Goal: Task Accomplishment & Management: Manage account settings

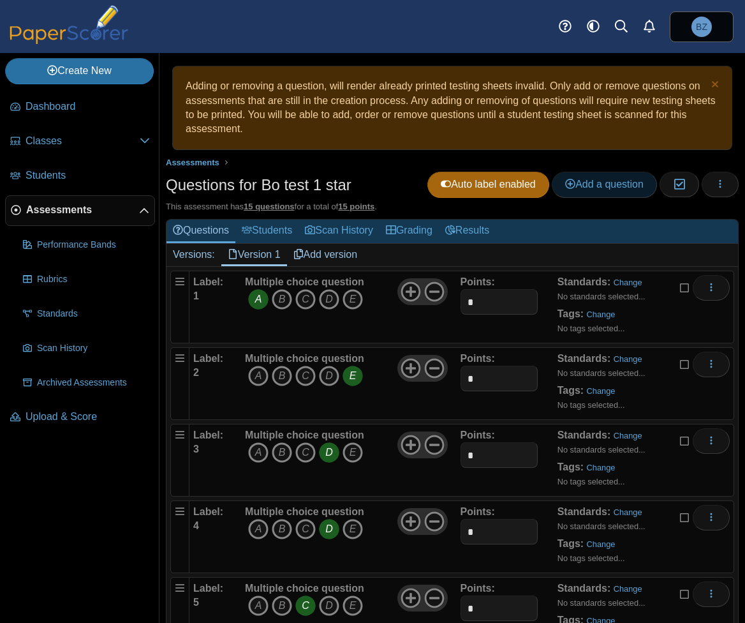
click at [596, 188] on span "Add a question" at bounding box center [604, 184] width 78 height 11
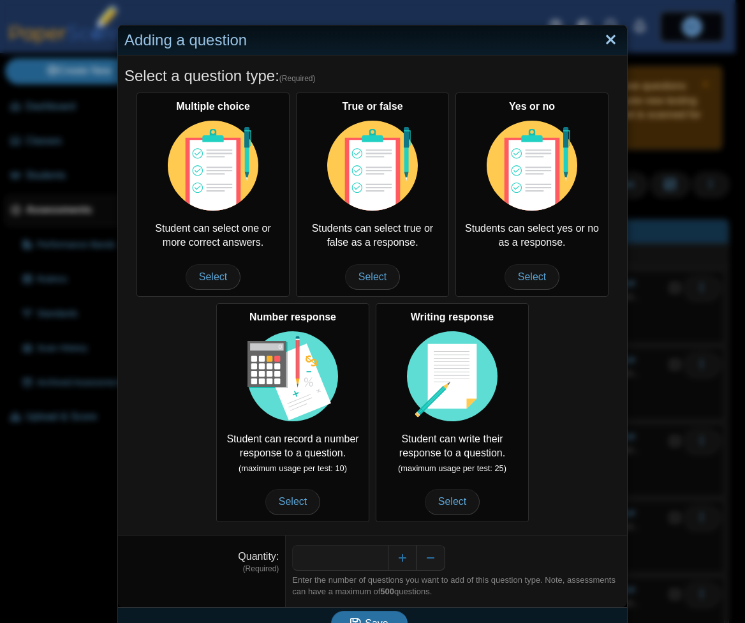
click at [608, 40] on link "Close" at bounding box center [611, 40] width 20 height 22
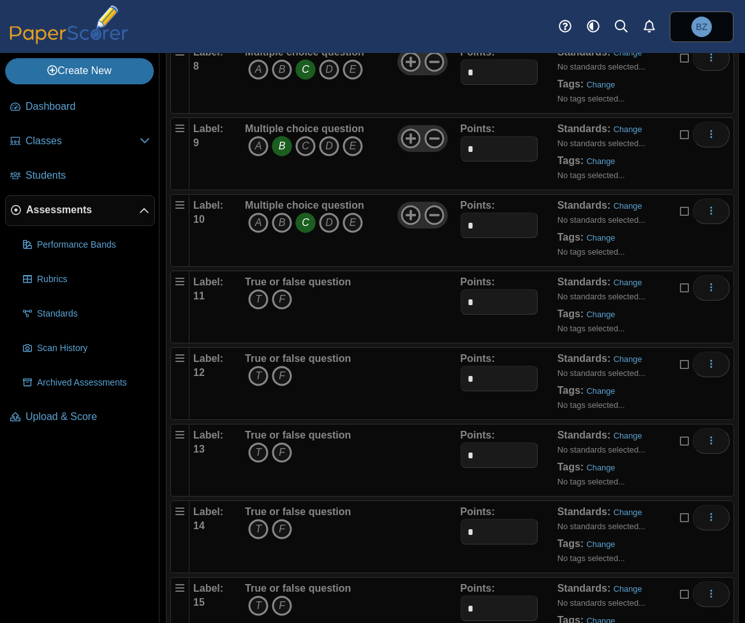
scroll to position [815, 0]
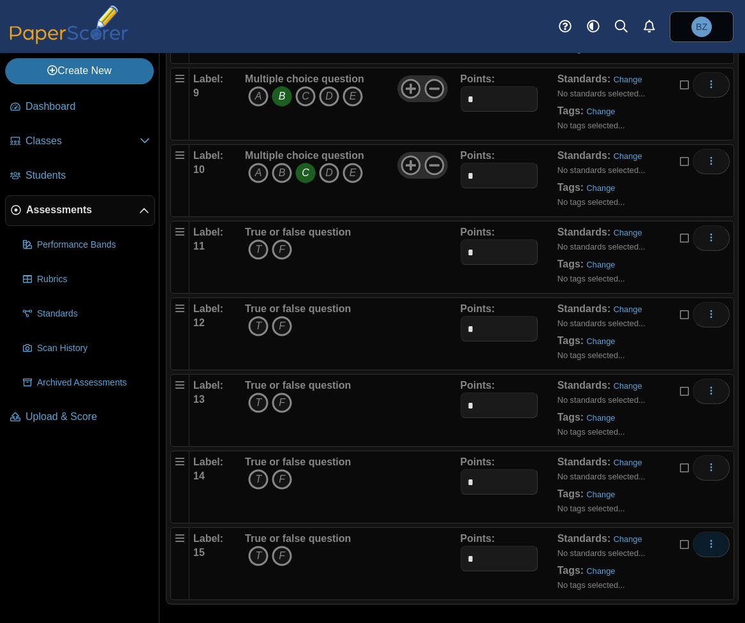
click at [706, 538] on icon "More options" at bounding box center [711, 543] width 10 height 10
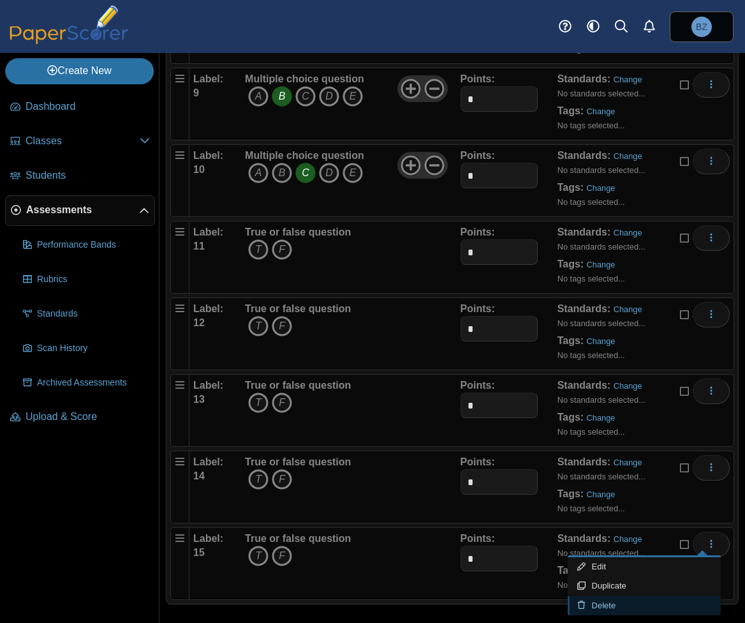
click at [629, 601] on link "Delete" at bounding box center [644, 605] width 153 height 19
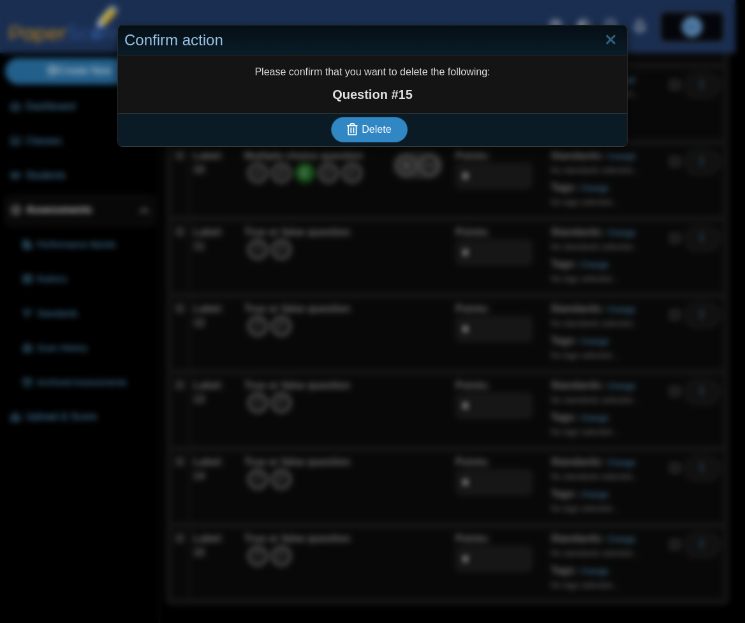
click at [387, 131] on button "Delete" at bounding box center [369, 130] width 77 height 26
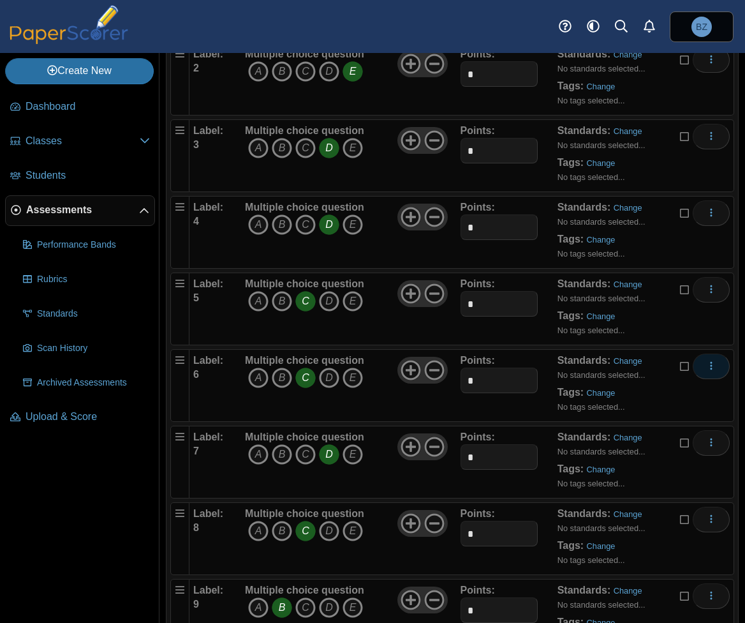
scroll to position [739, 0]
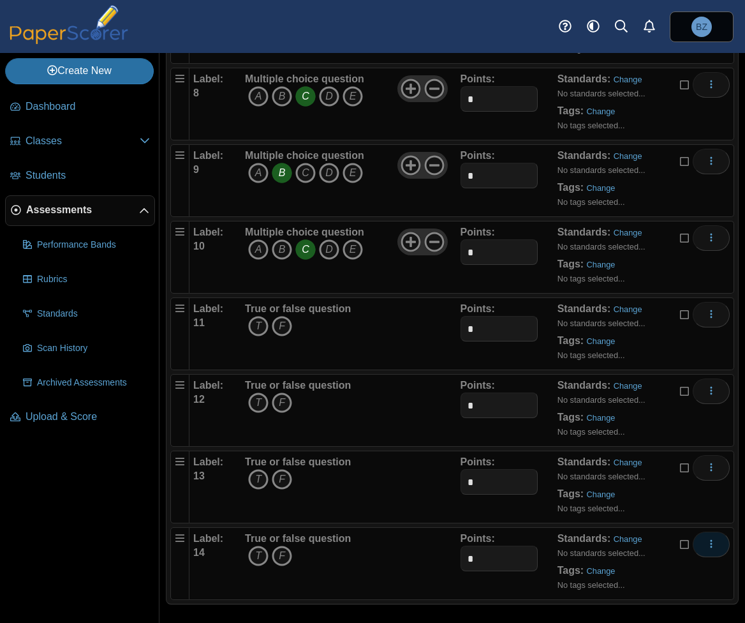
click at [708, 540] on button "More options" at bounding box center [711, 544] width 37 height 26
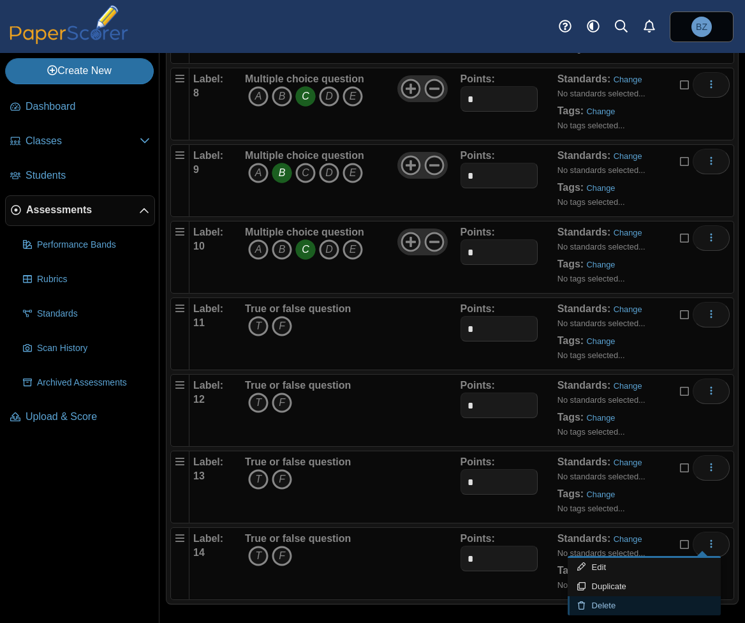
click at [623, 600] on link "Delete" at bounding box center [644, 605] width 153 height 19
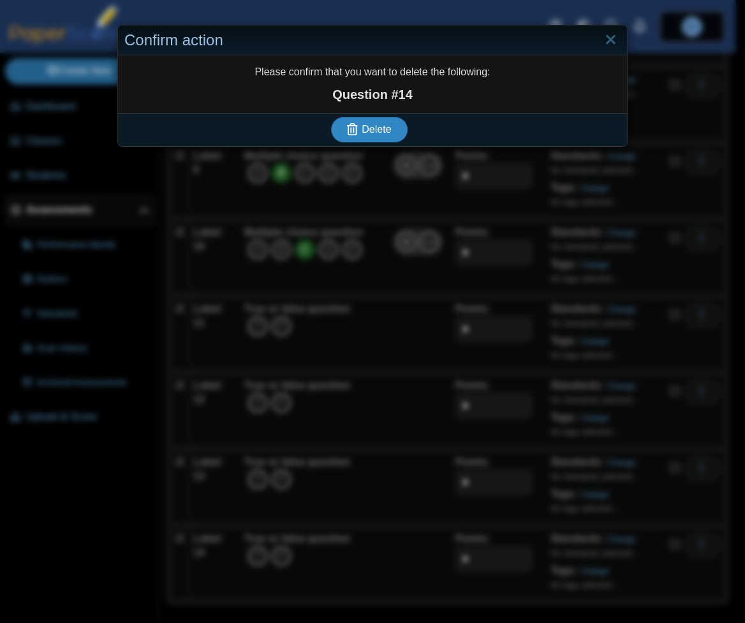
click at [362, 124] on span "Delete" at bounding box center [376, 129] width 29 height 11
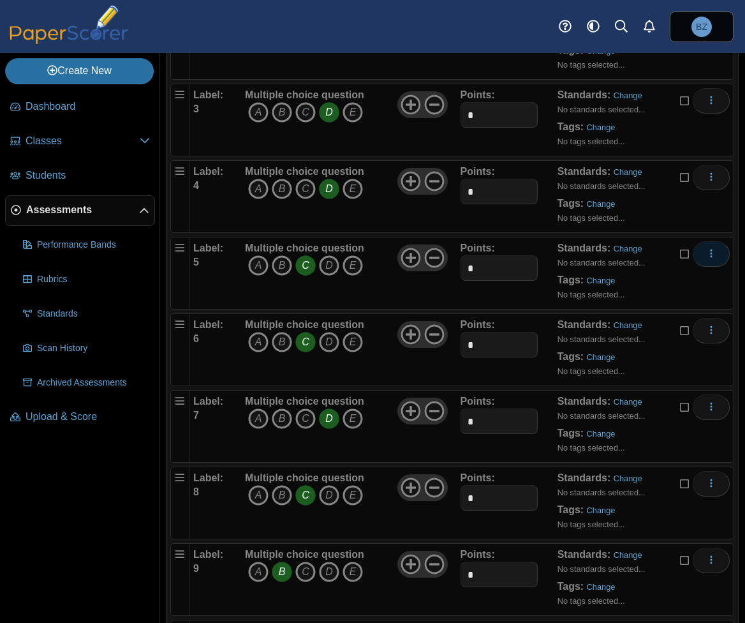
scroll to position [663, 0]
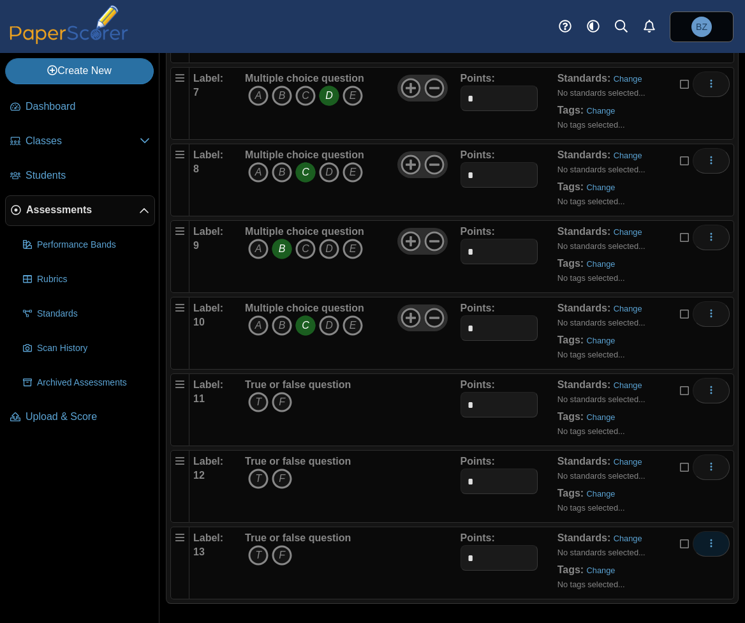
click at [706, 538] on icon "More options" at bounding box center [711, 543] width 10 height 10
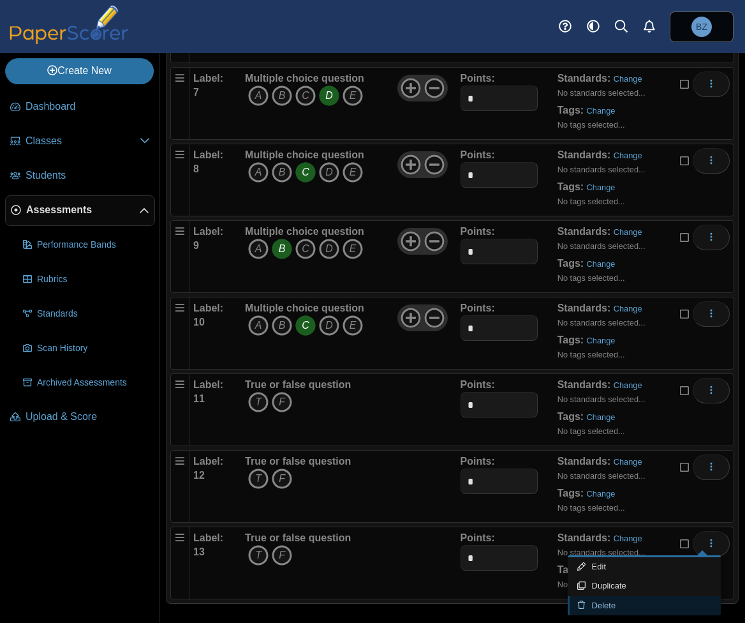
click at [621, 597] on link "Delete" at bounding box center [644, 605] width 153 height 19
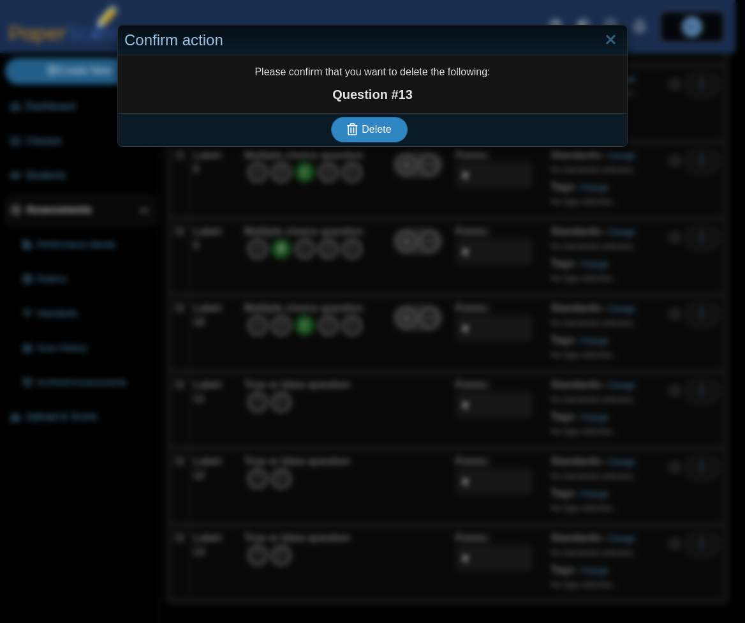
click at [367, 127] on span "Delete" at bounding box center [376, 129] width 29 height 11
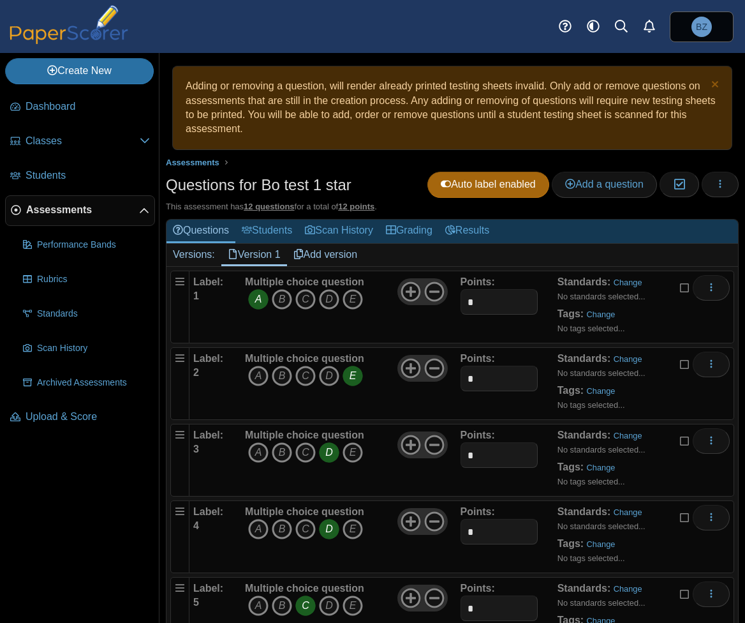
scroll to position [586, 0]
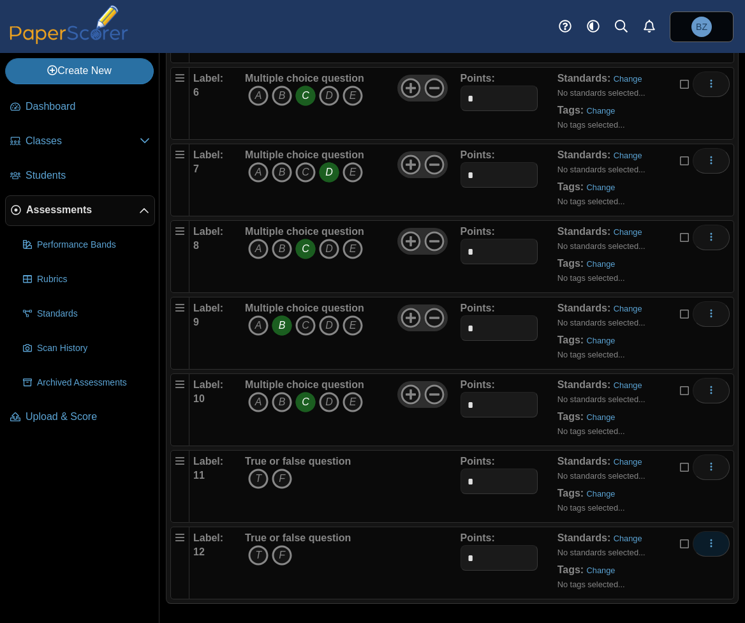
click at [706, 538] on icon "More options" at bounding box center [711, 543] width 10 height 10
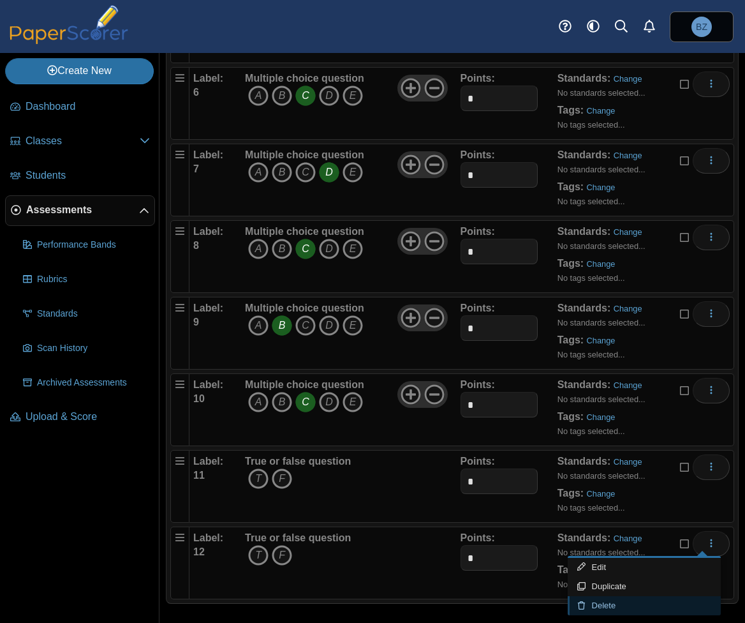
click at [616, 600] on link "Delete" at bounding box center [644, 605] width 153 height 19
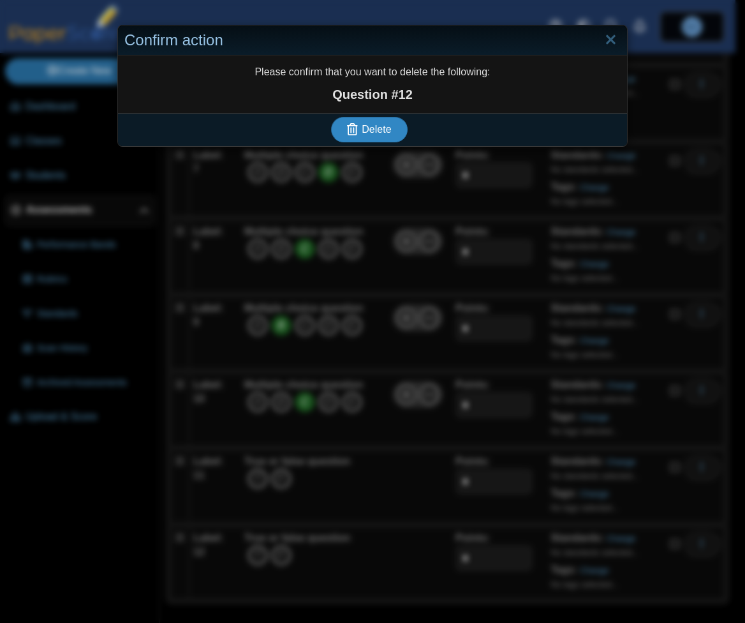
click at [371, 124] on span "Delete" at bounding box center [376, 129] width 29 height 11
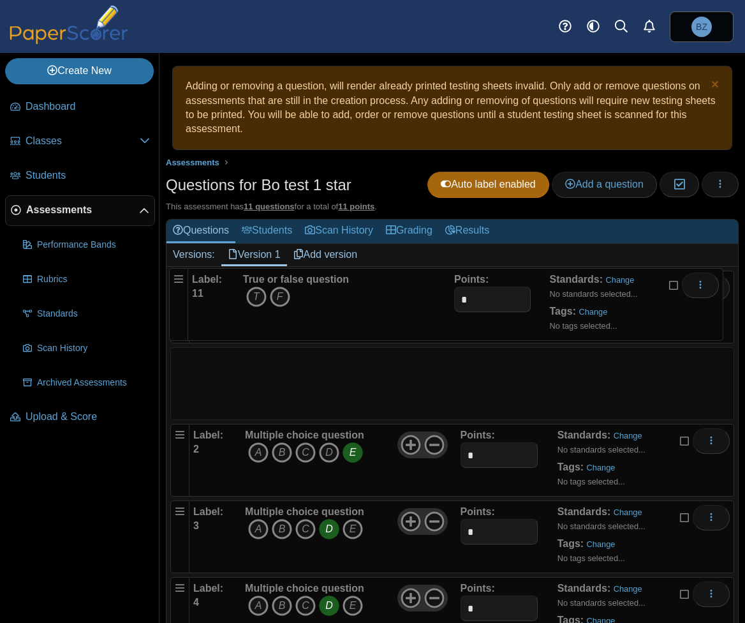
drag, startPoint x: 179, startPoint y: 531, endPoint x: 174, endPoint y: 269, distance: 262.3
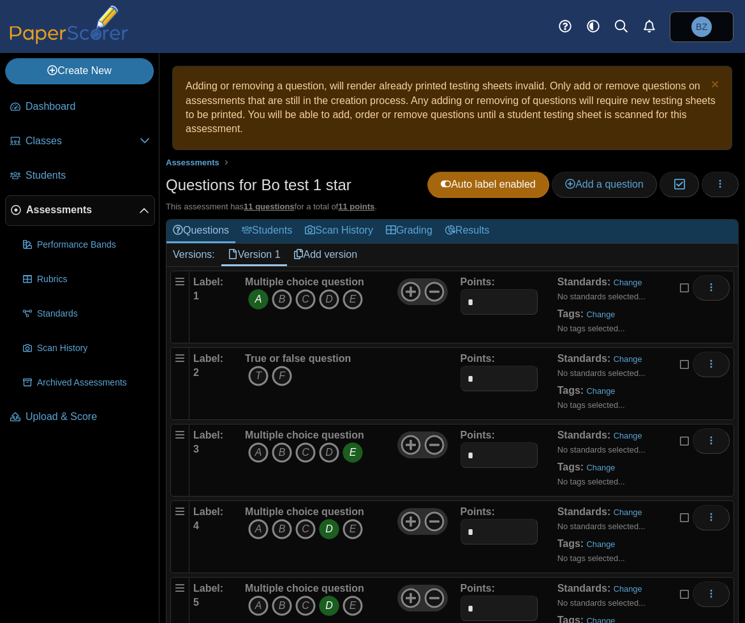
click at [207, 375] on div "Label: 2" at bounding box center [217, 384] width 48 height 64
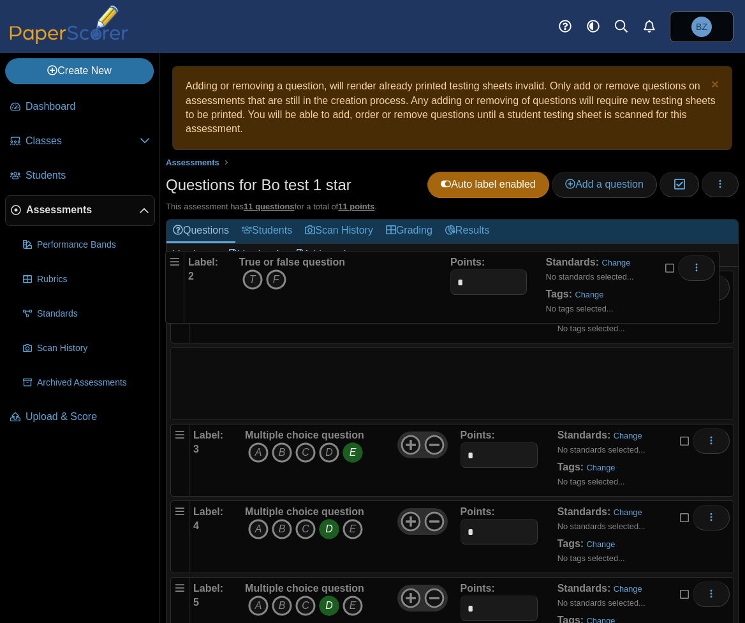
drag, startPoint x: 179, startPoint y: 357, endPoint x: 170, endPoint y: 253, distance: 103.7
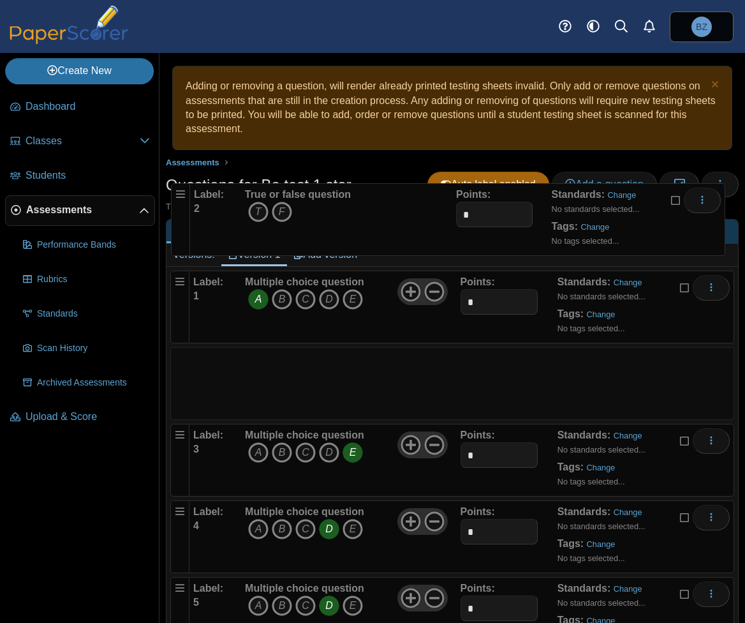
drag, startPoint x: 181, startPoint y: 362, endPoint x: 181, endPoint y: 197, distance: 165.3
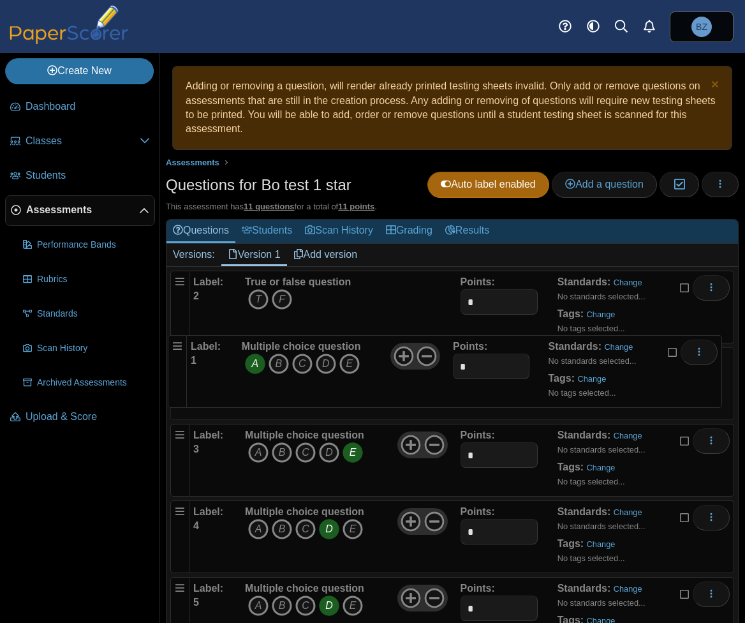
drag, startPoint x: 178, startPoint y: 281, endPoint x: 171, endPoint y: 338, distance: 57.9
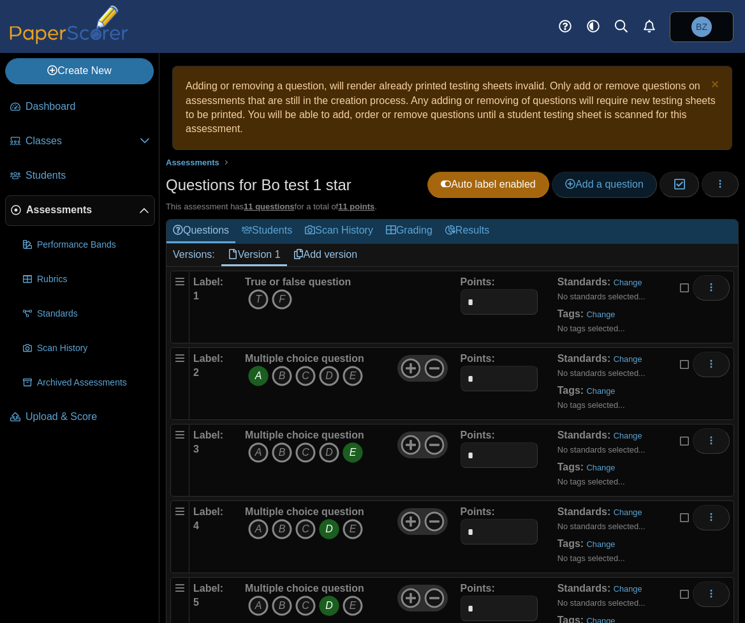
click at [575, 196] on link "Add a question" at bounding box center [604, 185] width 105 height 26
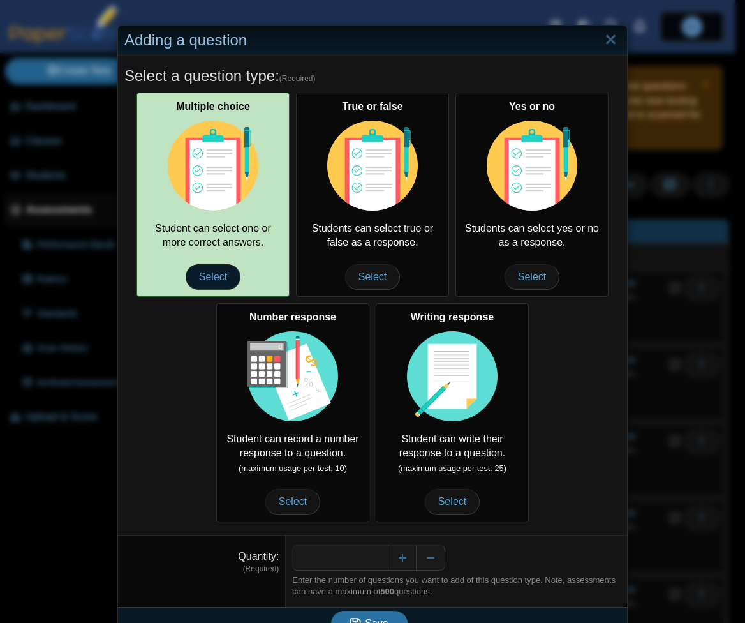
click at [202, 273] on span "Select" at bounding box center [213, 277] width 55 height 26
click at [202, 283] on span "Select" at bounding box center [213, 277] width 55 height 26
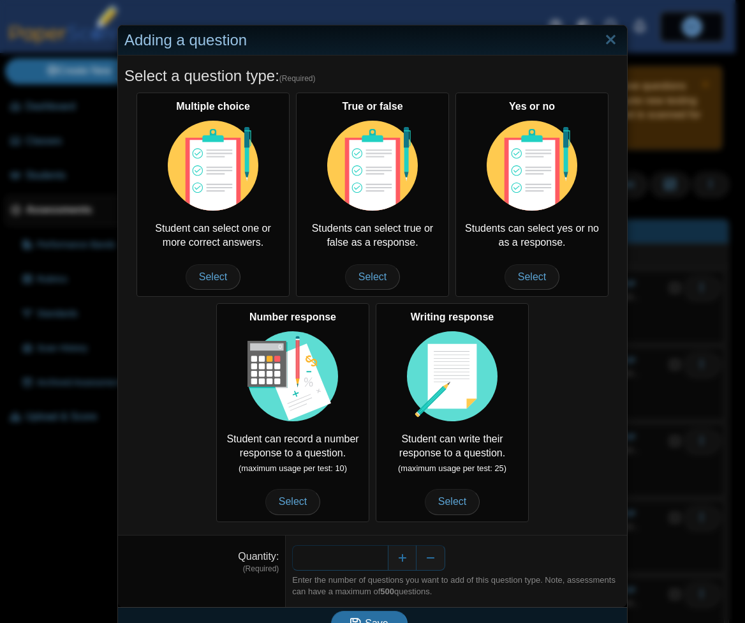
drag, startPoint x: 368, startPoint y: 556, endPoint x: 381, endPoint y: 556, distance: 12.8
click at [381, 556] on input "*" at bounding box center [340, 558] width 96 height 26
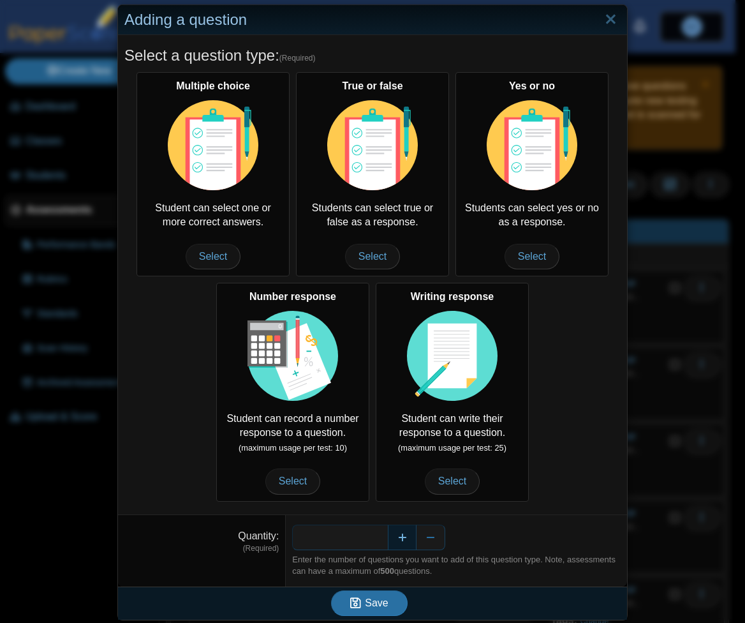
click at [403, 538] on button "Increase" at bounding box center [402, 537] width 29 height 26
click at [419, 530] on button "Decrease" at bounding box center [431, 537] width 29 height 26
type input "**"
click at [379, 599] on span "Save" at bounding box center [376, 602] width 23 height 11
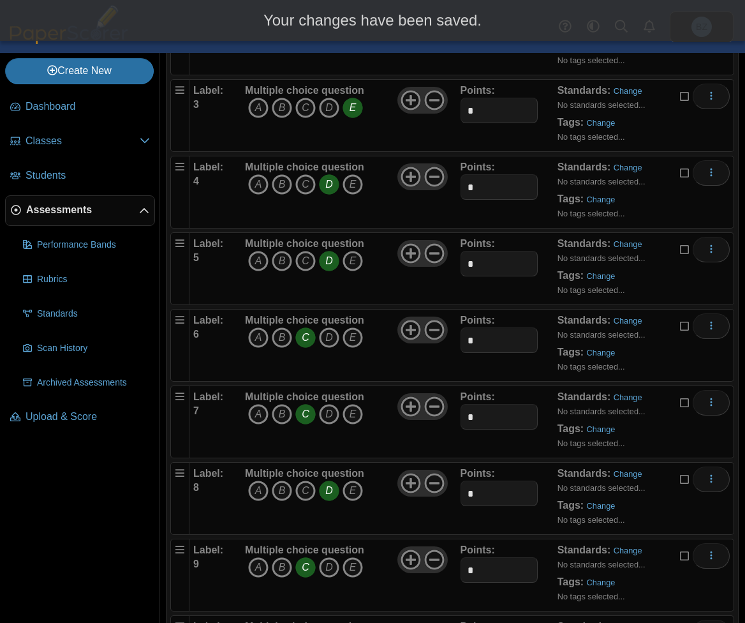
scroll to position [510, 0]
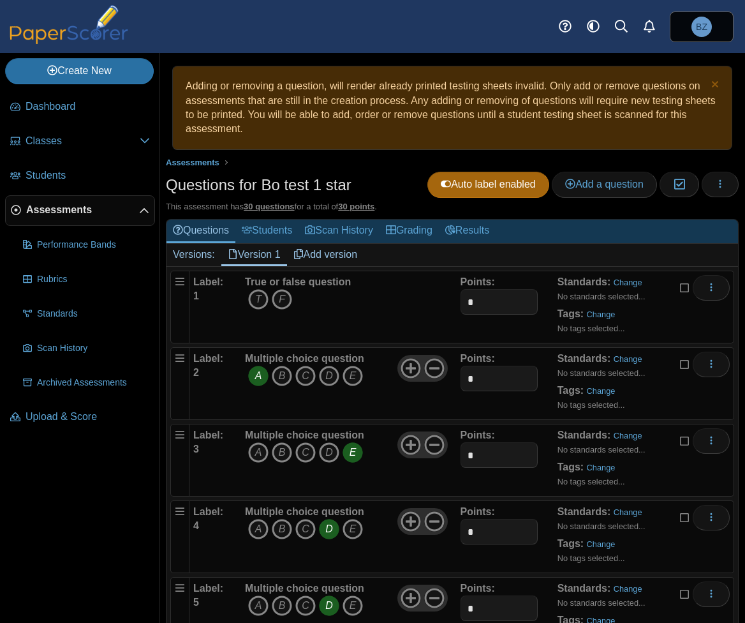
click at [319, 186] on h1 "Questions for Bo test 1 star" at bounding box center [259, 185] width 186 height 22
click at [286, 297] on icon "F" at bounding box center [282, 299] width 20 height 20
drag, startPoint x: 500, startPoint y: 292, endPoint x: 429, endPoint y: 298, distance: 70.4
click at [429, 298] on div "Label: 1 True or false question T F Points: *" at bounding box center [461, 307] width 537 height 64
type input "*"
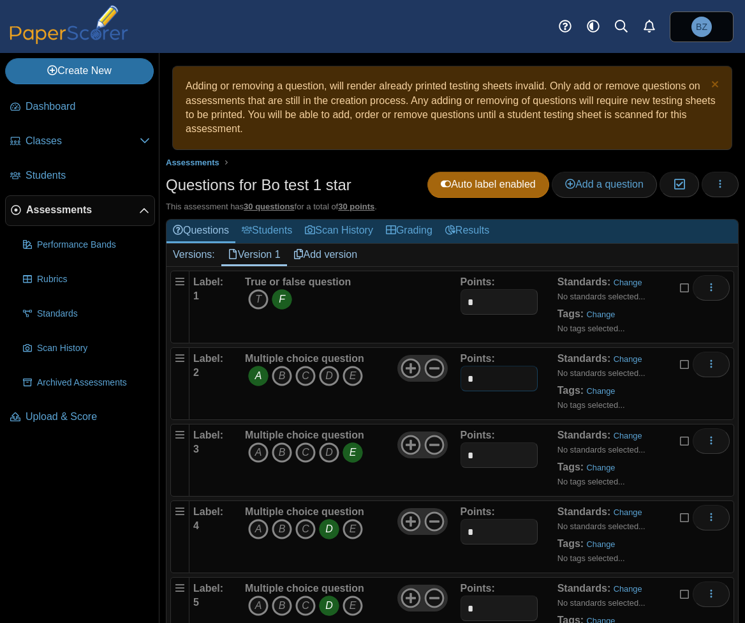
drag, startPoint x: 475, startPoint y: 379, endPoint x: 457, endPoint y: 380, distance: 17.9
click at [461, 380] on input "*" at bounding box center [500, 379] width 78 height 26
type input "*"
drag, startPoint x: 487, startPoint y: 451, endPoint x: 439, endPoint y: 463, distance: 50.0
click at [439, 463] on div "Label: 3 Multiple choice question A B C D E *" at bounding box center [461, 460] width 537 height 64
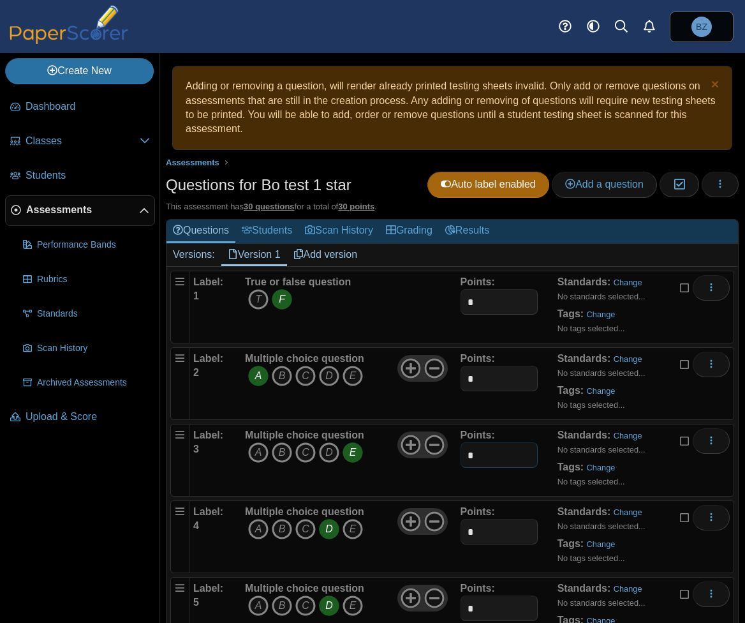
type input "*"
drag, startPoint x: 473, startPoint y: 530, endPoint x: 462, endPoint y: 531, distance: 11.5
click at [462, 531] on input "*" at bounding box center [500, 532] width 78 height 26
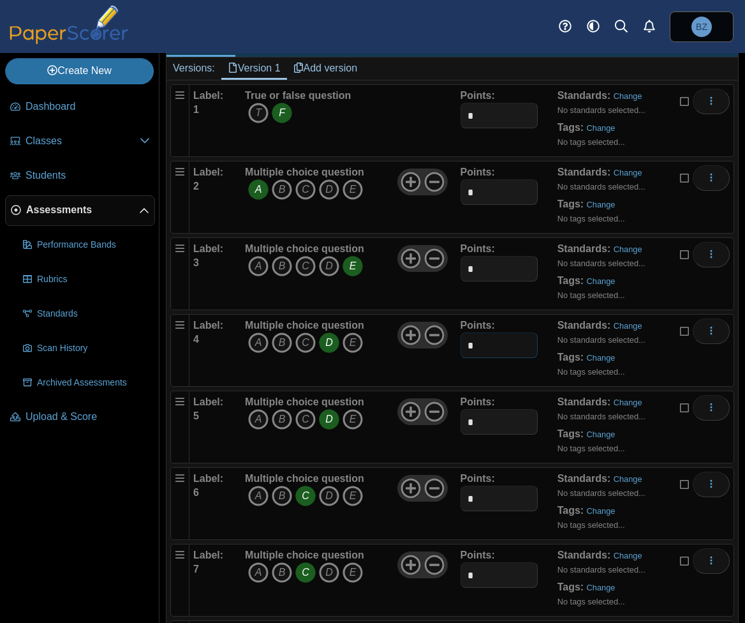
scroll to position [191, 0]
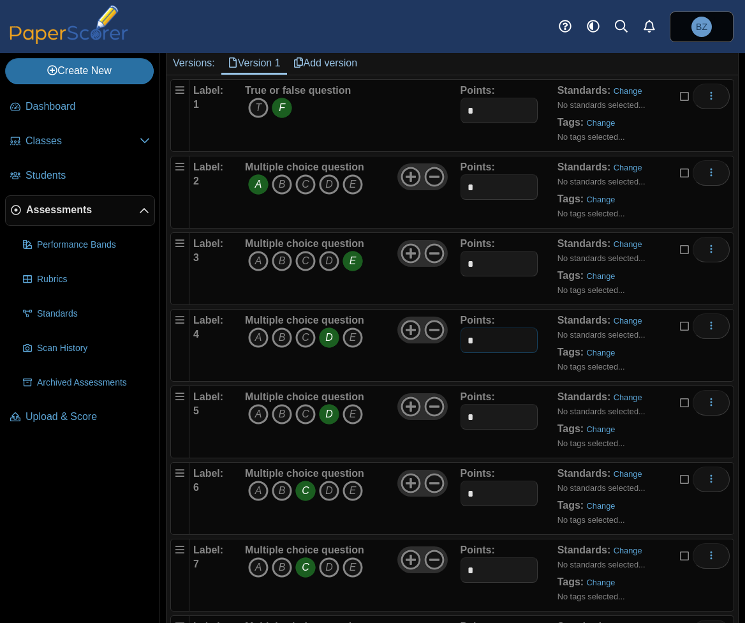
type input "*"
drag, startPoint x: 470, startPoint y: 410, endPoint x: 461, endPoint y: 413, distance: 9.9
click at [461, 413] on input "*" at bounding box center [500, 417] width 78 height 26
type input "*"
drag, startPoint x: 480, startPoint y: 489, endPoint x: 458, endPoint y: 489, distance: 21.7
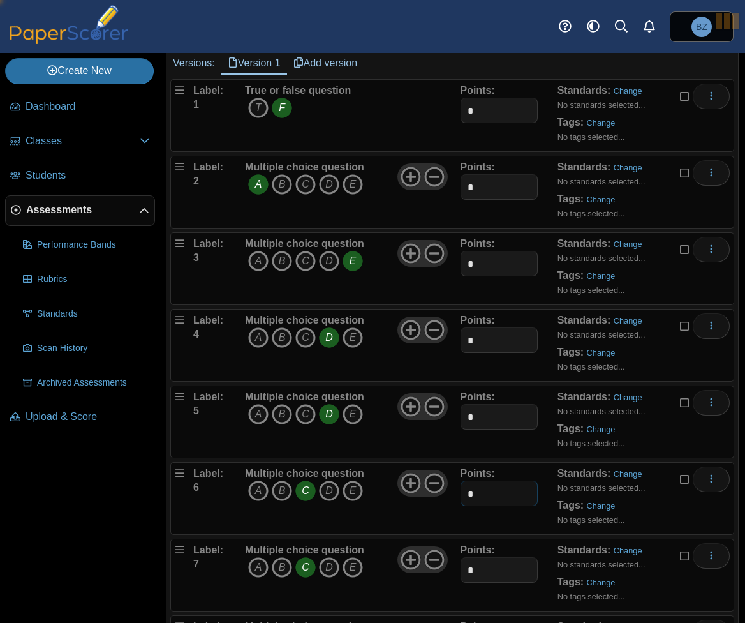
click at [461, 489] on input "*" at bounding box center [500, 493] width 78 height 26
type input "*"
drag, startPoint x: 471, startPoint y: 568, endPoint x: 460, endPoint y: 567, distance: 11.0
click at [461, 568] on input "*" at bounding box center [500, 570] width 78 height 26
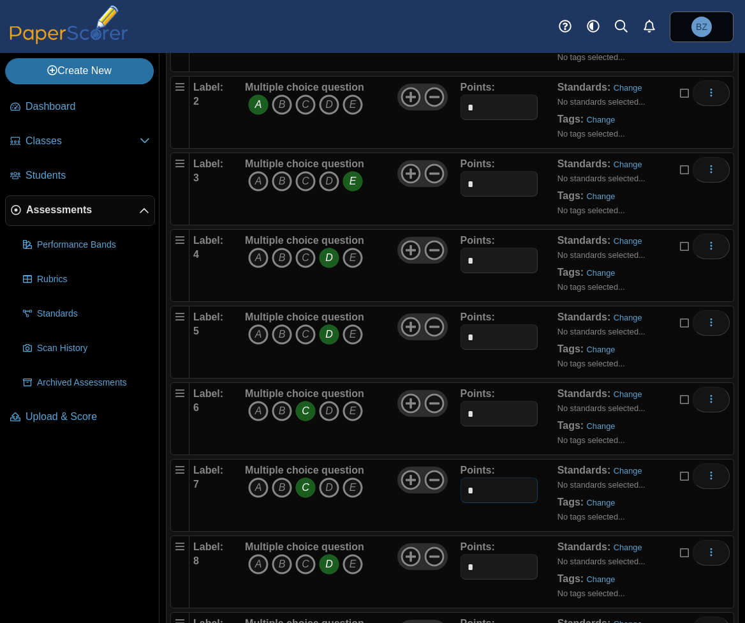
scroll to position [447, 0]
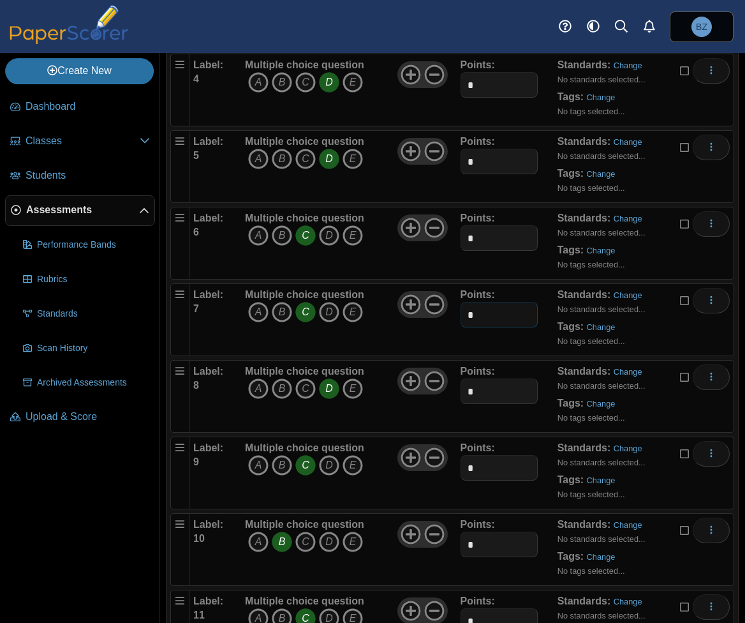
type input "*"
drag, startPoint x: 473, startPoint y: 461, endPoint x: 461, endPoint y: 463, distance: 13.0
click at [461, 463] on input "*" at bounding box center [500, 468] width 78 height 26
type input "*"
drag, startPoint x: 469, startPoint y: 391, endPoint x: 457, endPoint y: 389, distance: 11.8
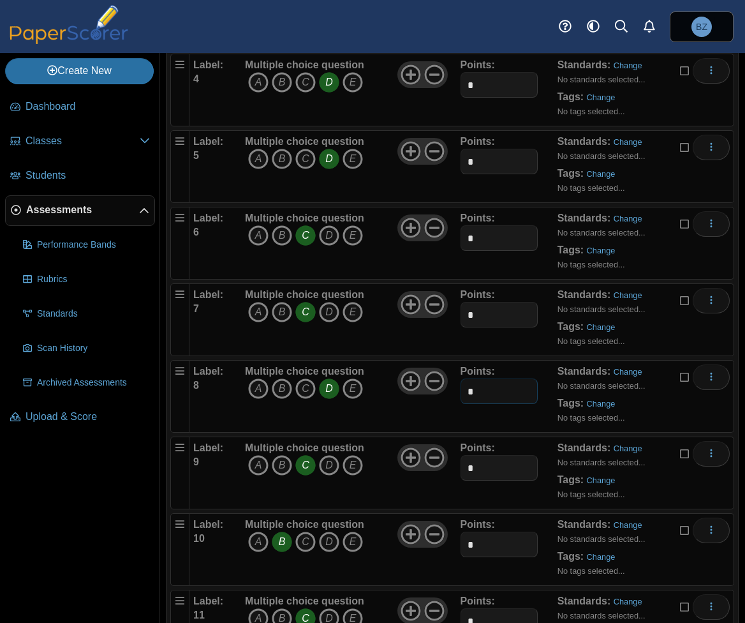
click at [461, 389] on input "*" at bounding box center [500, 391] width 78 height 26
type input "*"
drag, startPoint x: 478, startPoint y: 540, endPoint x: 454, endPoint y: 538, distance: 23.7
click at [454, 538] on div "Label: 10 Multiple choice question A B C D E *" at bounding box center [461, 549] width 537 height 64
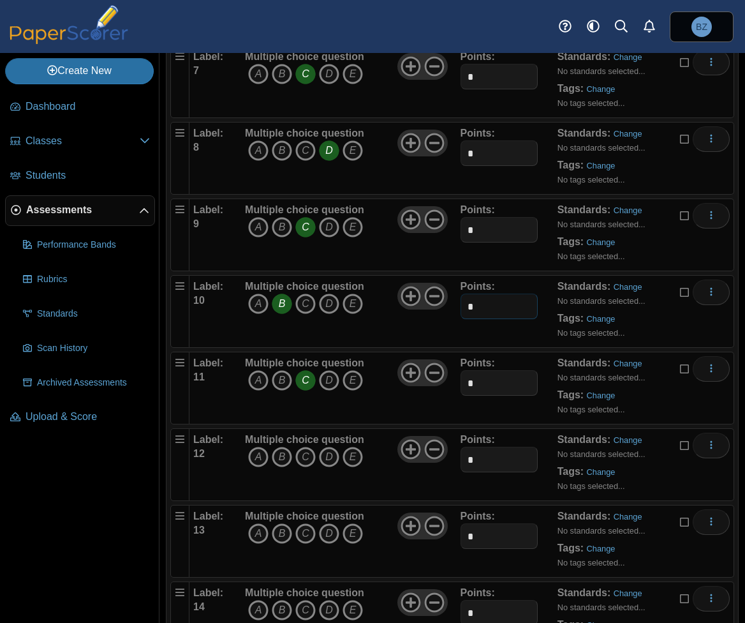
scroll to position [702, 0]
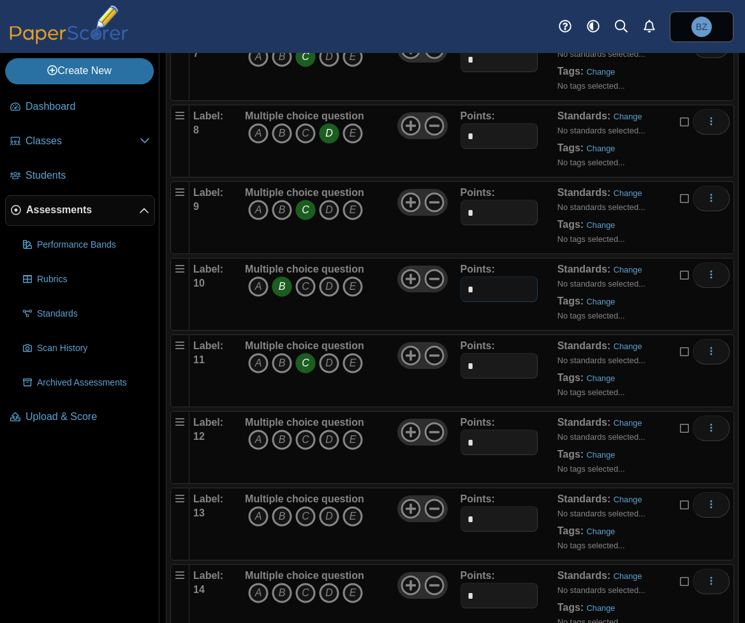
type input "*"
drag, startPoint x: 470, startPoint y: 360, endPoint x: 460, endPoint y: 359, distance: 9.7
click at [461, 359] on input "*" at bounding box center [500, 366] width 78 height 26
type input "*"
drag, startPoint x: 464, startPoint y: 438, endPoint x: 457, endPoint y: 438, distance: 7.0
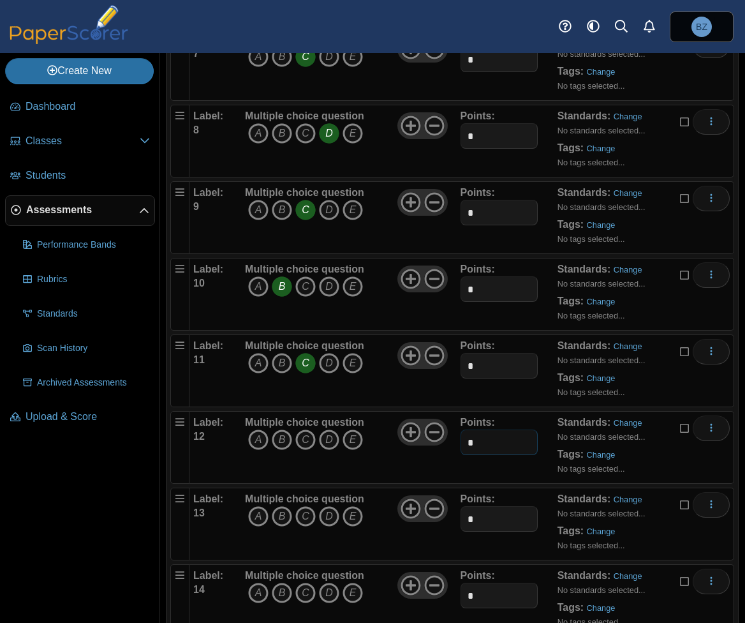
click at [461, 438] on input "*" at bounding box center [500, 442] width 78 height 26
type input "*"
drag, startPoint x: 477, startPoint y: 517, endPoint x: 461, endPoint y: 514, distance: 15.8
click at [461, 515] on input "*" at bounding box center [500, 519] width 78 height 26
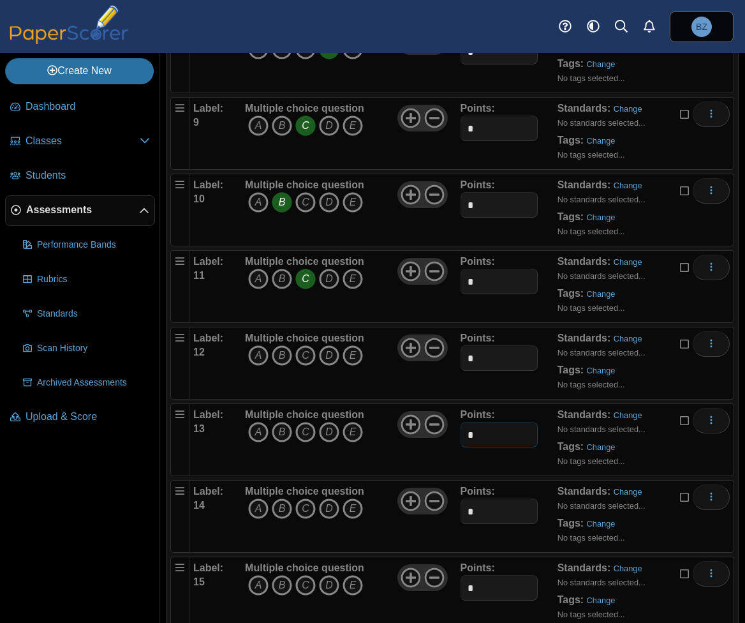
scroll to position [957, 0]
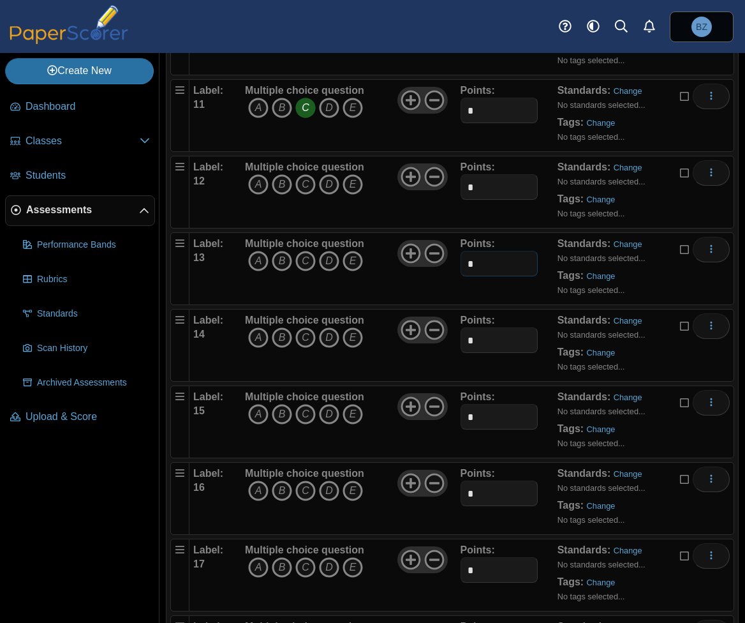
type input "*"
drag, startPoint x: 473, startPoint y: 331, endPoint x: 447, endPoint y: 332, distance: 26.2
click at [447, 332] on div "Label: 14 Multiple choice question A B C D E *" at bounding box center [461, 345] width 537 height 64
type input "*"
drag, startPoint x: 472, startPoint y: 417, endPoint x: 459, endPoint y: 418, distance: 12.1
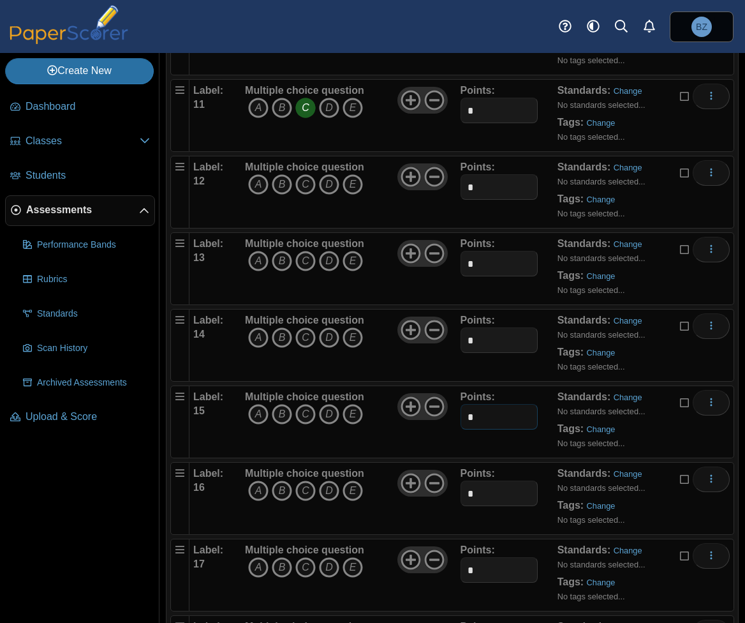
click at [461, 418] on input "*" at bounding box center [500, 417] width 78 height 26
type input "*"
click at [461, 491] on input "*" at bounding box center [500, 493] width 78 height 26
type input "*"
drag, startPoint x: 472, startPoint y: 568, endPoint x: 452, endPoint y: 571, distance: 19.3
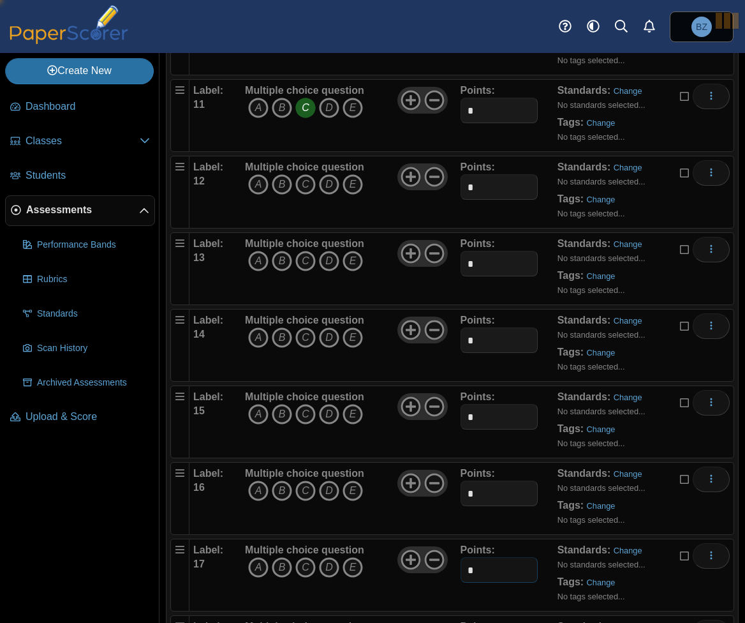
click at [452, 571] on div "Label: 17 Multiple choice question A B C D E *" at bounding box center [461, 575] width 537 height 64
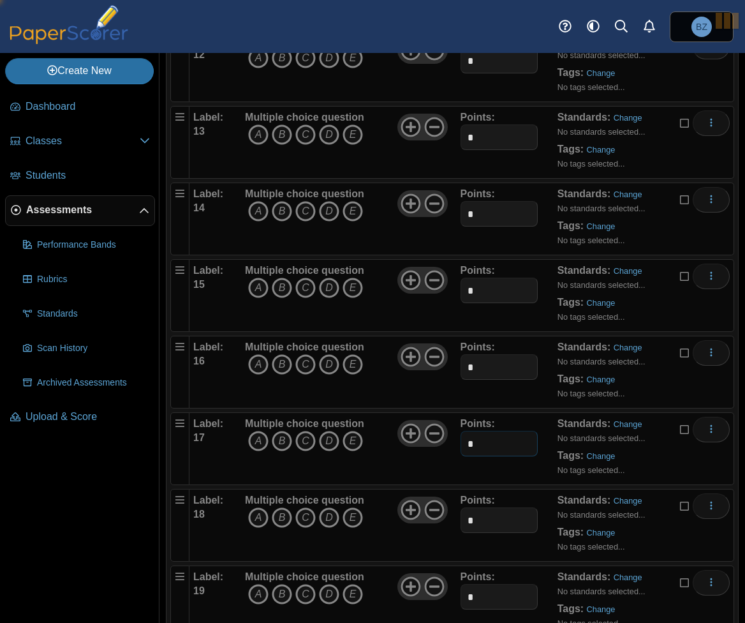
scroll to position [1212, 0]
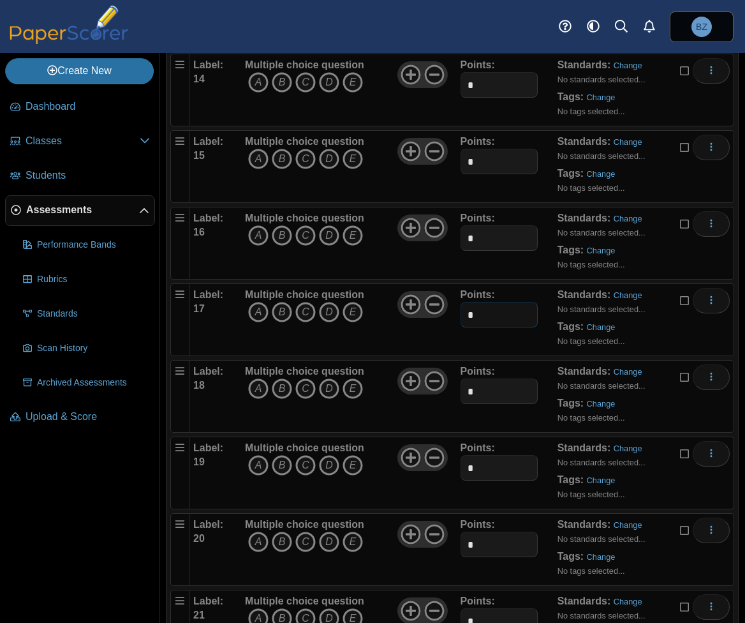
type input "*"
drag, startPoint x: 468, startPoint y: 382, endPoint x: 466, endPoint y: 421, distance: 39.0
click at [461, 382] on input "*" at bounding box center [500, 391] width 78 height 26
type input "*"
drag, startPoint x: 467, startPoint y: 466, endPoint x: 460, endPoint y: 463, distance: 7.7
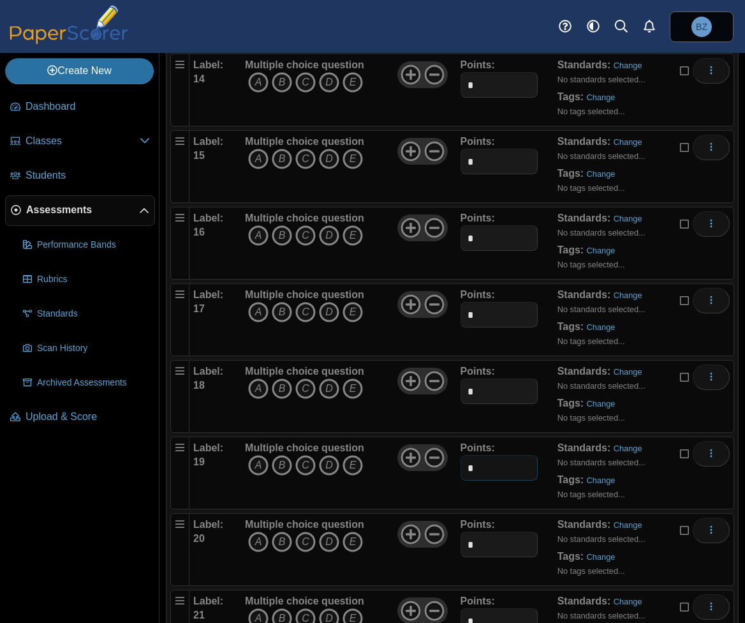
click at [461, 463] on input "*" at bounding box center [500, 468] width 78 height 26
type input "*"
drag, startPoint x: 472, startPoint y: 528, endPoint x: 462, endPoint y: 530, distance: 10.5
click at [462, 531] on input "*" at bounding box center [500, 544] width 78 height 26
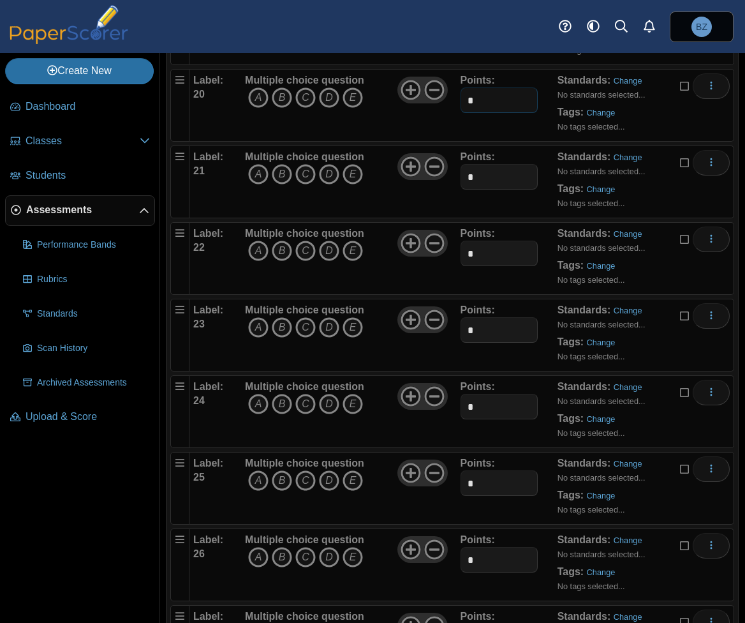
scroll to position [1659, 0]
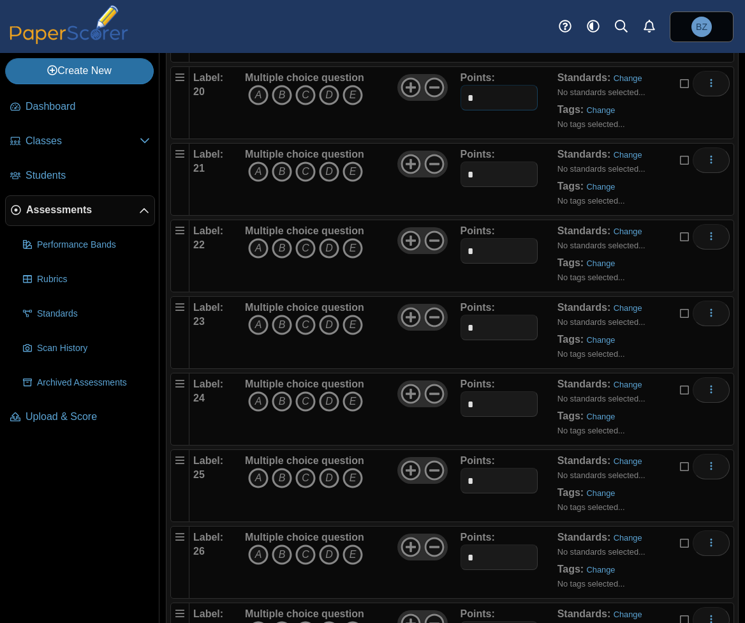
type input "*"
drag, startPoint x: 473, startPoint y: 168, endPoint x: 456, endPoint y: 163, distance: 17.8
click at [461, 163] on input "*" at bounding box center [500, 174] width 78 height 26
type input "*"
drag, startPoint x: 467, startPoint y: 249, endPoint x: 459, endPoint y: 245, distance: 8.9
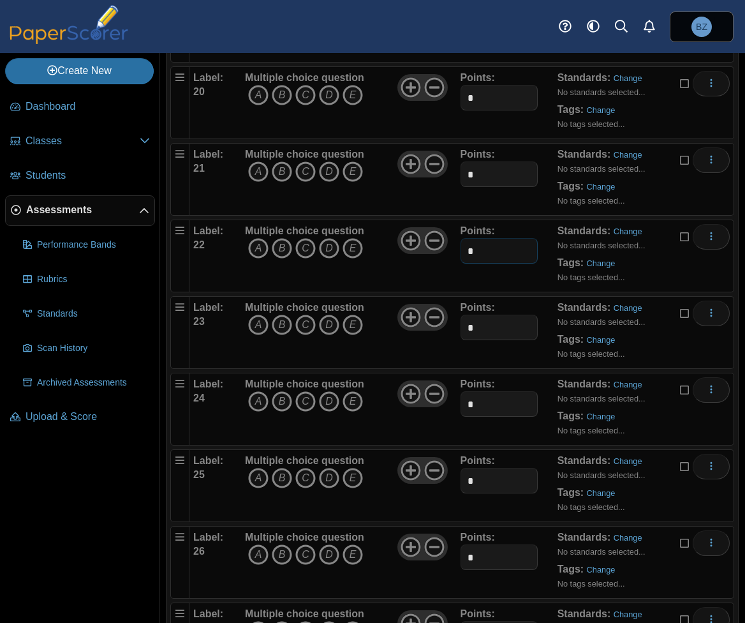
click at [461, 245] on input "*" at bounding box center [500, 251] width 78 height 26
type input "*"
drag, startPoint x: 467, startPoint y: 325, endPoint x: 460, endPoint y: 325, distance: 7.0
click at [461, 325] on input "*" at bounding box center [500, 328] width 78 height 26
type input "*"
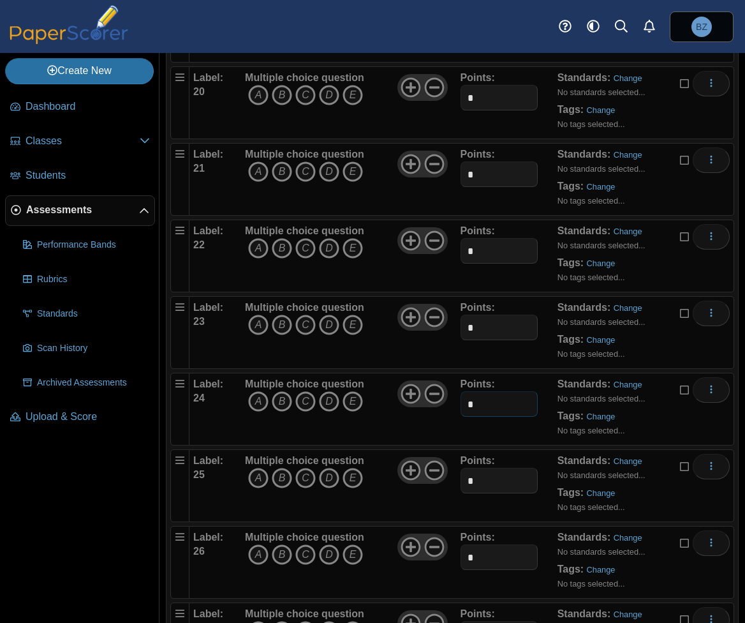
drag, startPoint x: 468, startPoint y: 397, endPoint x: 460, endPoint y: 398, distance: 8.3
click at [461, 398] on input "*" at bounding box center [500, 404] width 78 height 26
type input "*"
drag, startPoint x: 468, startPoint y: 477, endPoint x: 460, endPoint y: 474, distance: 8.7
click at [461, 474] on input "*" at bounding box center [500, 481] width 78 height 26
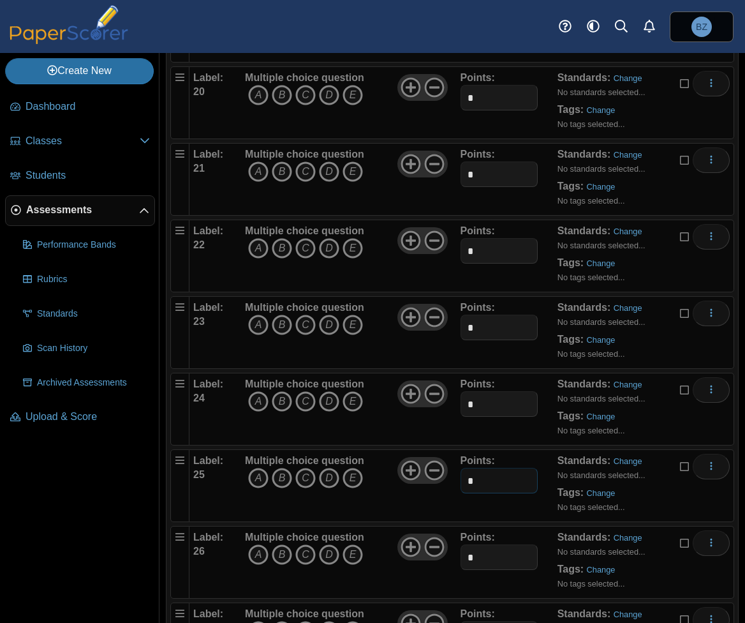
type input "*"
drag, startPoint x: 473, startPoint y: 540, endPoint x: 457, endPoint y: 551, distance: 18.4
click at [461, 551] on input "*" at bounding box center [500, 557] width 78 height 26
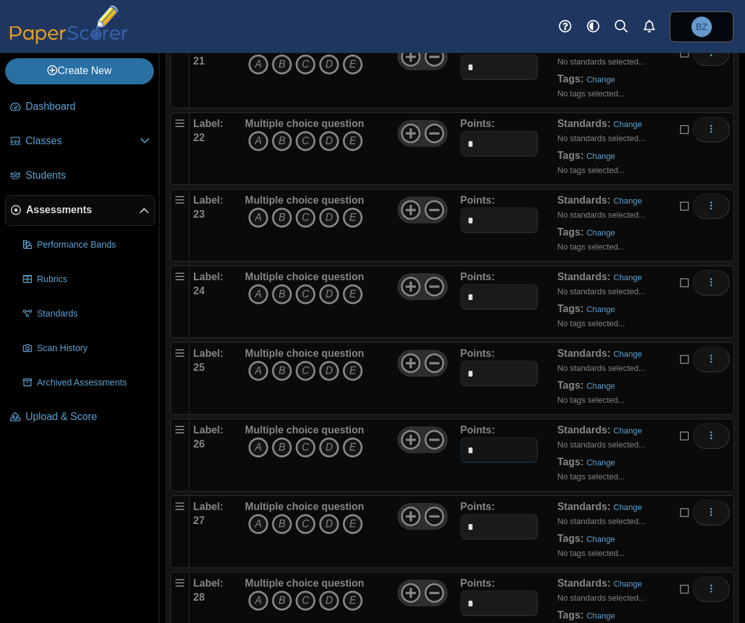
scroll to position [1914, 0]
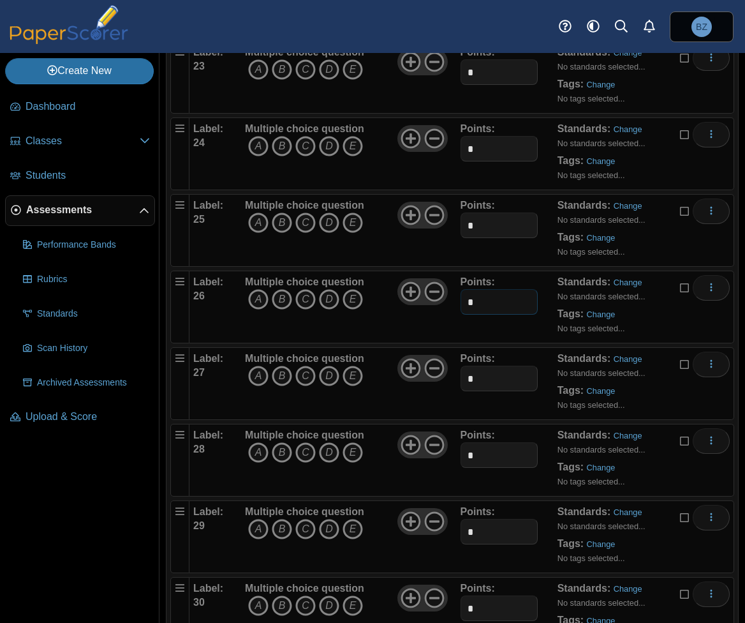
type input "*"
drag, startPoint x: 469, startPoint y: 371, endPoint x: 457, endPoint y: 368, distance: 11.8
click at [461, 368] on input "*" at bounding box center [500, 379] width 78 height 26
type input "*"
drag, startPoint x: 470, startPoint y: 443, endPoint x: 459, endPoint y: 444, distance: 10.2
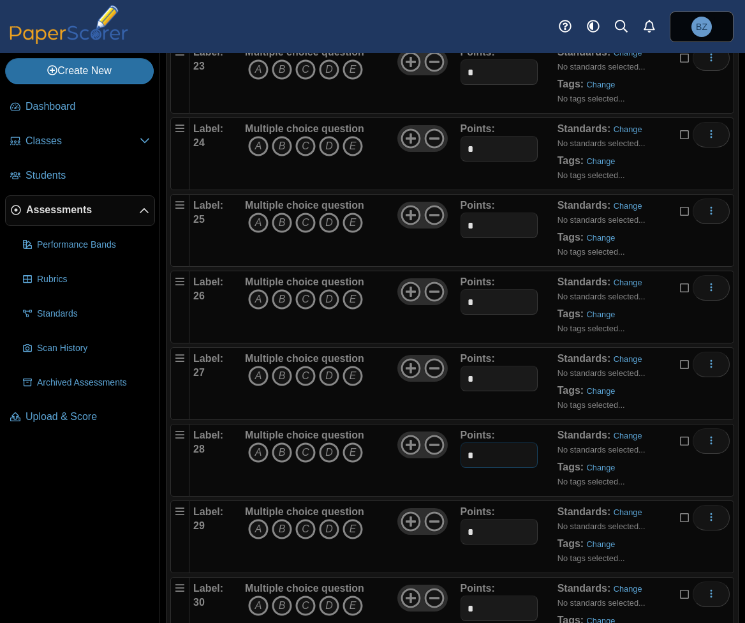
click at [461, 444] on input "*" at bounding box center [500, 455] width 78 height 26
type input "*"
drag, startPoint x: 480, startPoint y: 526, endPoint x: 458, endPoint y: 523, distance: 21.9
click at [461, 523] on input "*" at bounding box center [500, 532] width 78 height 26
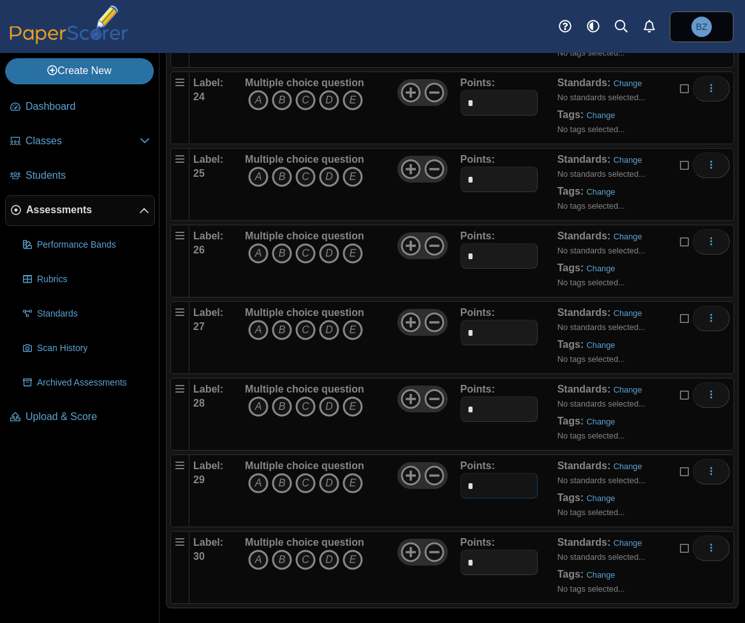
type input "*"
drag, startPoint x: 475, startPoint y: 553, endPoint x: 449, endPoint y: 553, distance: 25.5
click at [449, 553] on div "Label: 30 Multiple choice question A B C D E *" at bounding box center [461, 567] width 537 height 64
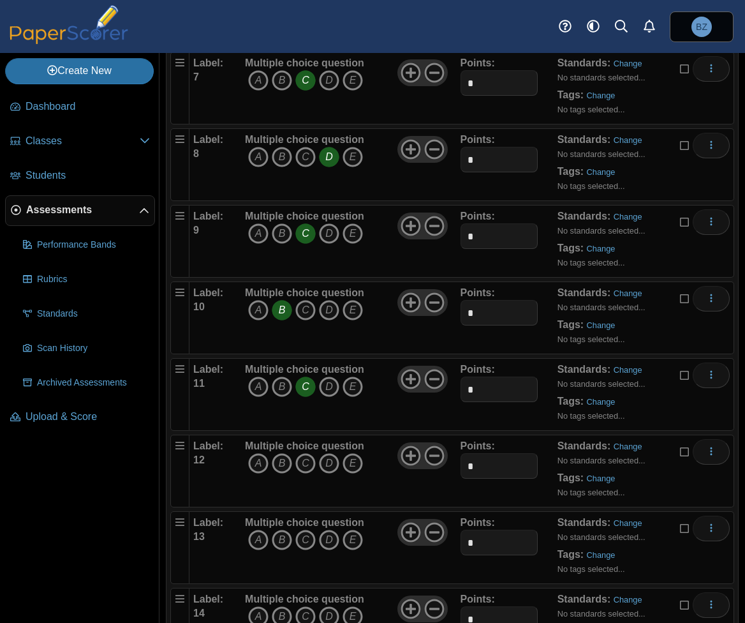
scroll to position [0, 0]
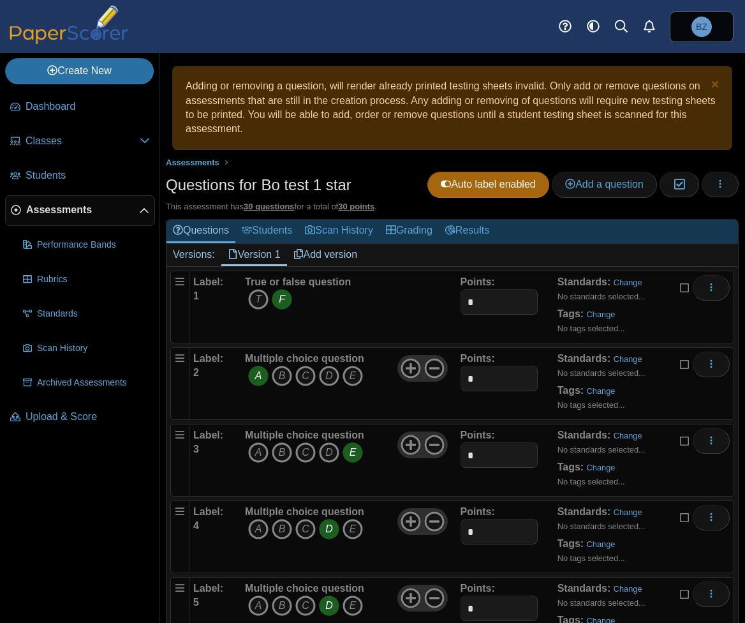
type input "*"
click at [327, 251] on link "Add version" at bounding box center [325, 255] width 77 height 22
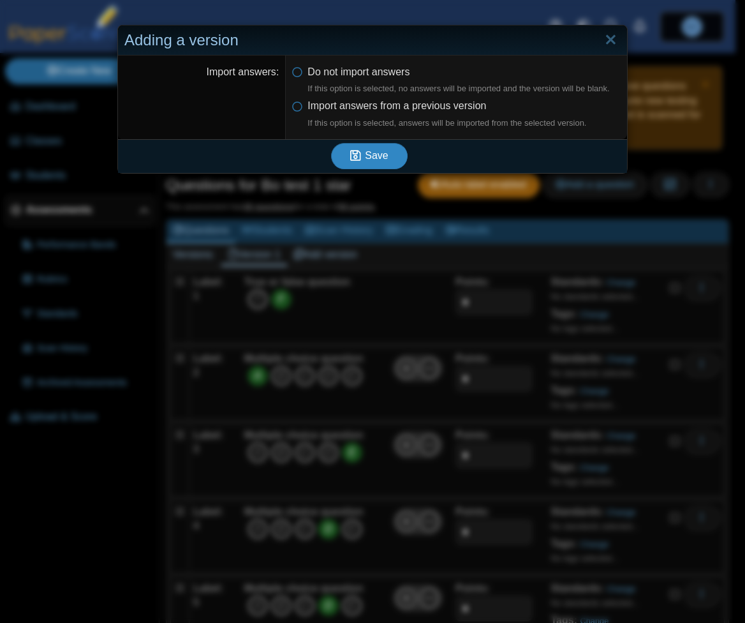
click at [375, 153] on span "Save" at bounding box center [376, 155] width 23 height 11
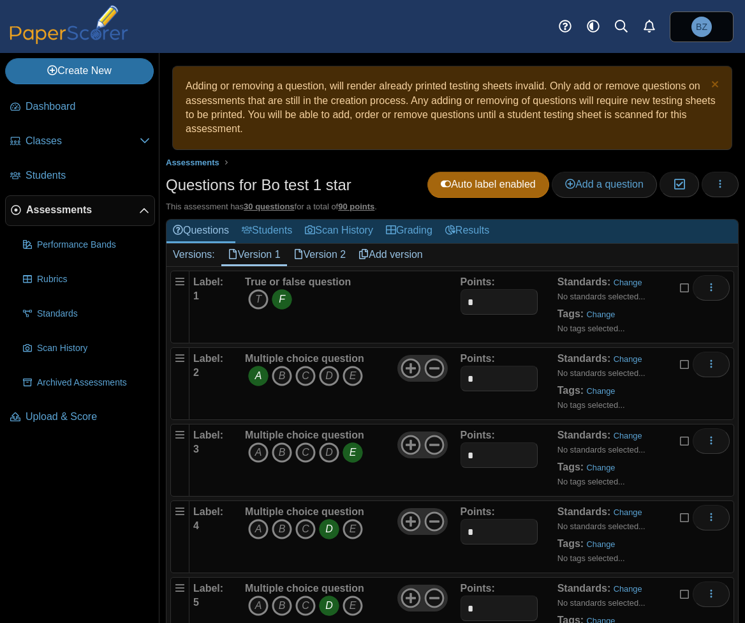
click at [327, 256] on link "Version 2" at bounding box center [320, 255] width 66 height 22
drag, startPoint x: 168, startPoint y: 186, endPoint x: 363, endPoint y: 182, distance: 194.6
click at [363, 182] on div "Questions for Bo test 1 star Auto label enabled Add a question Moderation 0 Loa…" at bounding box center [452, 186] width 573 height 29
click at [322, 174] on h1 "Questions for Bo test 1 star" at bounding box center [259, 185] width 186 height 22
click at [329, 257] on link "Version 2" at bounding box center [320, 255] width 66 height 22
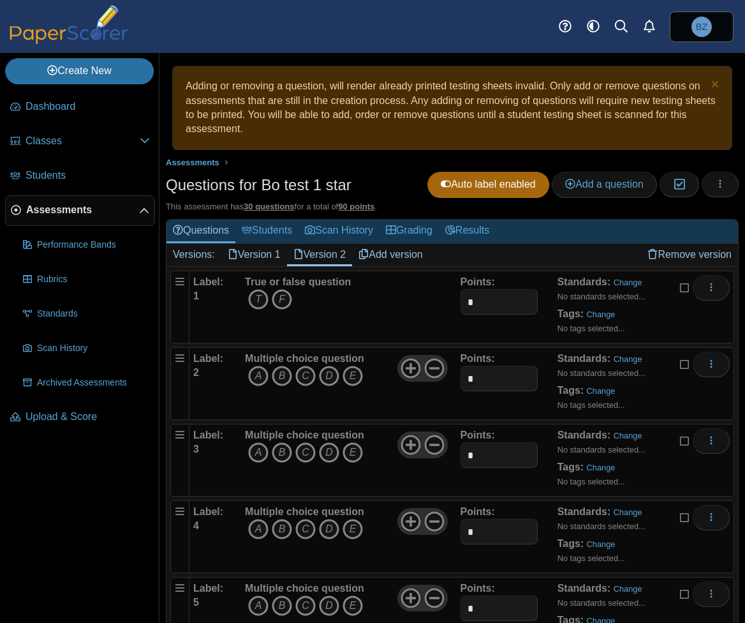
click at [329, 257] on link "Version 2" at bounding box center [320, 255] width 66 height 22
click at [708, 82] on link "Dismiss notice" at bounding box center [713, 85] width 11 height 13
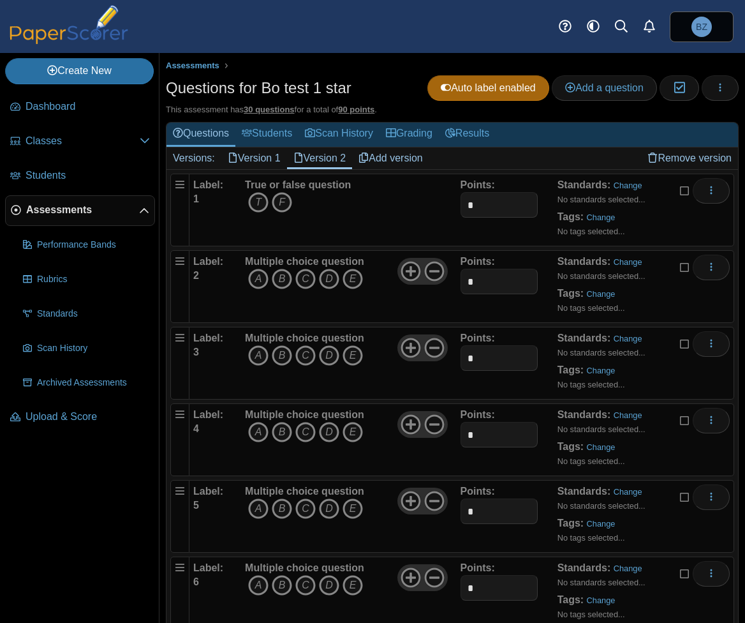
click at [263, 147] on link "Version 1" at bounding box center [254, 158] width 66 height 22
click at [262, 158] on link "Version 1" at bounding box center [254, 158] width 66 height 22
click at [323, 345] on icon "D" at bounding box center [329, 355] width 20 height 20
click at [350, 351] on icon "E" at bounding box center [353, 355] width 20 height 20
click at [255, 431] on icon "A" at bounding box center [258, 432] width 20 height 20
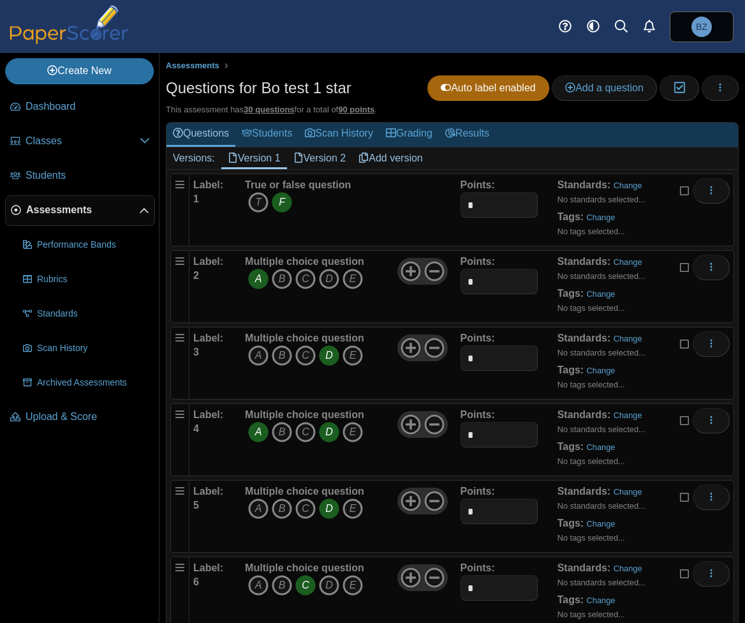
click at [327, 427] on icon "D" at bounding box center [329, 432] width 20 height 20
click at [358, 507] on icon "E" at bounding box center [353, 508] width 20 height 20
click at [326, 509] on icon "D" at bounding box center [329, 508] width 20 height 20
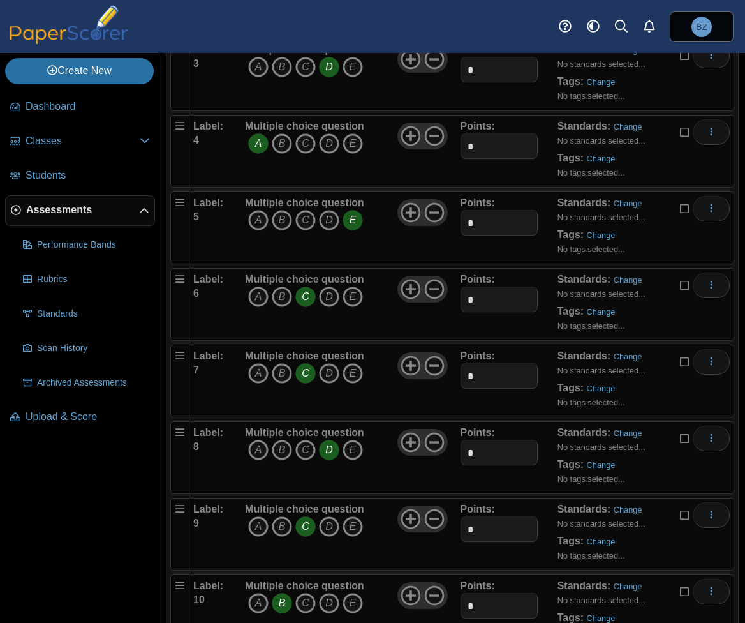
scroll to position [319, 0]
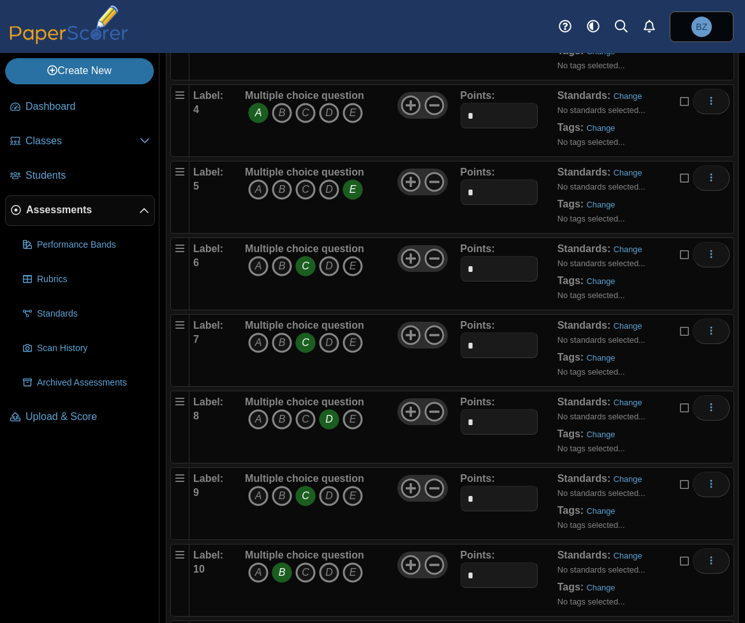
click at [350, 261] on icon "E" at bounding box center [353, 266] width 20 height 20
drag, startPoint x: 302, startPoint y: 262, endPoint x: 302, endPoint y: 275, distance: 13.4
click at [303, 262] on icon "C" at bounding box center [305, 266] width 20 height 20
click at [304, 412] on icon "C" at bounding box center [305, 419] width 20 height 20
click at [327, 417] on icon "D" at bounding box center [329, 419] width 20 height 20
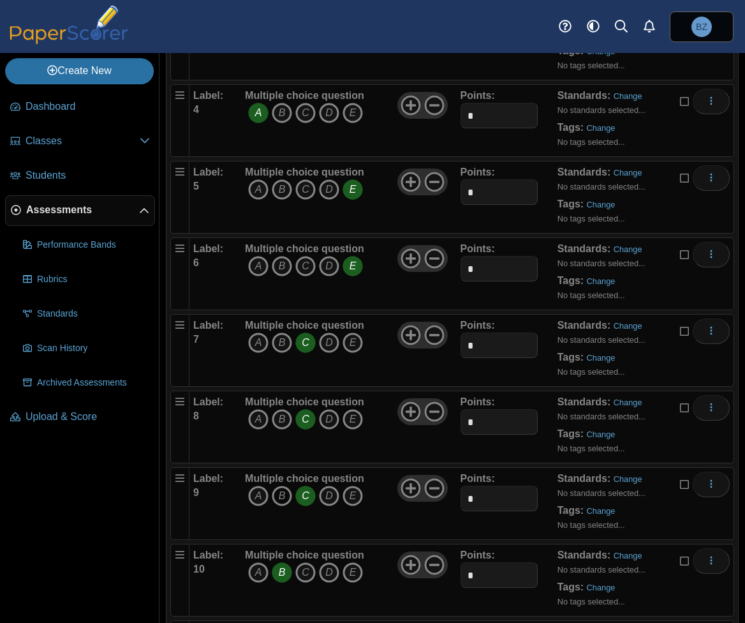
click at [276, 489] on icon "B" at bounding box center [282, 496] width 20 height 20
click at [297, 493] on icon "C" at bounding box center [305, 496] width 20 height 20
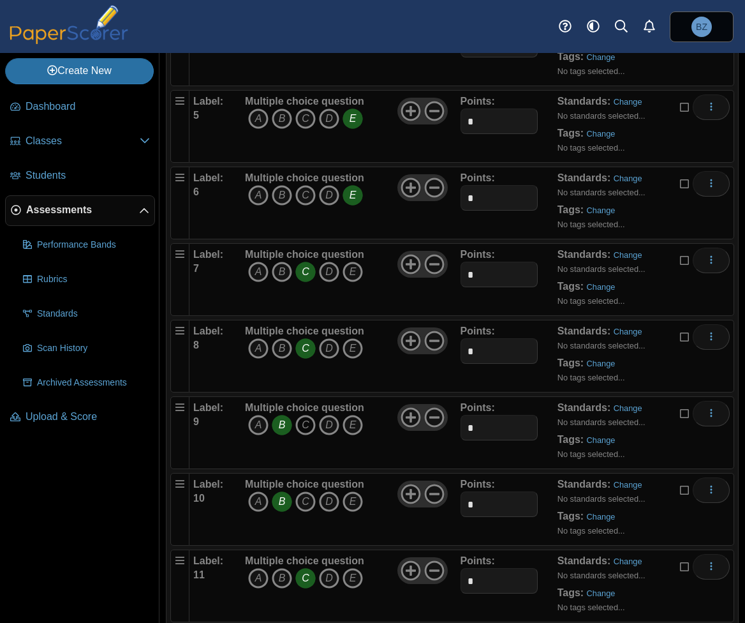
scroll to position [510, 0]
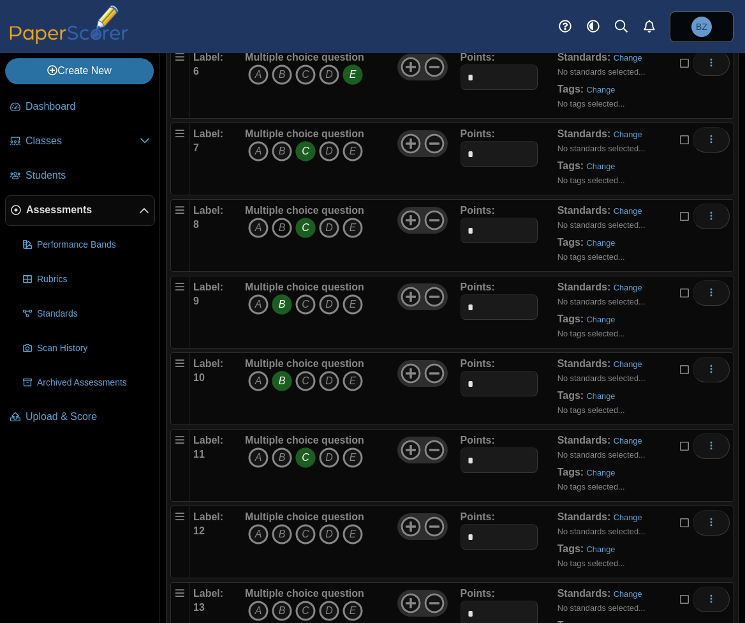
click at [282, 224] on icon "B" at bounding box center [282, 228] width 20 height 20
click at [304, 221] on icon "C" at bounding box center [305, 228] width 20 height 20
click at [304, 299] on icon "C" at bounding box center [305, 304] width 20 height 20
click at [286, 302] on icon "B" at bounding box center [282, 304] width 20 height 20
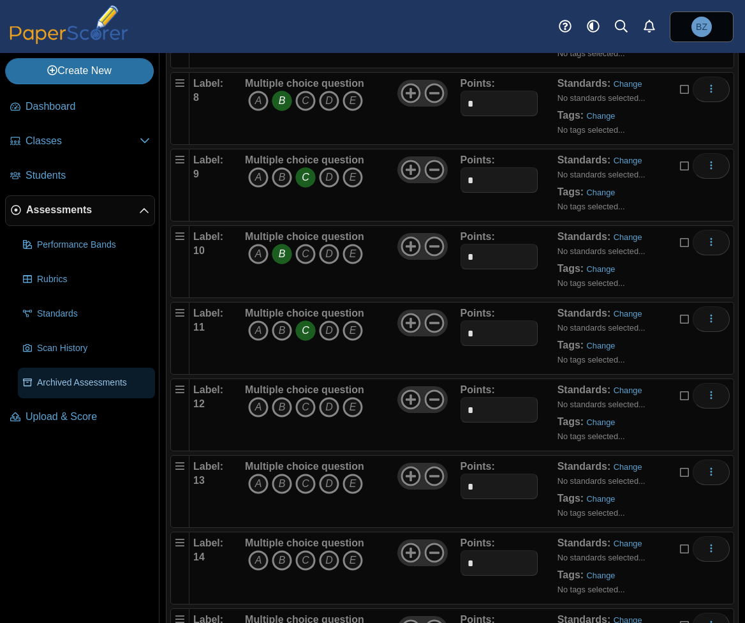
scroll to position [638, 0]
click at [258, 326] on icon "A" at bounding box center [258, 330] width 20 height 20
click at [305, 323] on icon "C" at bounding box center [305, 330] width 20 height 20
click at [264, 396] on icon "A" at bounding box center [258, 406] width 20 height 20
click at [284, 480] on icon "B" at bounding box center [282, 483] width 20 height 20
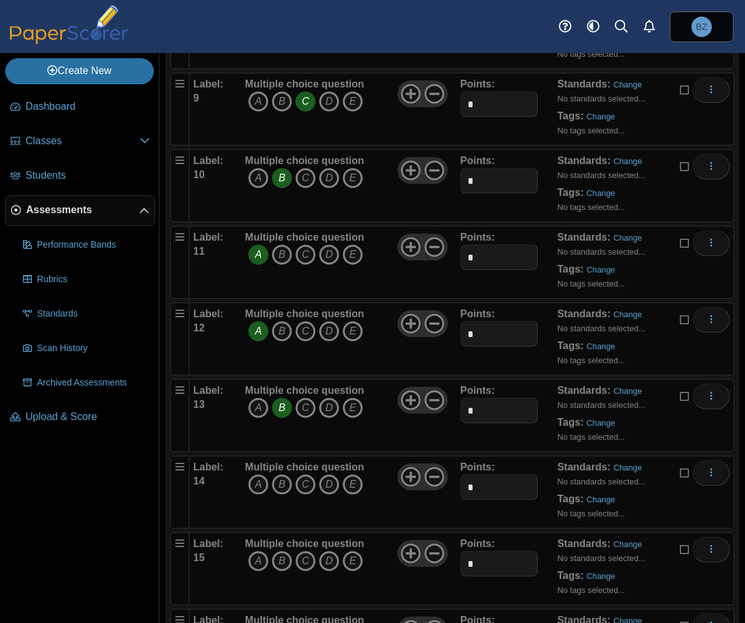
scroll to position [829, 0]
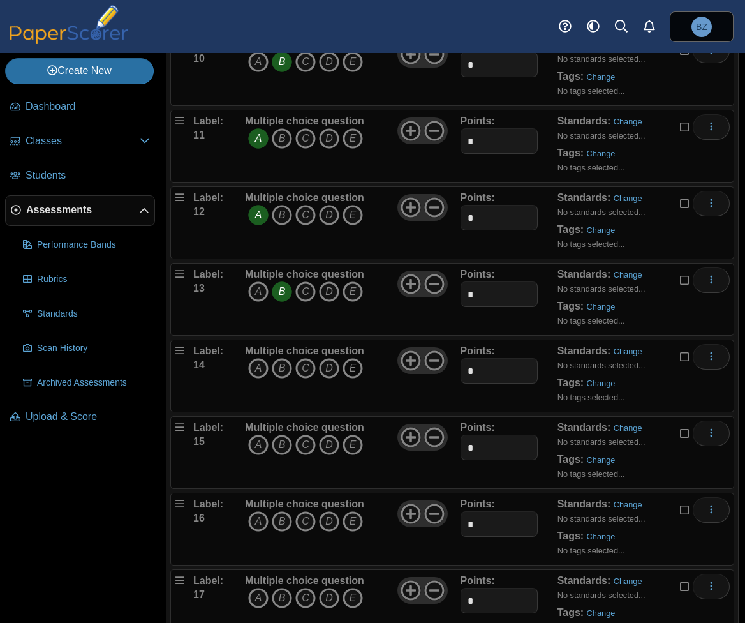
click at [354, 362] on icon "E" at bounding box center [353, 368] width 20 height 20
click at [325, 438] on icon "D" at bounding box center [329, 444] width 20 height 20
click at [359, 514] on icon "E" at bounding box center [353, 521] width 20 height 20
click at [265, 590] on icon "A" at bounding box center [258, 598] width 20 height 20
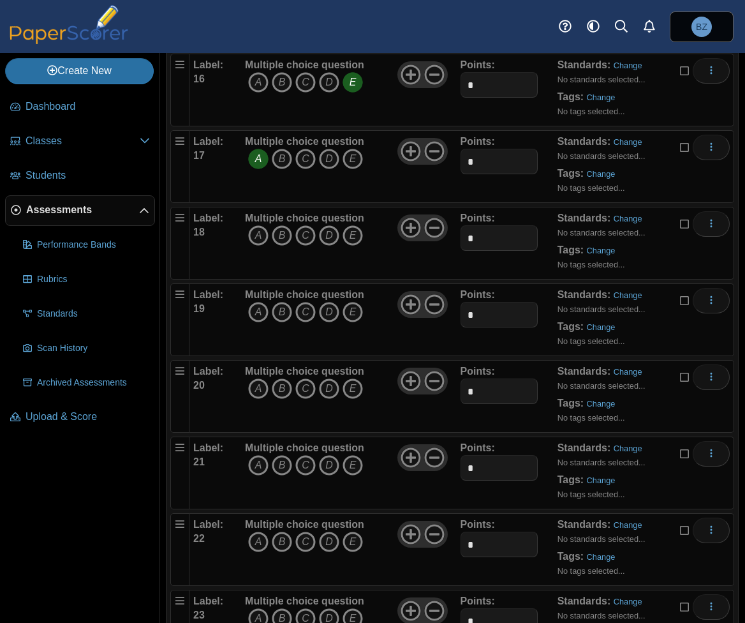
scroll to position [1276, 0]
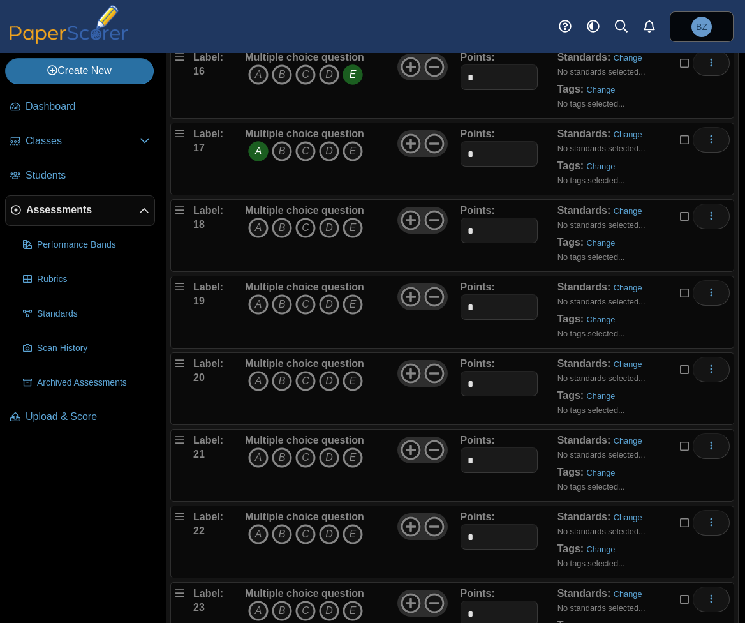
click at [307, 218] on icon "C" at bounding box center [305, 228] width 20 height 20
drag, startPoint x: 281, startPoint y: 296, endPoint x: 267, endPoint y: 304, distance: 15.4
click at [281, 295] on icon "B" at bounding box center [282, 304] width 20 height 20
click at [358, 375] on icon "E" at bounding box center [353, 381] width 20 height 20
click at [281, 452] on icon "B" at bounding box center [282, 457] width 20 height 20
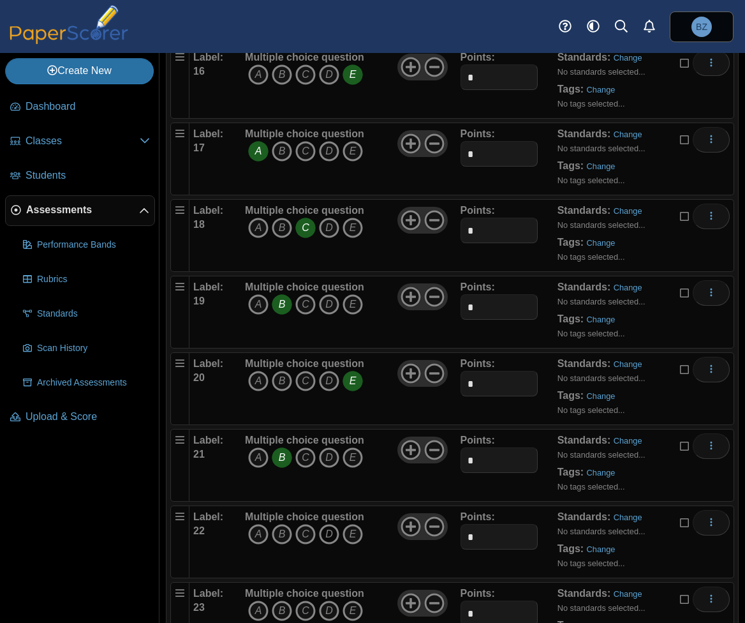
click at [323, 526] on icon "D" at bounding box center [329, 534] width 20 height 20
click at [350, 600] on icon "E" at bounding box center [353, 610] width 20 height 20
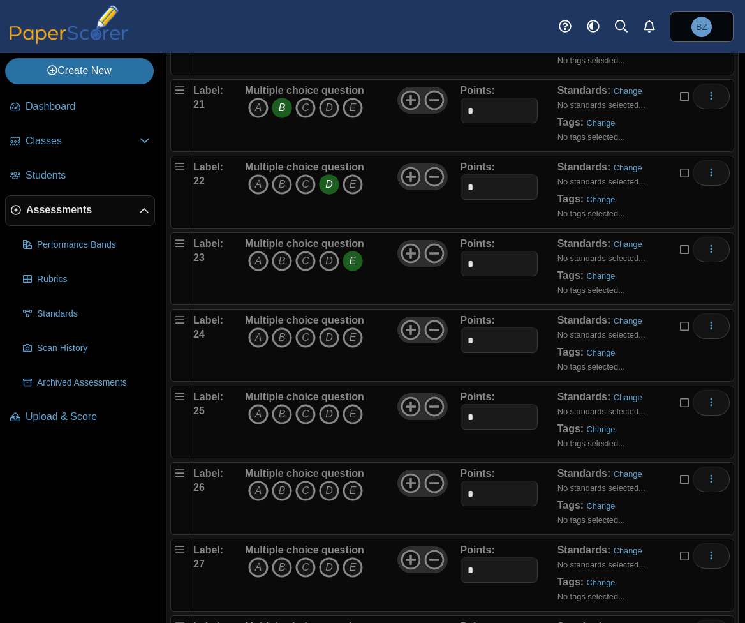
scroll to position [1723, 0]
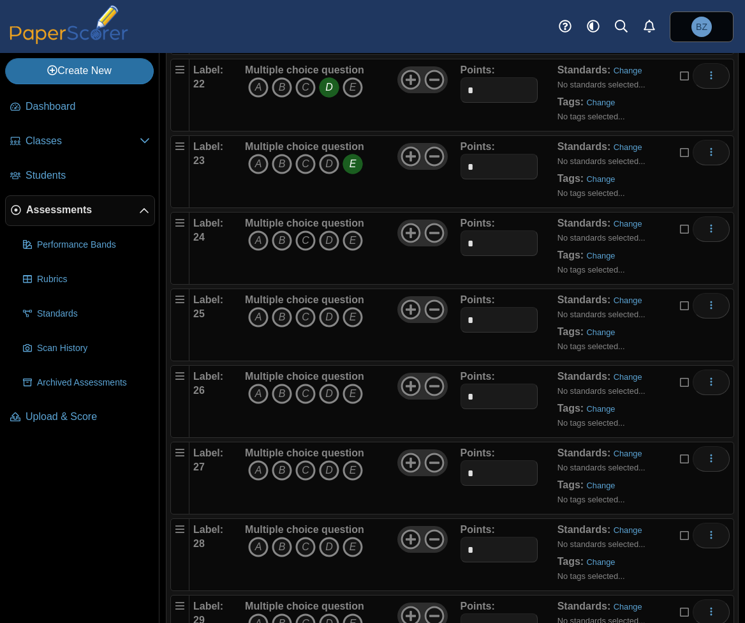
click at [307, 230] on icon "C" at bounding box center [305, 240] width 20 height 20
click at [259, 307] on icon "A" at bounding box center [258, 317] width 20 height 20
click at [276, 385] on icon "B" at bounding box center [282, 393] width 20 height 20
click at [264, 461] on icon "A" at bounding box center [258, 470] width 20 height 20
click at [260, 537] on icon "A" at bounding box center [258, 547] width 20 height 20
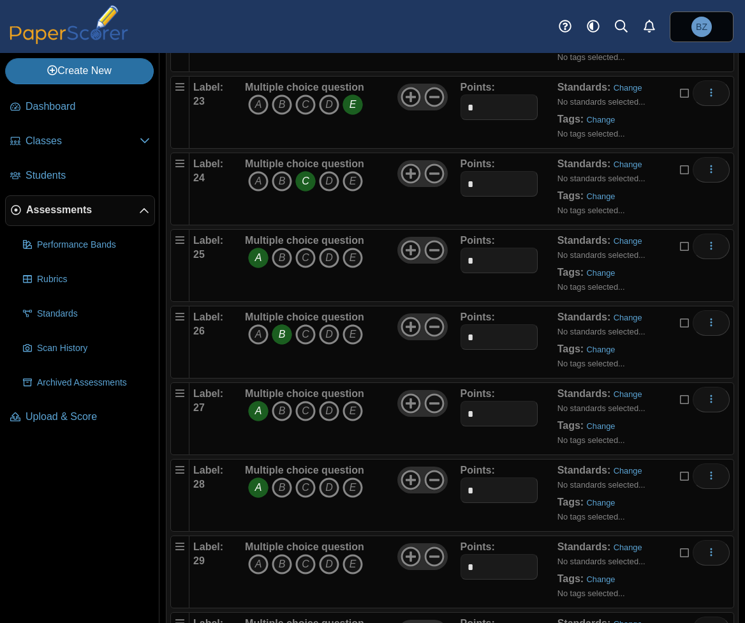
scroll to position [1863, 0]
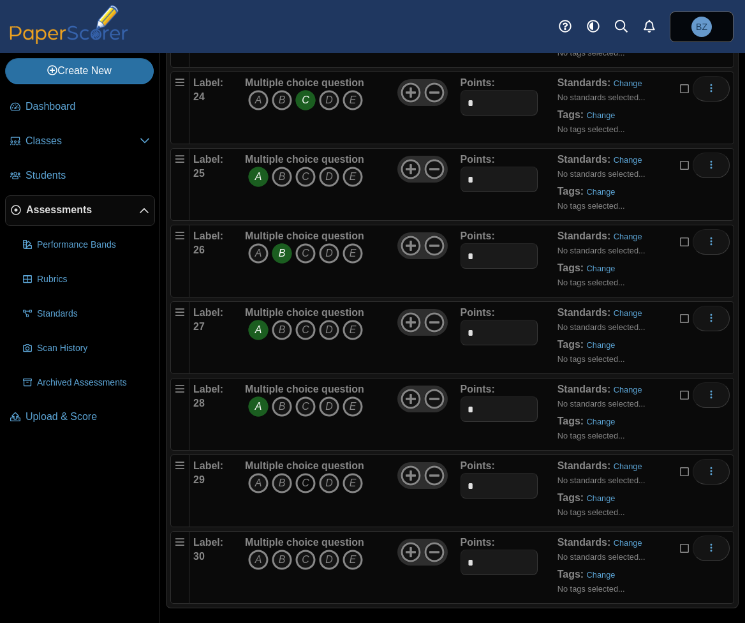
click at [304, 474] on icon "C" at bounding box center [305, 483] width 20 height 20
click at [350, 549] on icon "E" at bounding box center [353, 559] width 20 height 20
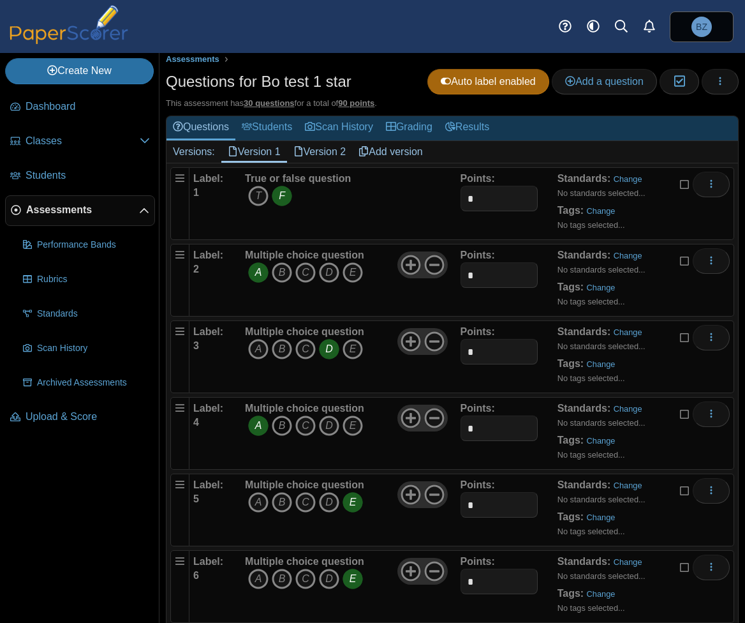
scroll to position [0, 0]
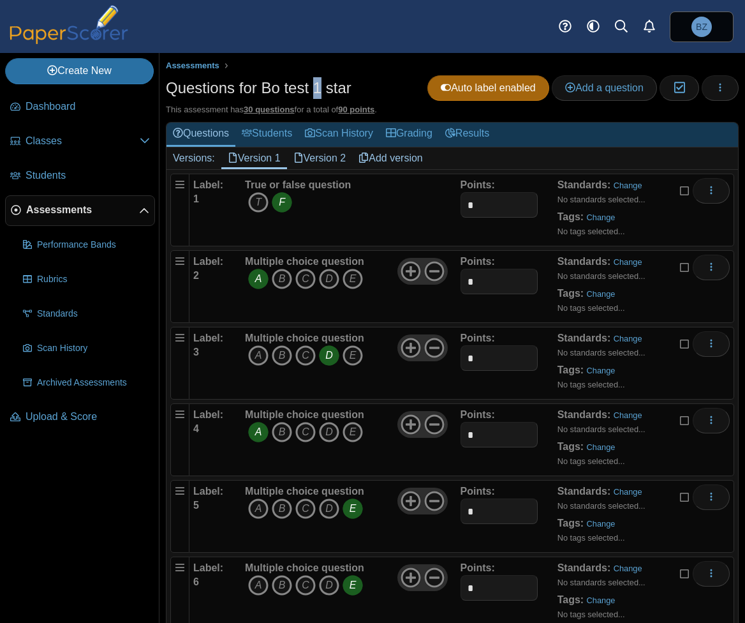
click at [286, 86] on h1 "Questions for Bo test 1 star" at bounding box center [259, 88] width 186 height 22
click at [285, 88] on h1 "Questions for Bo test 1 star" at bounding box center [259, 88] width 186 height 22
click at [322, 158] on link "Version 2" at bounding box center [320, 158] width 66 height 22
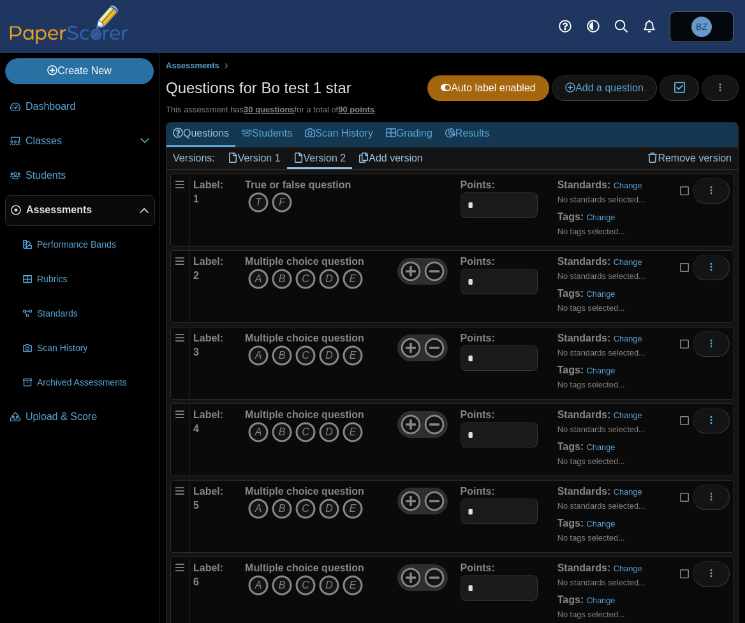
click at [261, 160] on link "Version 1" at bounding box center [254, 158] width 66 height 22
click at [702, 91] on button "button" at bounding box center [720, 88] width 37 height 26
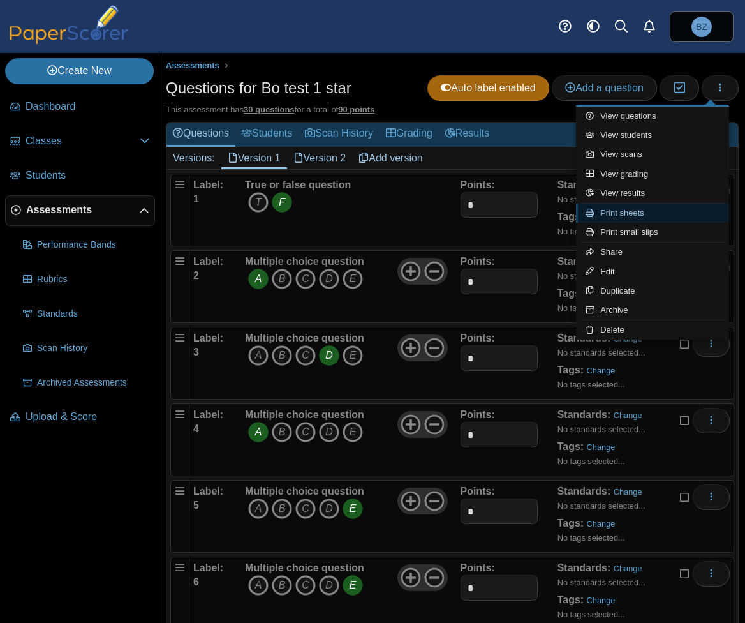
click at [637, 213] on link "Print sheets" at bounding box center [652, 213] width 153 height 19
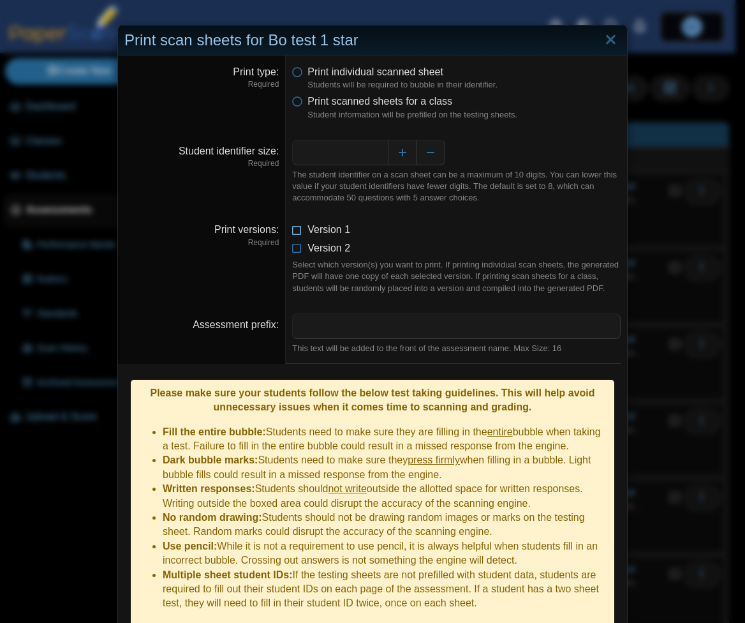
click at [293, 232] on icon at bounding box center [297, 227] width 10 height 9
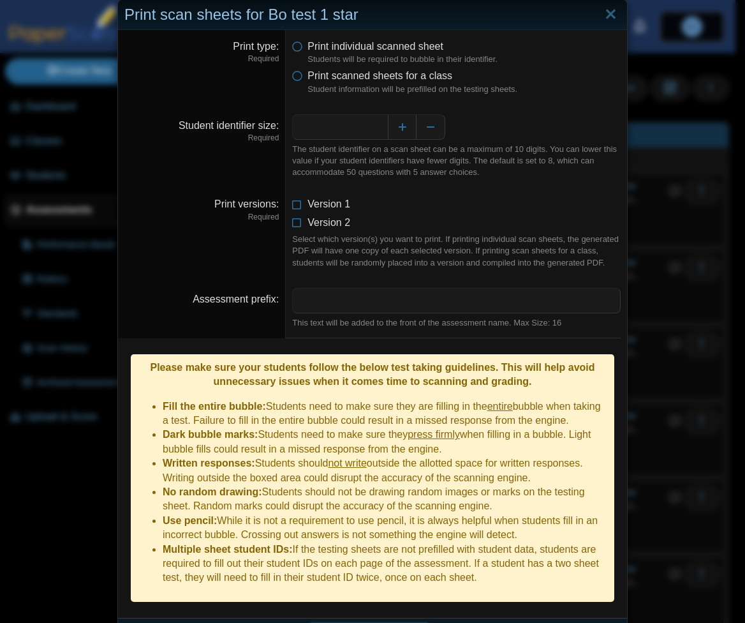
scroll to position [40, 0]
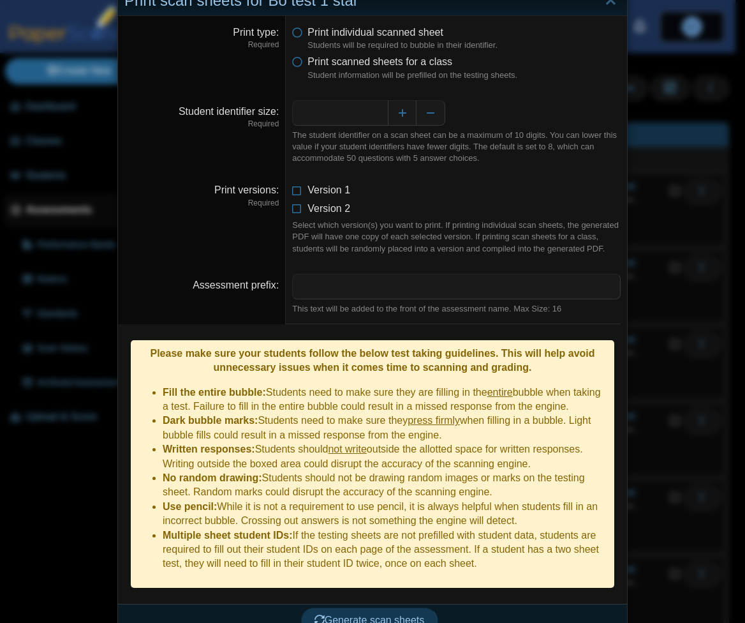
drag, startPoint x: 158, startPoint y: 380, endPoint x: 498, endPoint y: 565, distance: 386.6
click at [498, 565] on div "Please make sure your students follow the below test taking guidelines. This wi…" at bounding box center [373, 464] width 484 height 248
copy ul "Fill the entire bubble: Students need to make sure they are filling in the enti…"
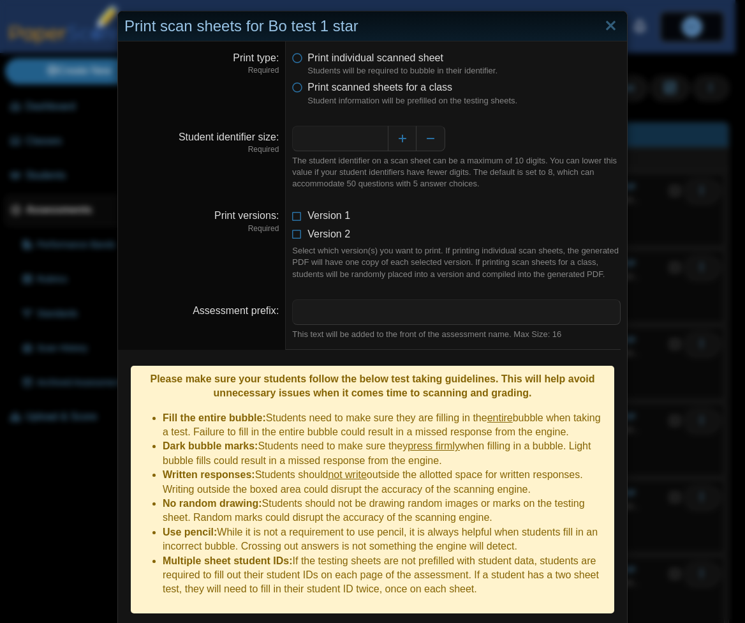
scroll to position [0, 0]
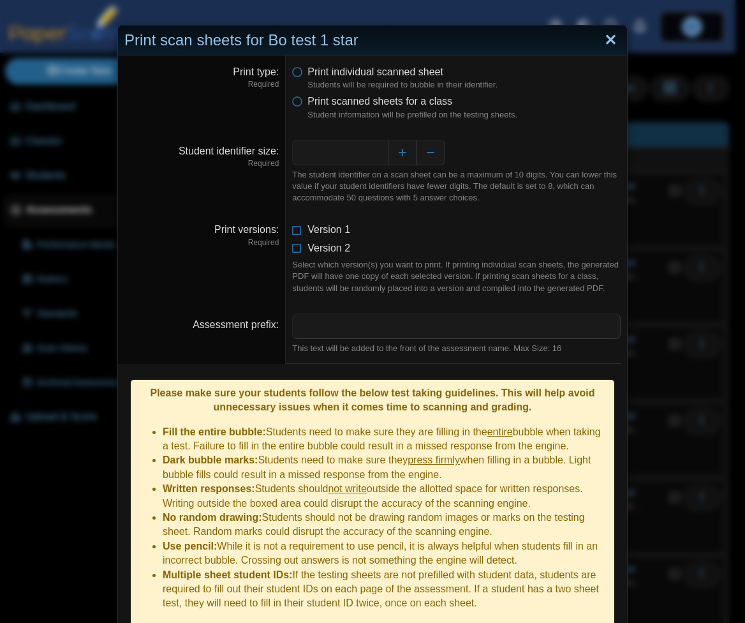
click at [613, 38] on link "Close" at bounding box center [611, 40] width 20 height 22
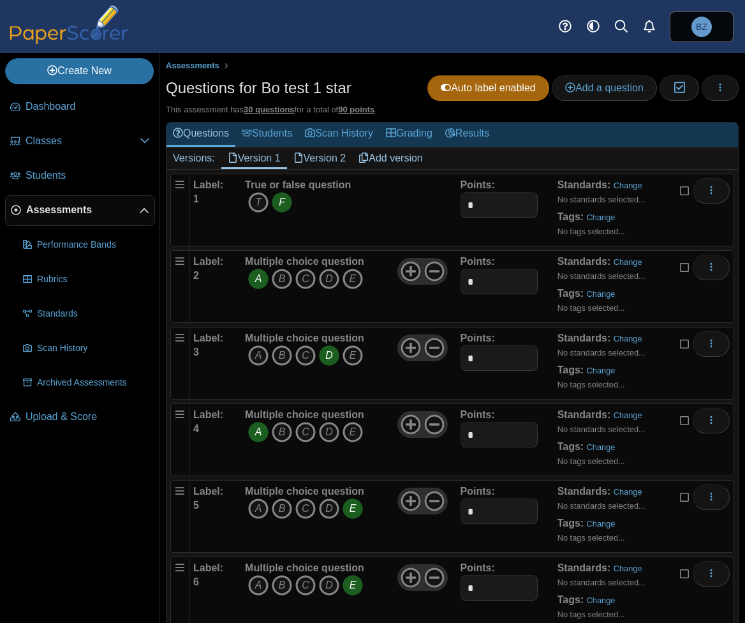
click at [302, 152] on icon at bounding box center [298, 157] width 10 height 10
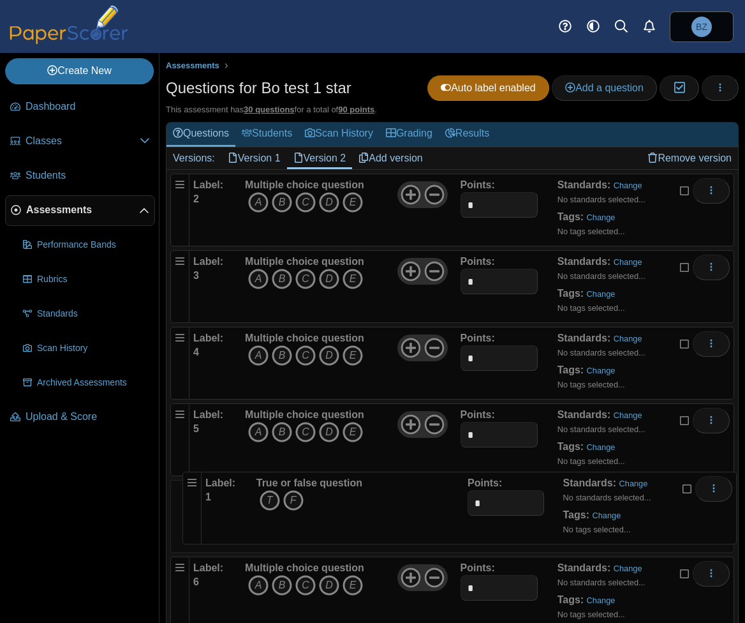
drag, startPoint x: 176, startPoint y: 182, endPoint x: 184, endPoint y: 472, distance: 290.4
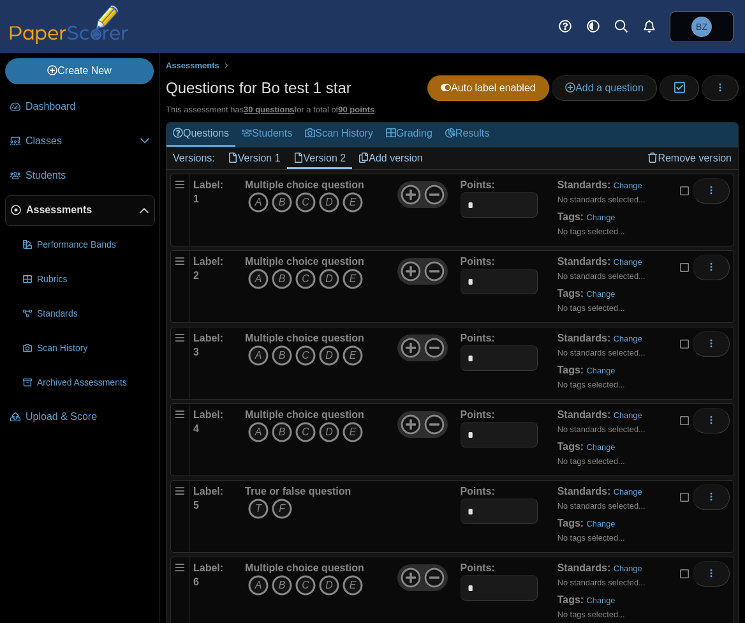
click at [255, 198] on icon "A" at bounding box center [258, 202] width 20 height 20
click at [350, 276] on icon "E" at bounding box center [353, 279] width 20 height 20
click at [353, 359] on icon "E" at bounding box center [353, 355] width 20 height 20
click at [301, 427] on icon "C" at bounding box center [305, 432] width 20 height 20
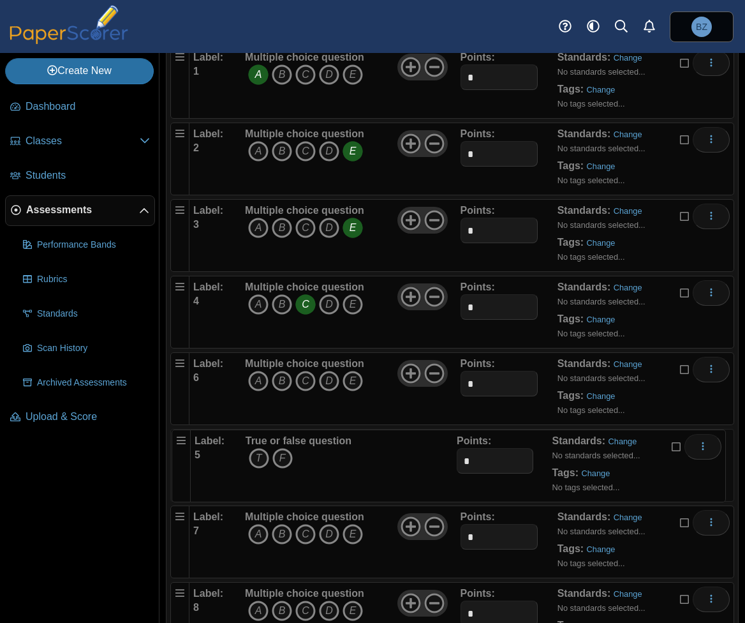
drag, startPoint x: 184, startPoint y: 362, endPoint x: 181, endPoint y: 433, distance: 70.9
click at [275, 380] on icon "B" at bounding box center [282, 381] width 20 height 20
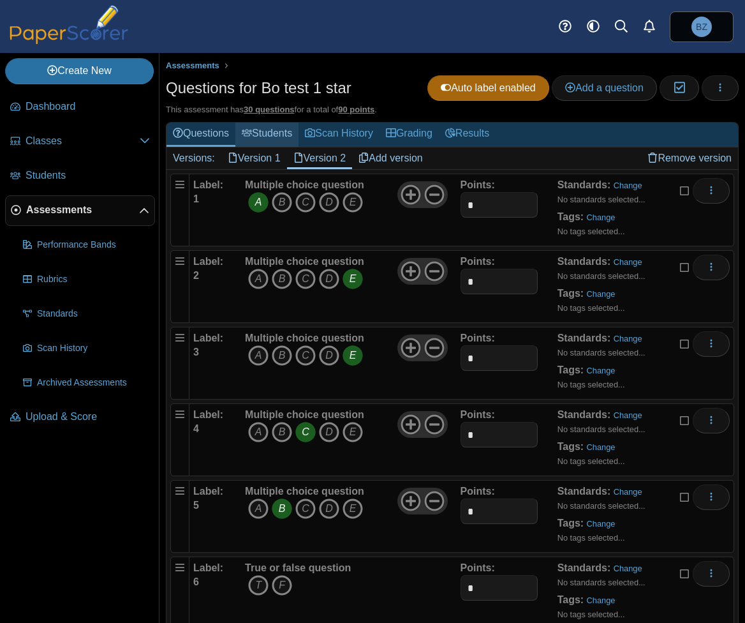
scroll to position [0, 0]
click at [258, 158] on link "Version 1" at bounding box center [254, 158] width 66 height 22
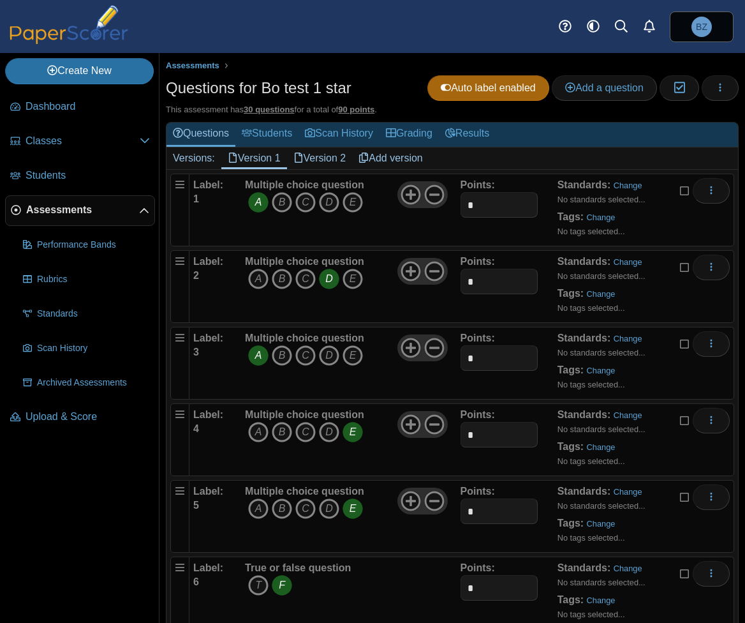
click at [324, 163] on link "Version 2" at bounding box center [320, 158] width 66 height 22
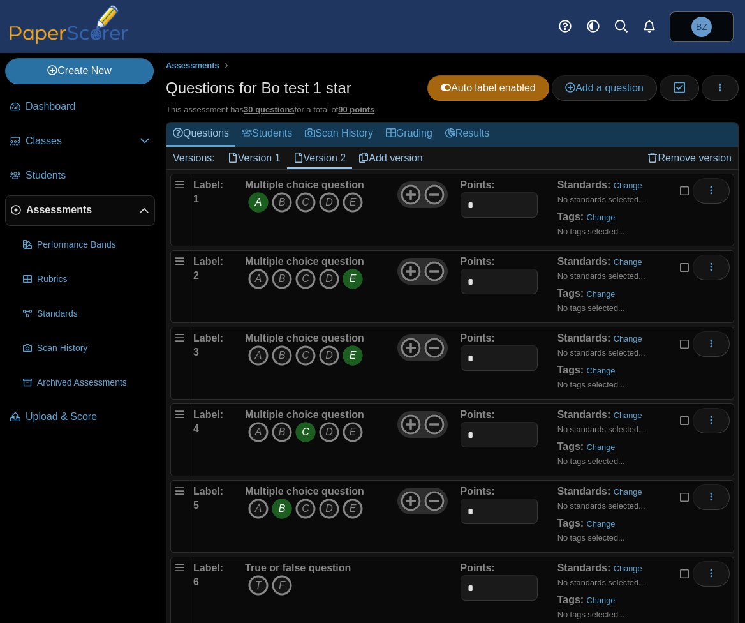
click at [272, 151] on link "Version 1" at bounding box center [254, 158] width 66 height 22
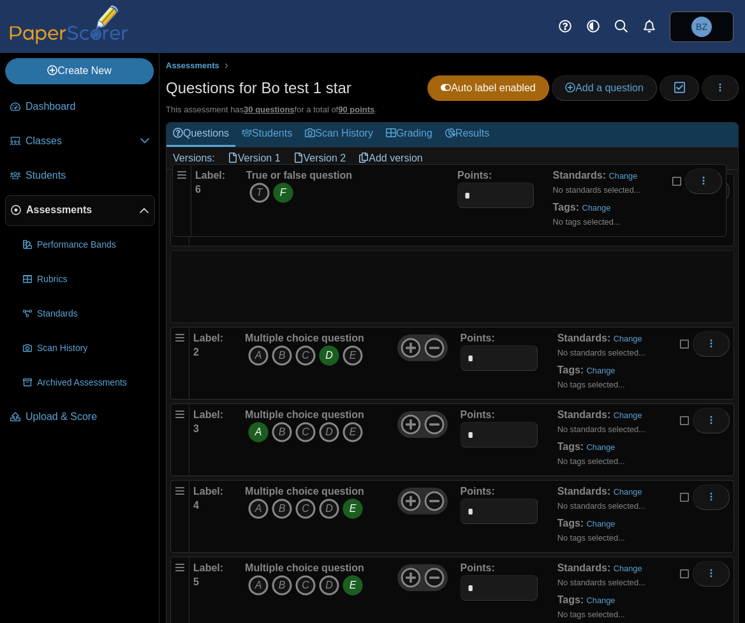
drag, startPoint x: 181, startPoint y: 567, endPoint x: 178, endPoint y: 168, distance: 398.8
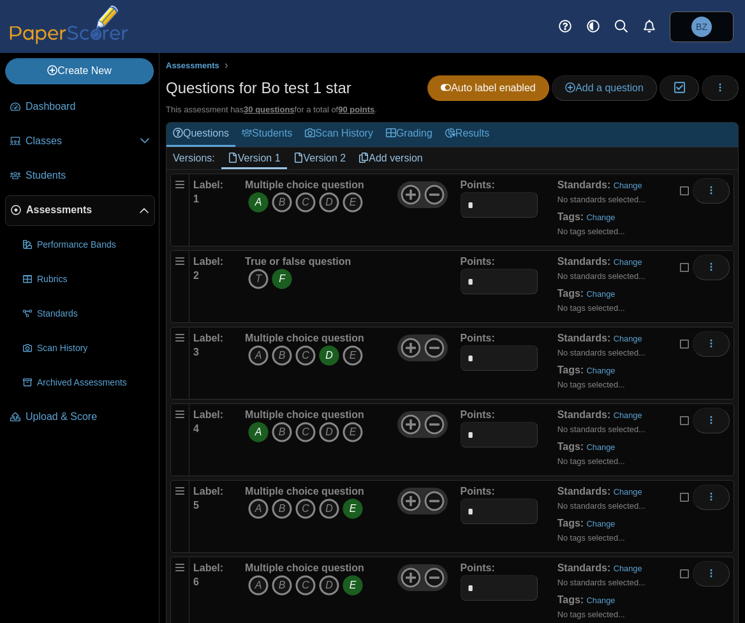
click at [329, 154] on link "Version 2" at bounding box center [320, 158] width 66 height 22
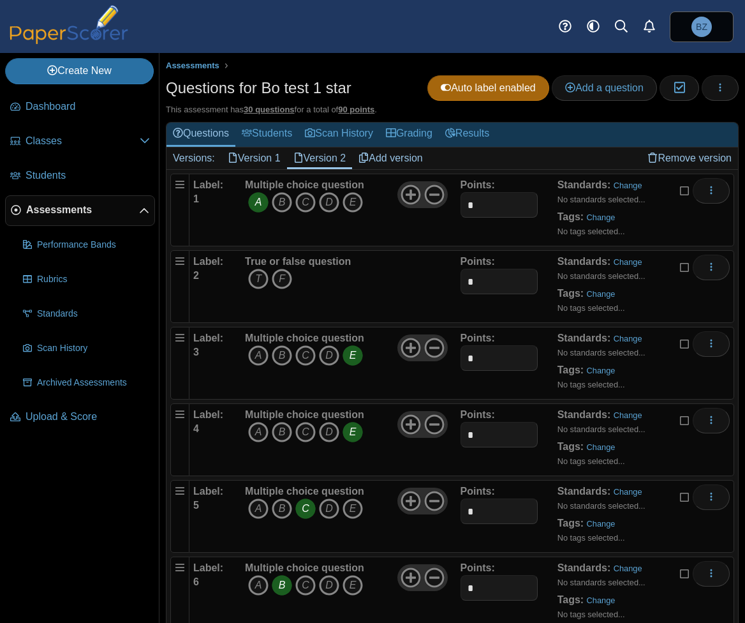
click at [249, 154] on link "Version 1" at bounding box center [254, 158] width 66 height 22
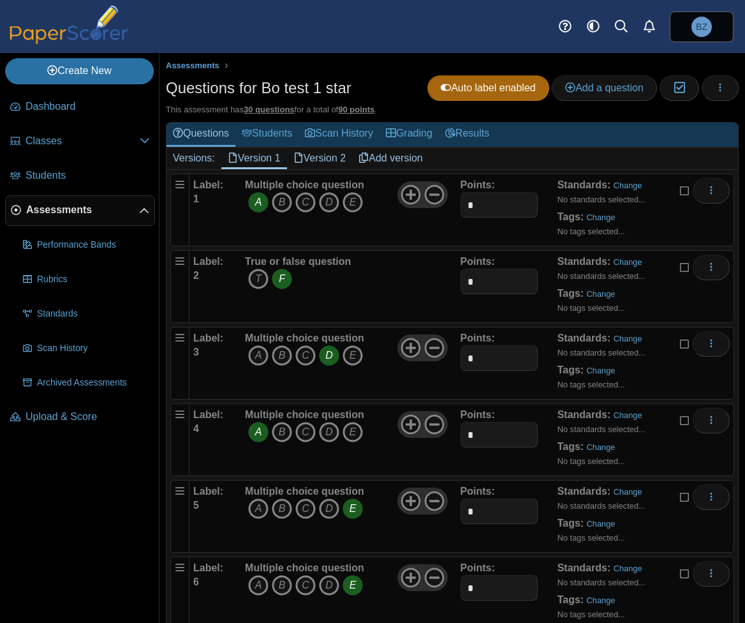
click at [322, 153] on link "Version 2" at bounding box center [320, 158] width 66 height 22
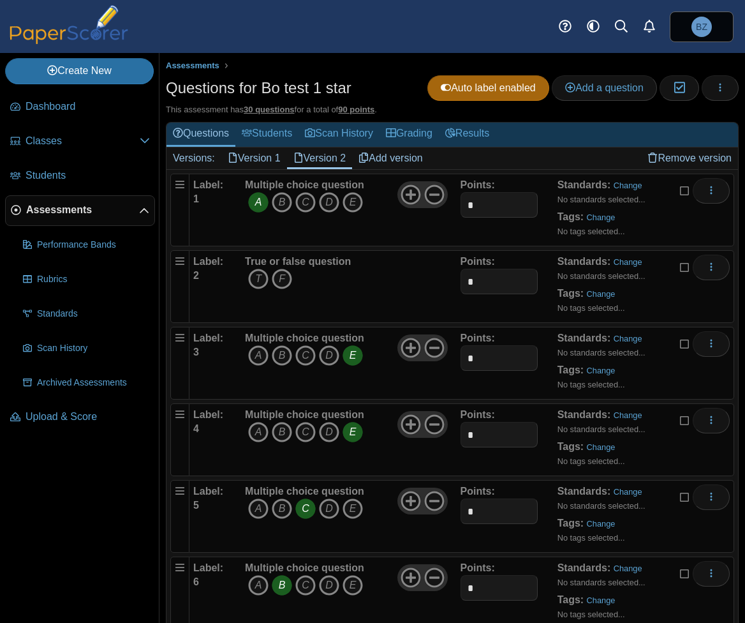
click at [660, 156] on link "Remove version" at bounding box center [689, 158] width 97 height 22
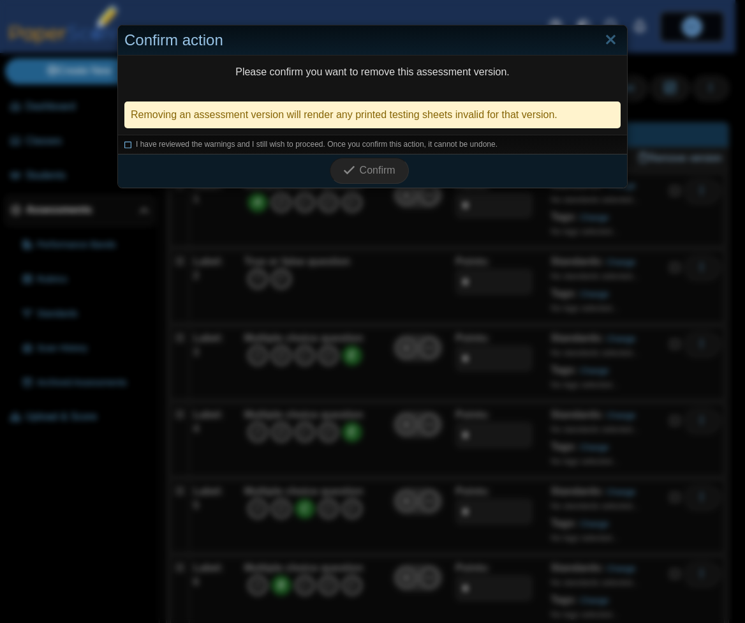
click at [124, 144] on icon at bounding box center [128, 142] width 8 height 7
click at [385, 165] on span "Confirm" at bounding box center [378, 170] width 36 height 11
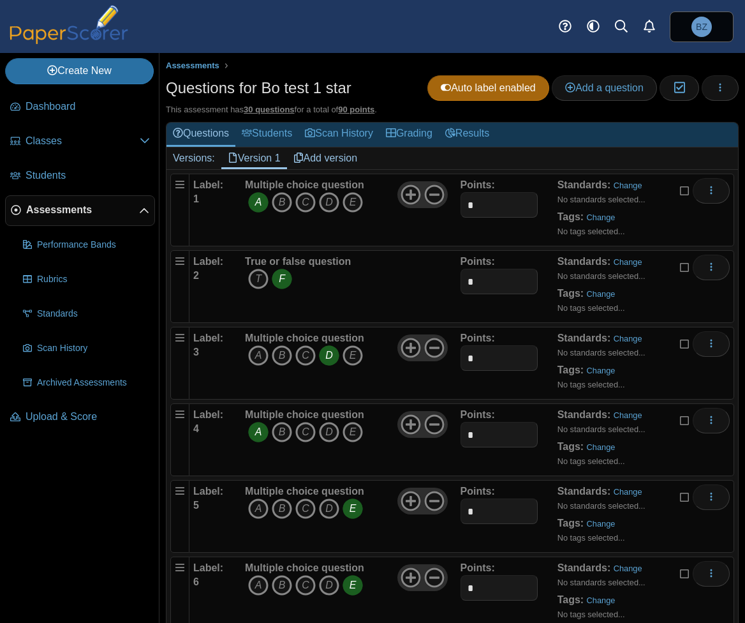
click at [255, 155] on link "Version 1" at bounding box center [254, 158] width 66 height 22
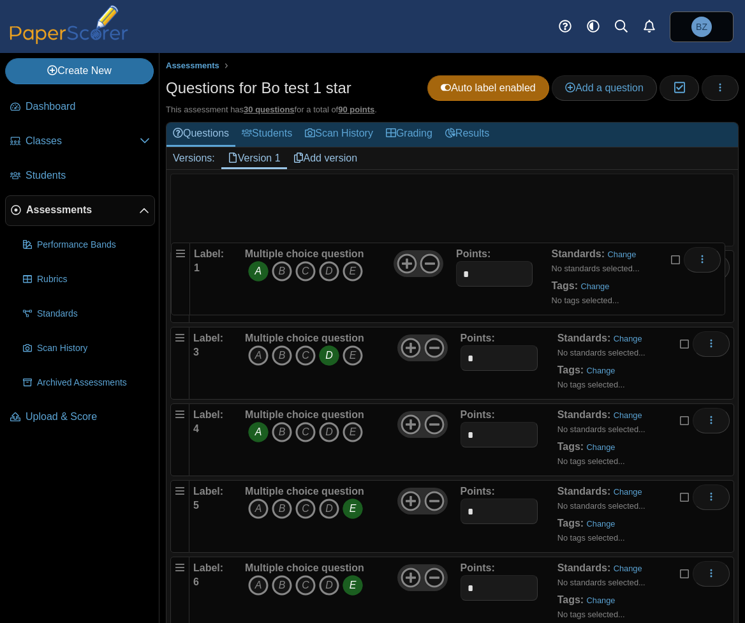
drag, startPoint x: 178, startPoint y: 178, endPoint x: 174, endPoint y: 239, distance: 61.4
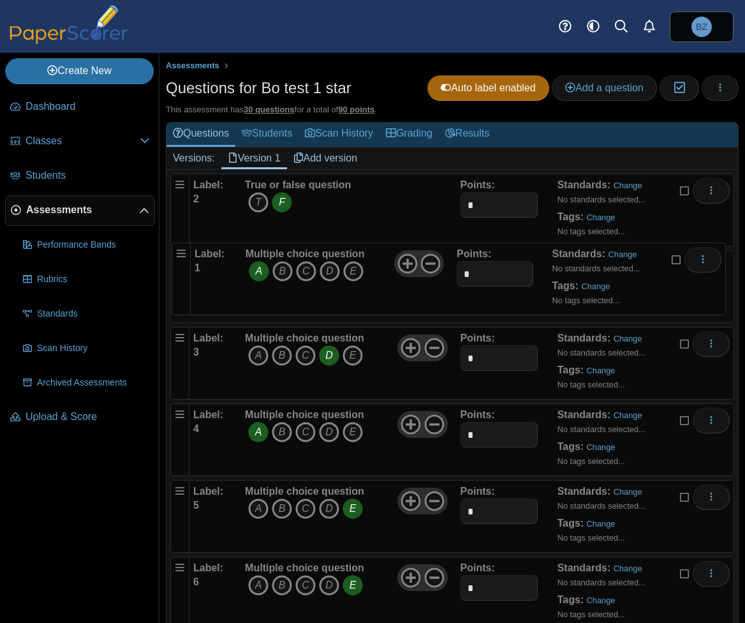
drag, startPoint x: 175, startPoint y: 183, endPoint x: 172, endPoint y: 244, distance: 61.3
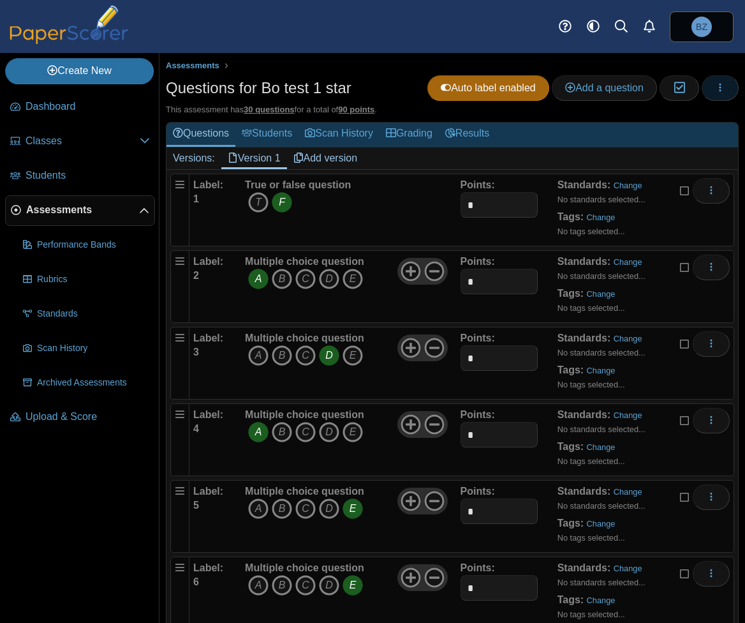
click at [720, 84] on use "button" at bounding box center [721, 87] width 2 height 8
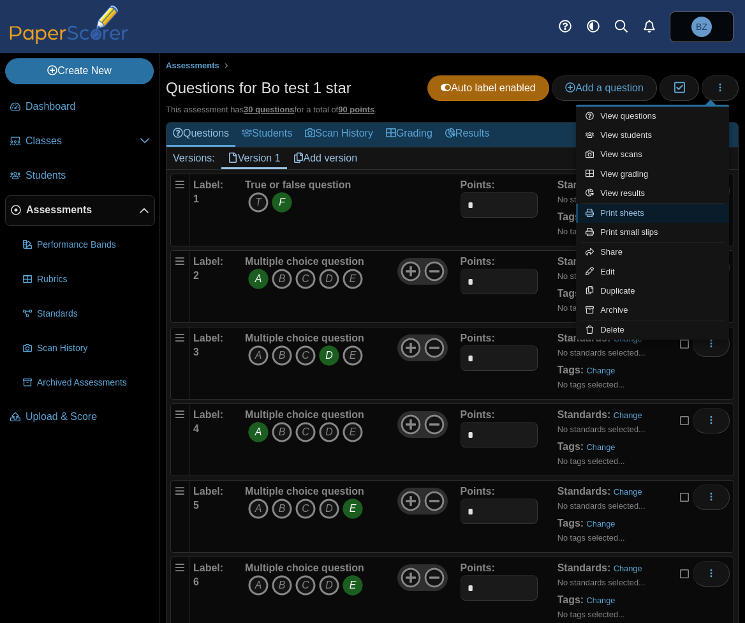
click at [634, 216] on link "Print sheets" at bounding box center [652, 213] width 153 height 19
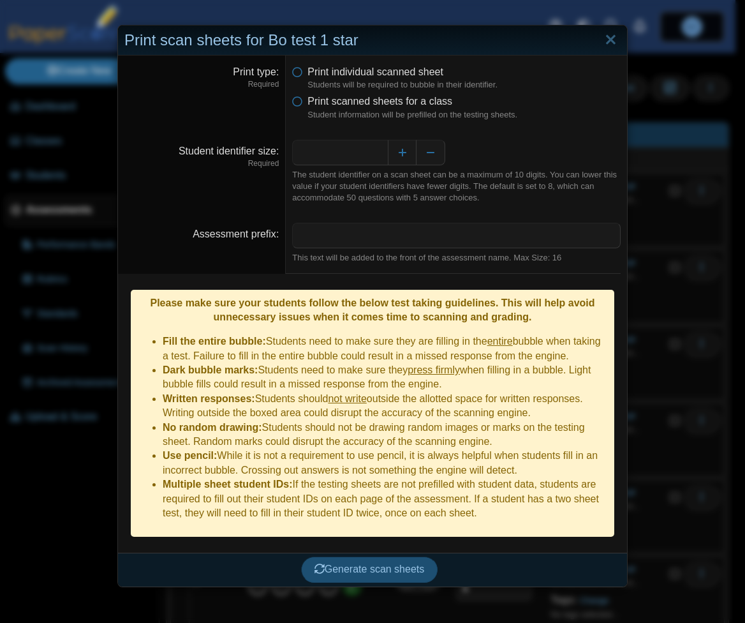
click at [396, 563] on span "Generate scan sheets" at bounding box center [370, 568] width 110 height 11
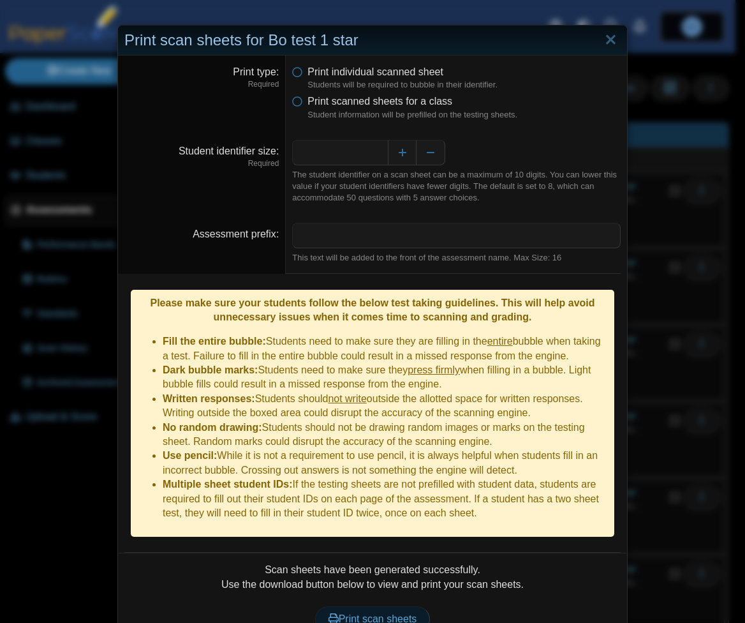
click at [370, 613] on span "Print scan sheets" at bounding box center [373, 618] width 89 height 11
click at [607, 40] on link "Close" at bounding box center [611, 40] width 20 height 22
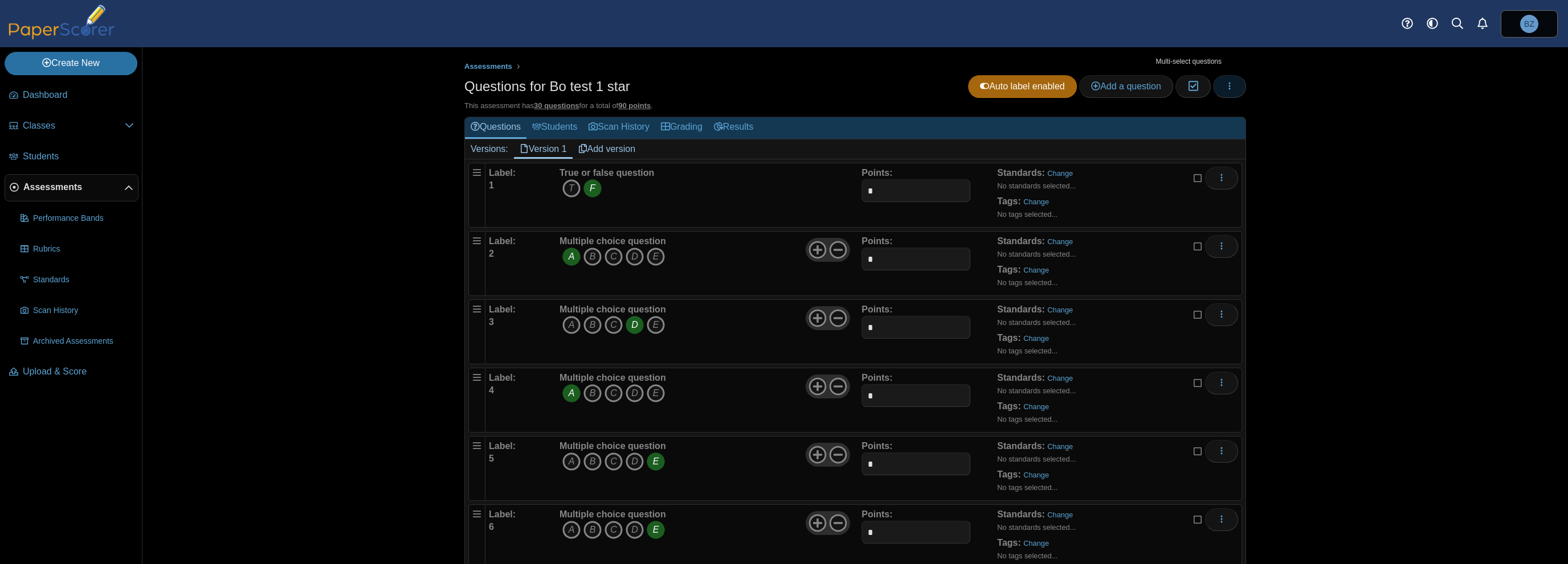
click at [665, 87] on button "button" at bounding box center [1229, 87] width 33 height 23
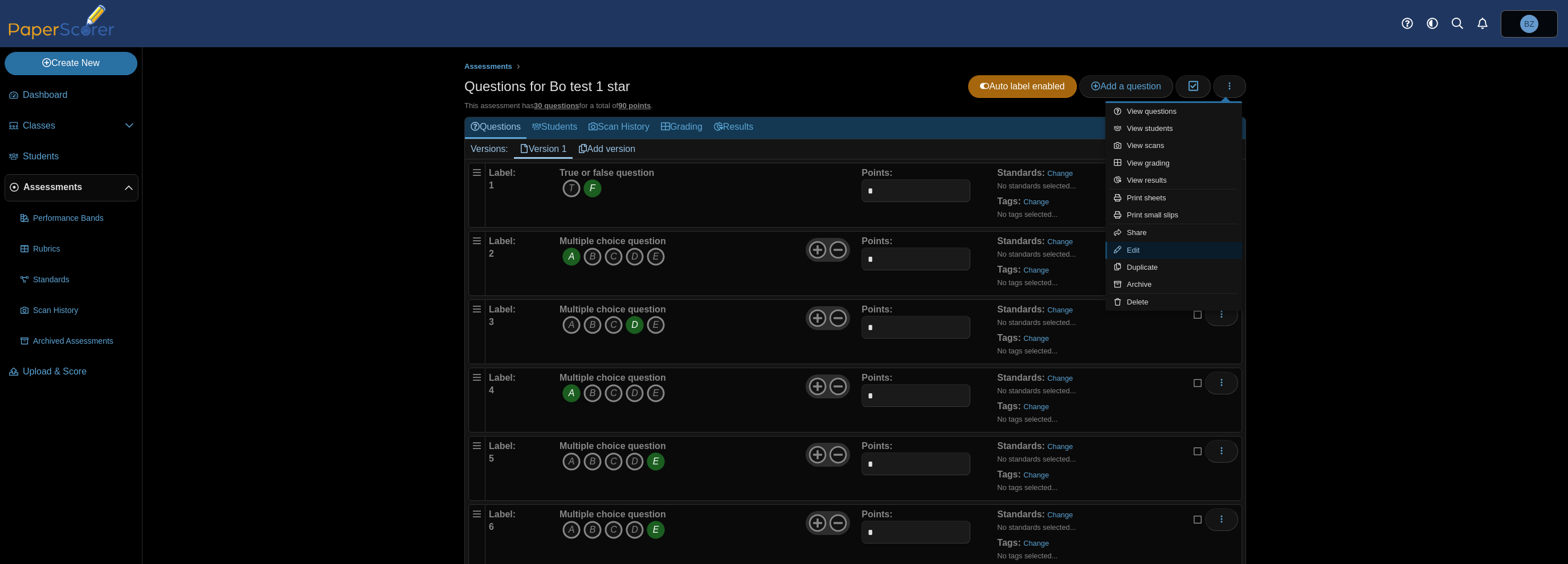
click at [665, 248] on link "Edit" at bounding box center [1173, 250] width 137 height 17
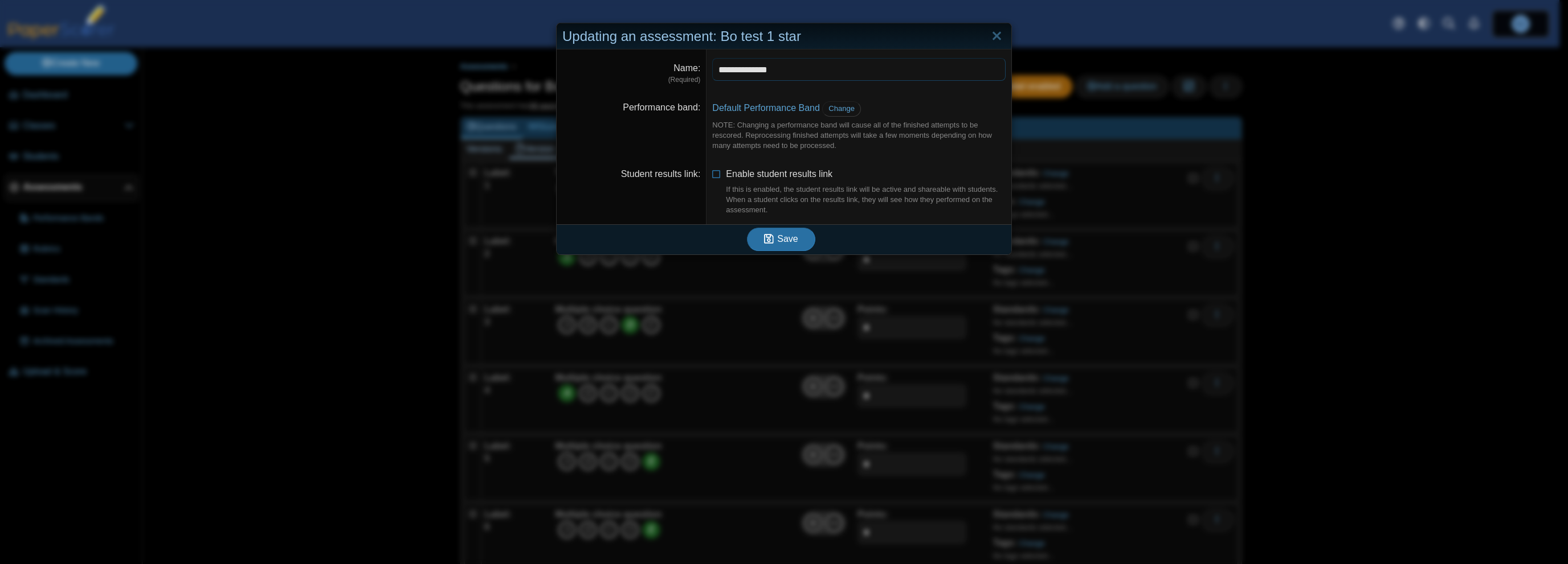
drag, startPoint x: 771, startPoint y: 68, endPoint x: 668, endPoint y: 68, distance: 103.0
click at [665, 68] on dl "**********" at bounding box center [783, 71] width 455 height 43
paste input "**********"
type input "**********"
click at [665, 243] on span "Save" at bounding box center [787, 238] width 21 height 10
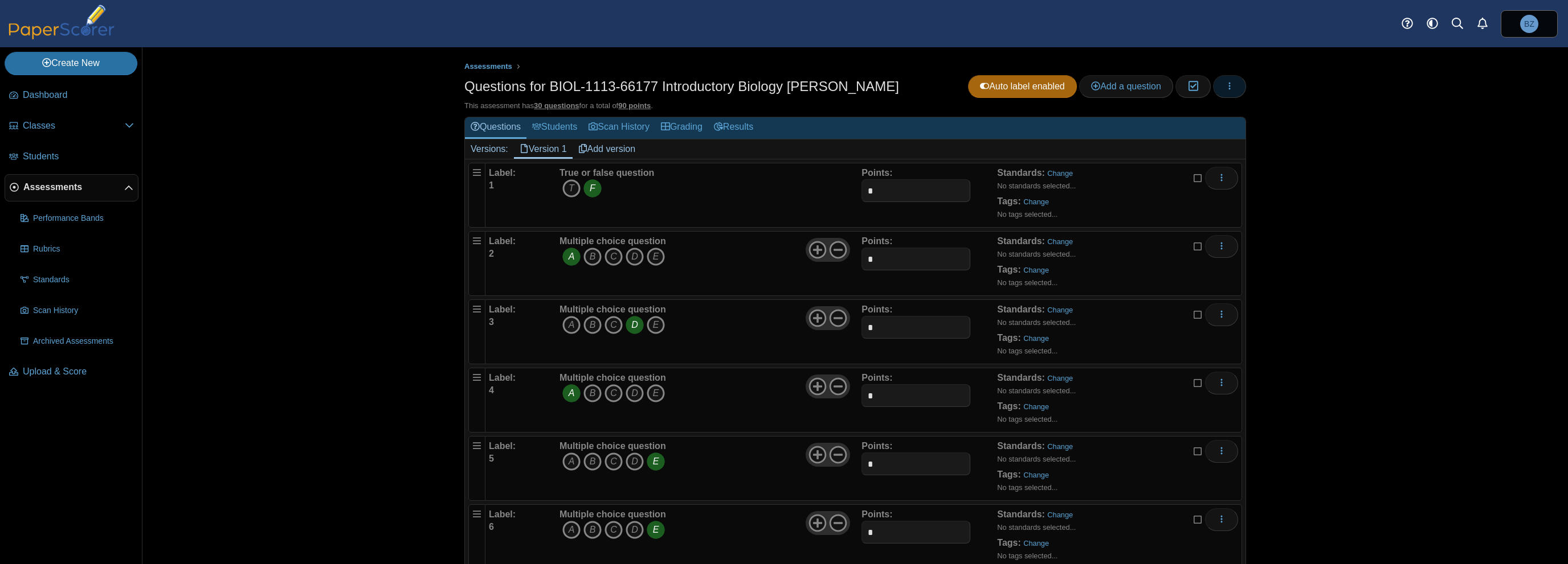
click at [1229, 85] on use "button" at bounding box center [1230, 86] width 2 height 7
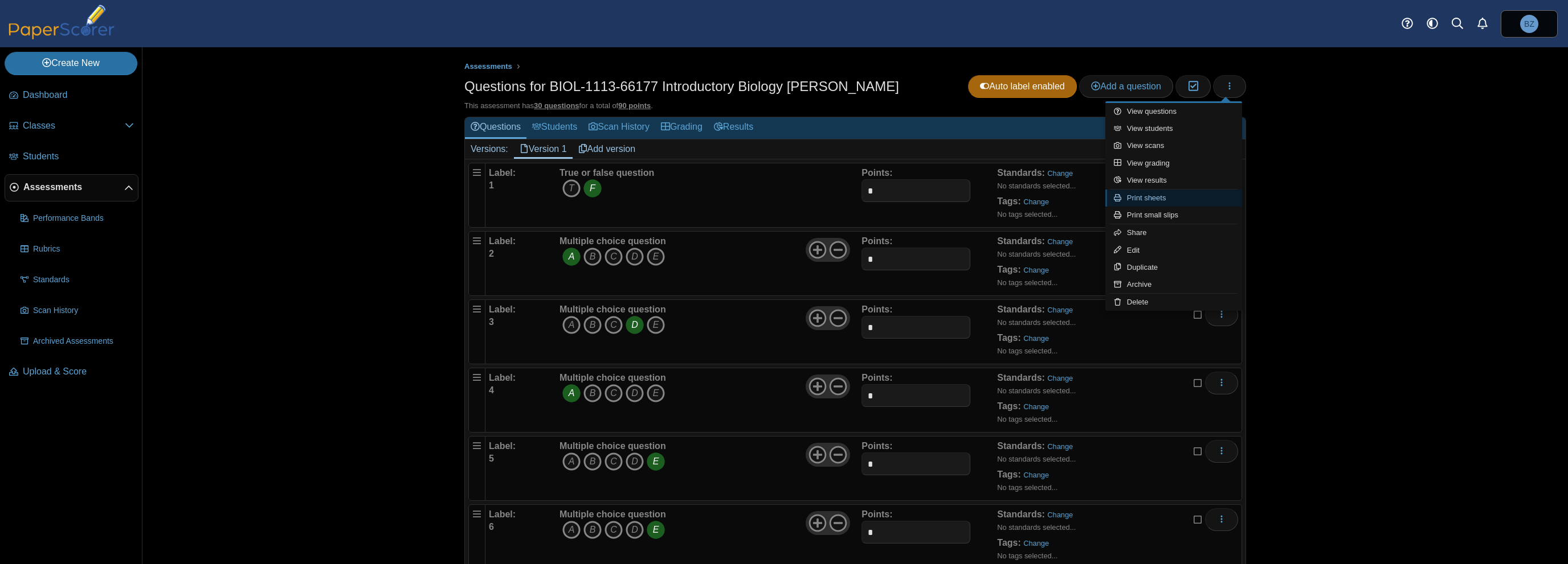
click at [1157, 195] on link "Print sheets" at bounding box center [1173, 197] width 137 height 17
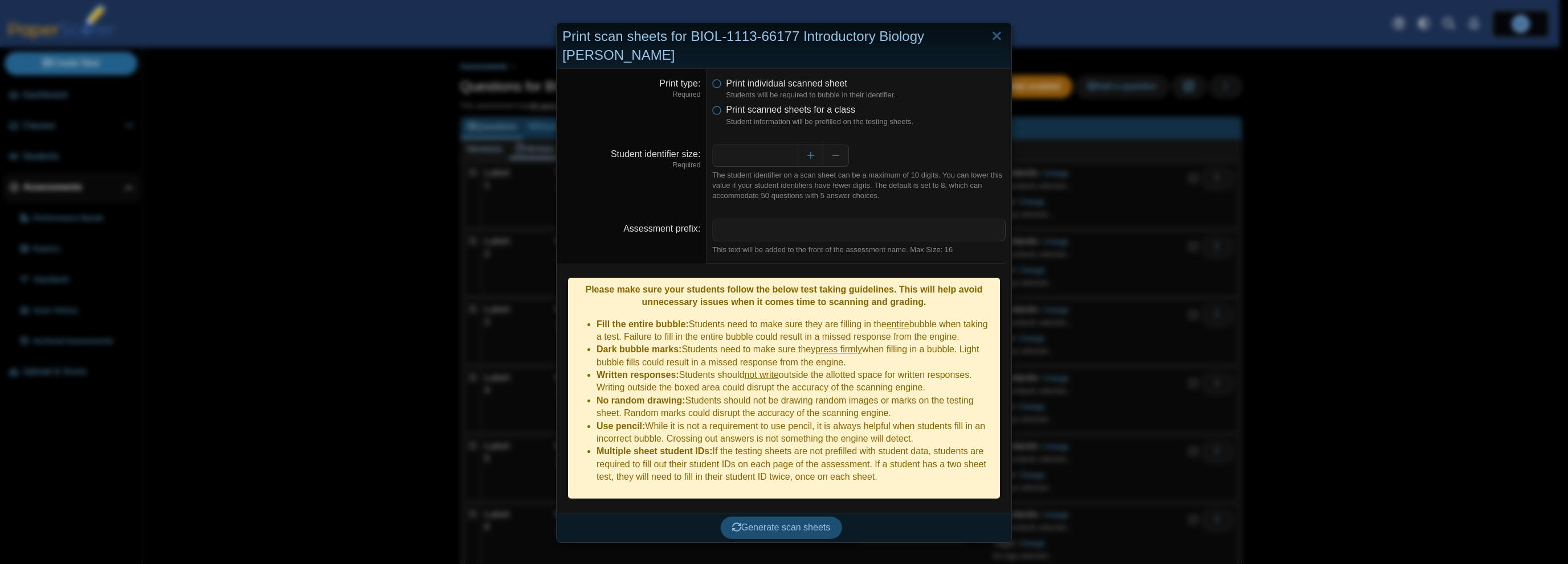
click at [766, 523] on span "Generate scan sheets" at bounding box center [781, 527] width 98 height 10
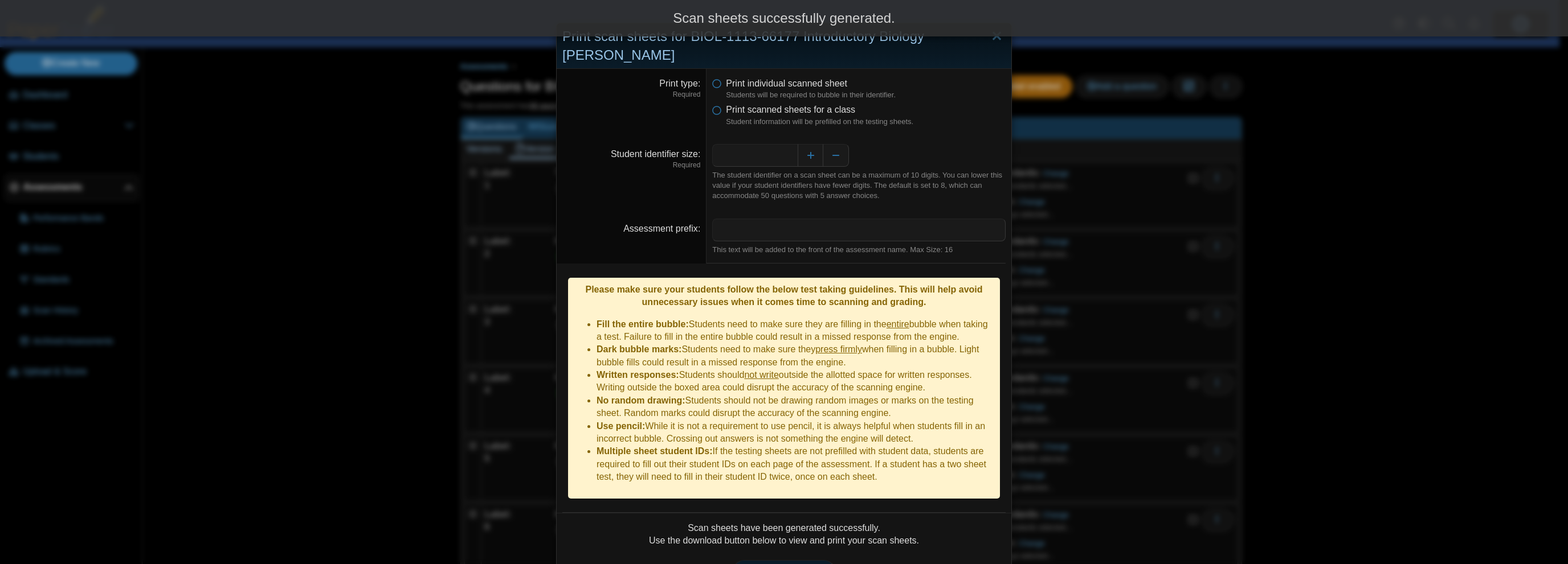
click at [804, 564] on span "Print scan sheets" at bounding box center [784, 571] width 79 height 10
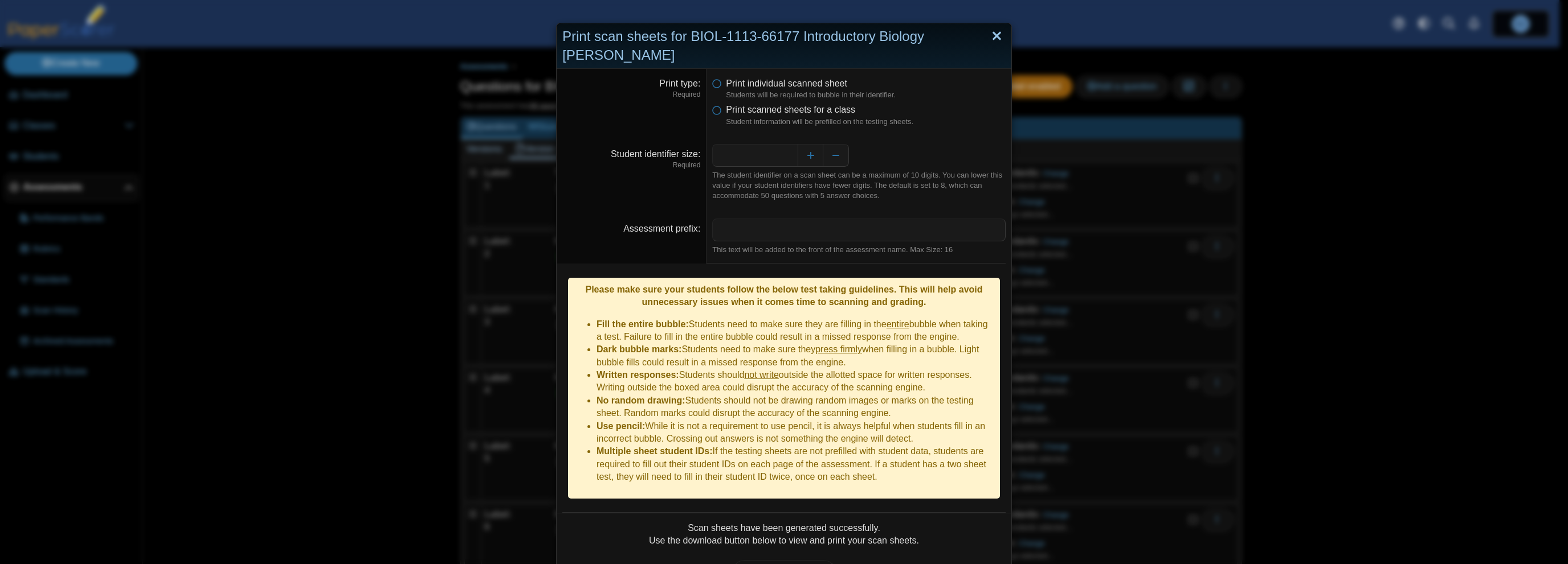
click at [992, 36] on link "Close" at bounding box center [997, 37] width 18 height 20
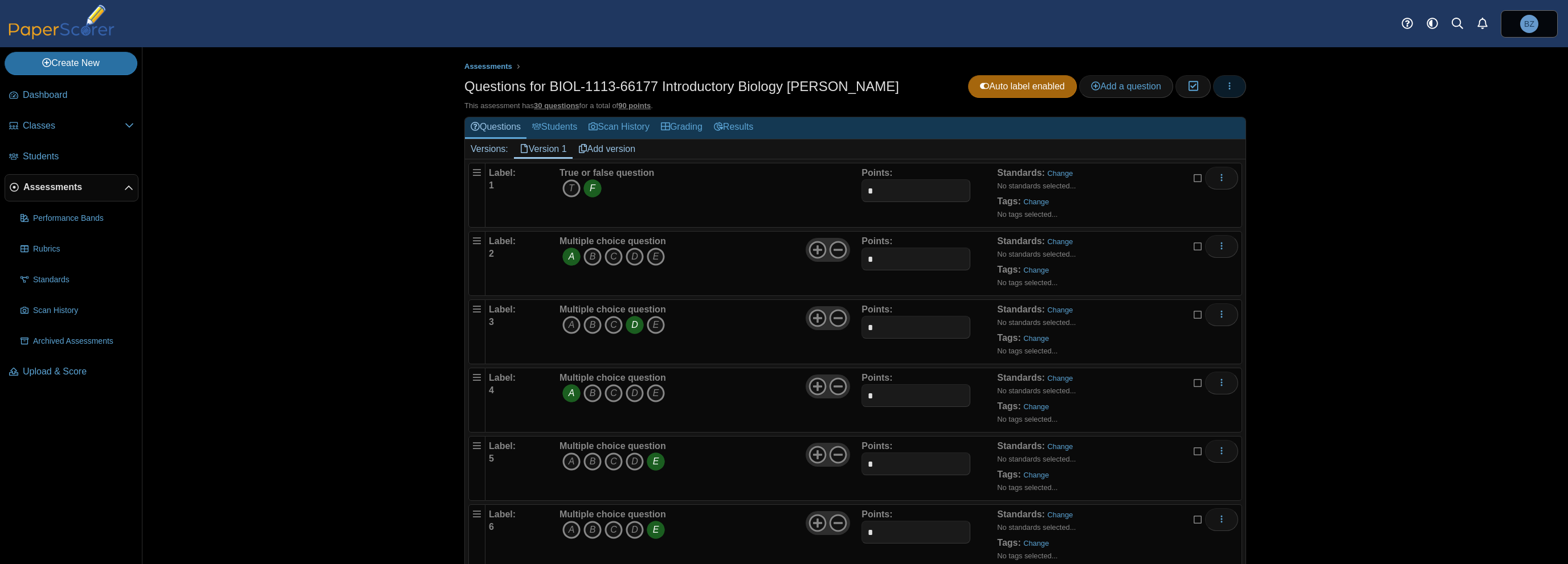
click at [1216, 83] on button "button" at bounding box center [1229, 87] width 33 height 23
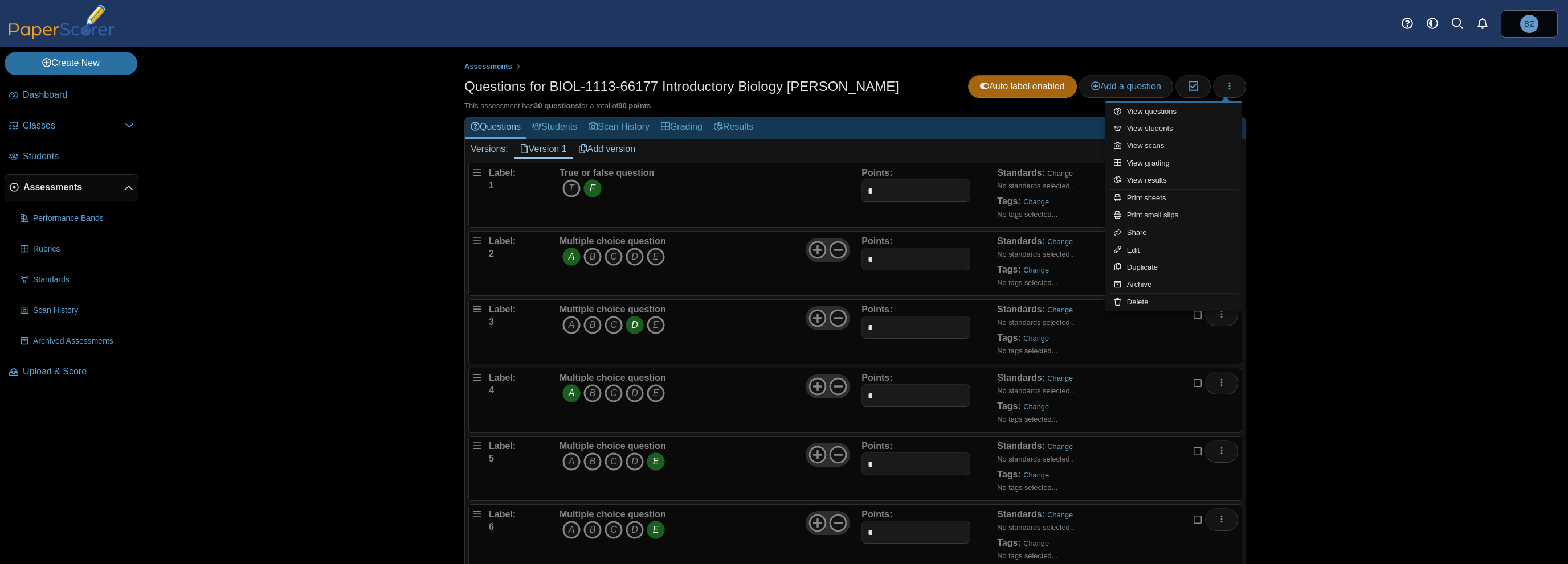
click at [1356, 138] on div "Assessments Questions for BIOL-1113-66177 Introductory Biology Zhang Star Auto …" at bounding box center [855, 305] width 1425 height 517
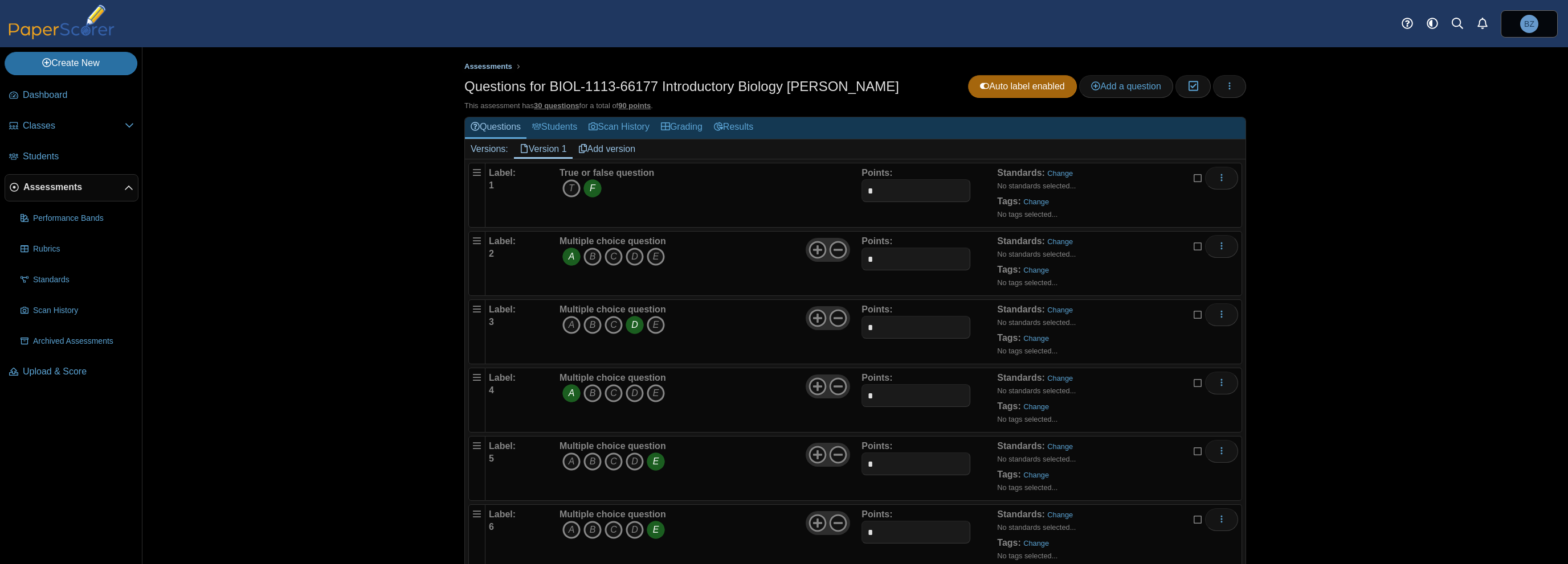
click at [487, 70] on span "Assessments" at bounding box center [488, 67] width 48 height 9
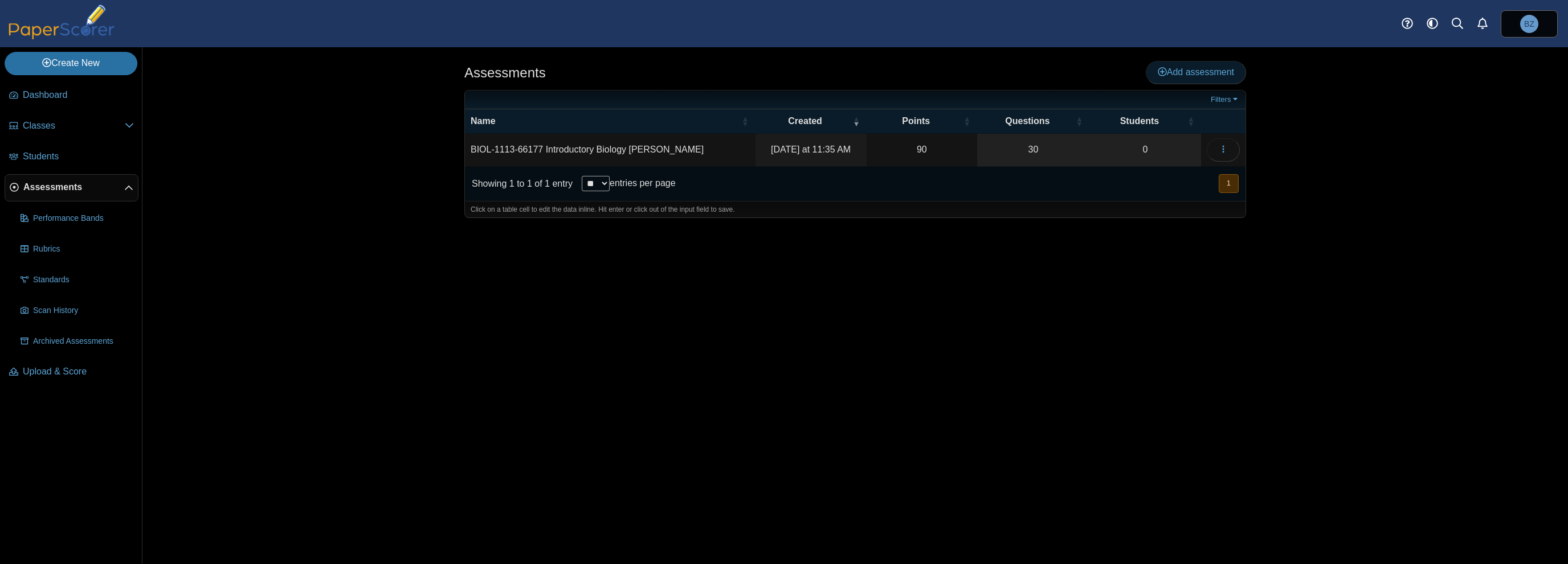
click at [1197, 75] on span "Add assessment" at bounding box center [1195, 71] width 76 height 10
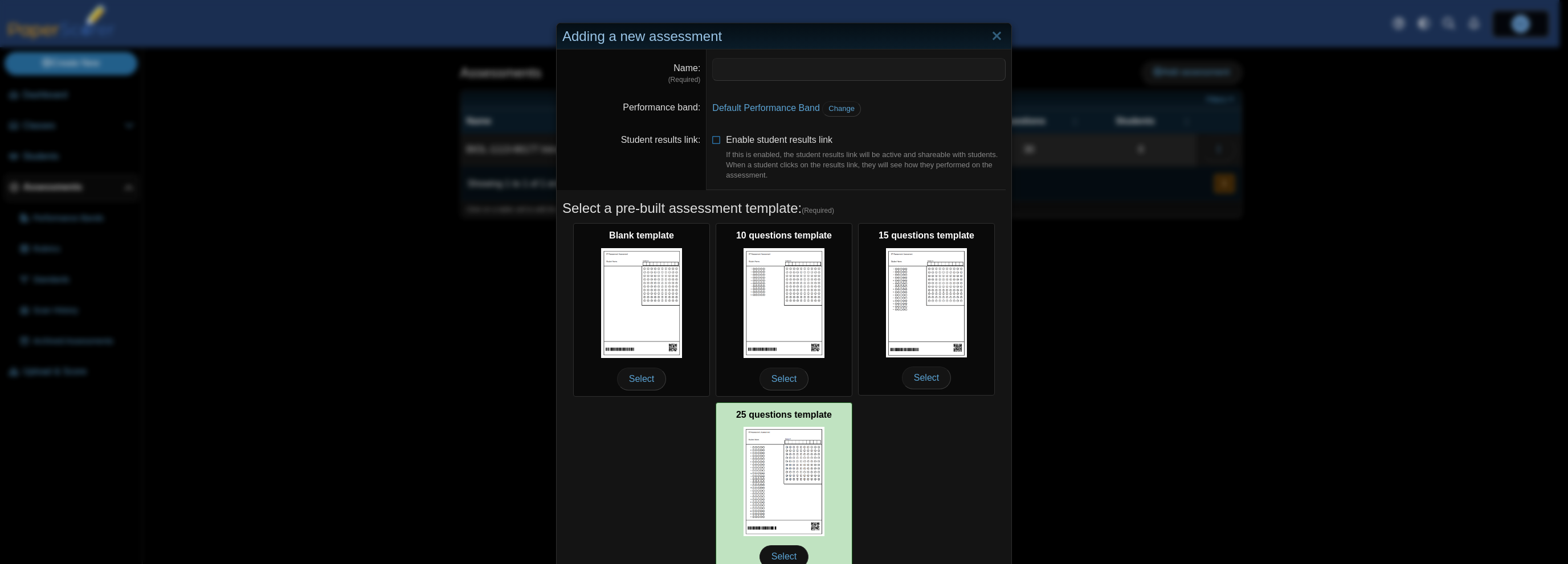
click at [755, 514] on img at bounding box center [784, 482] width 81 height 110
click at [777, 549] on span "Select" at bounding box center [783, 557] width 49 height 23
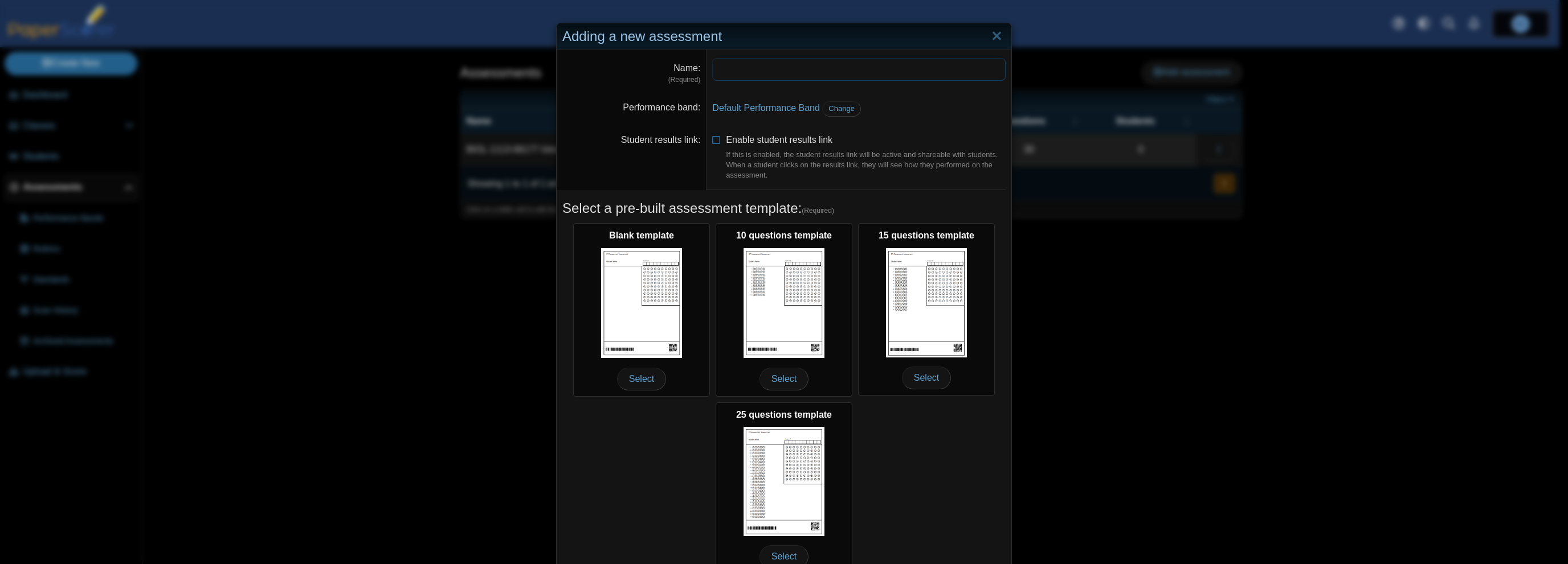
click at [736, 71] on input "Name" at bounding box center [859, 70] width 294 height 23
paste input "**********"
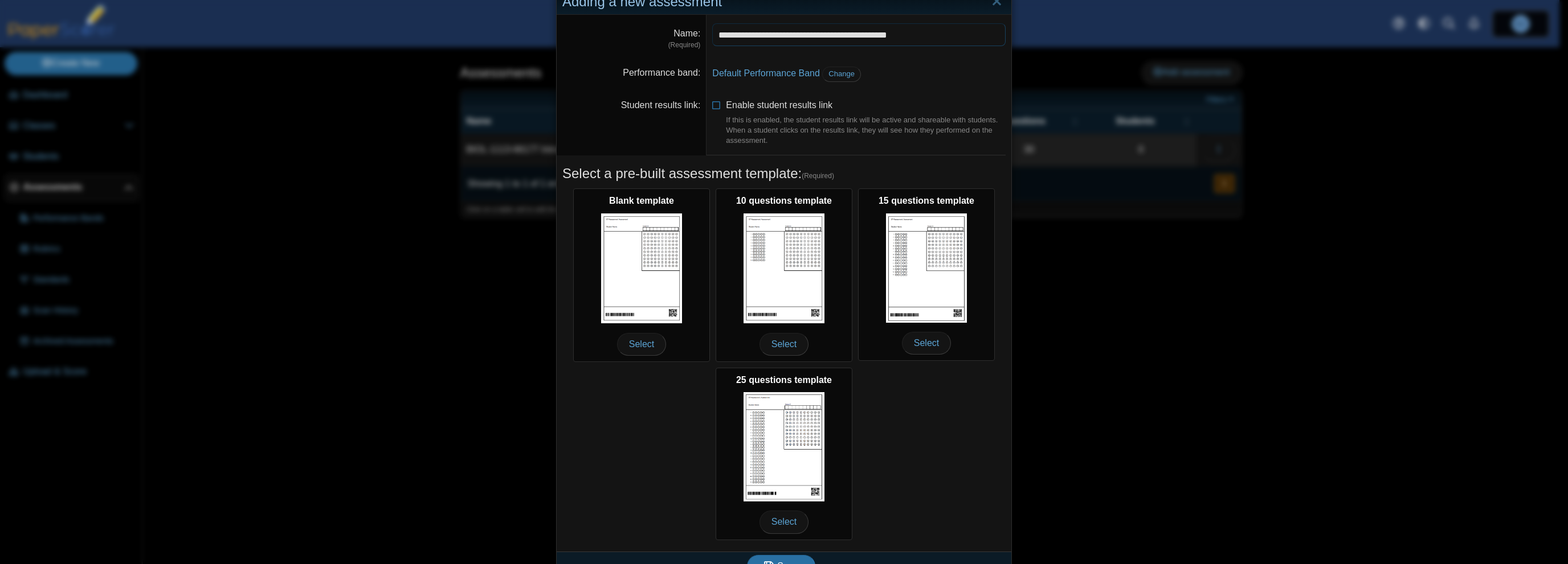
scroll to position [54, 0]
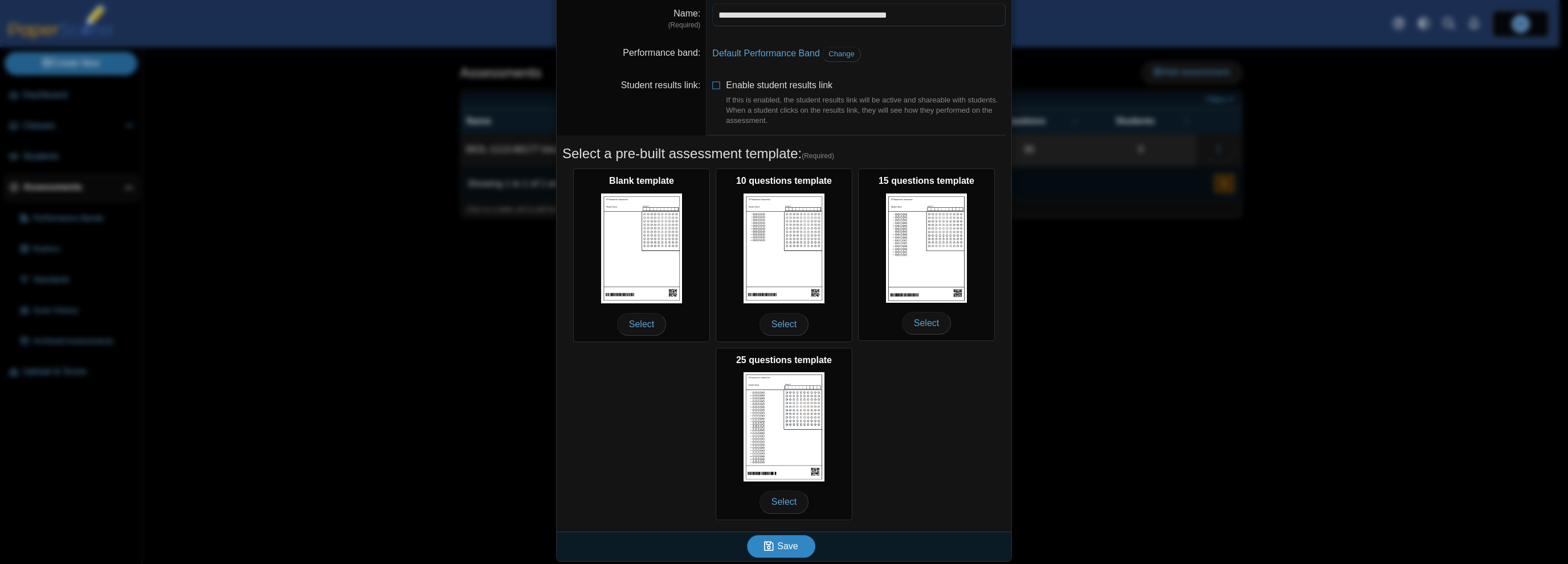
type input "**********"
click at [783, 547] on span "Save" at bounding box center [787, 546] width 21 height 10
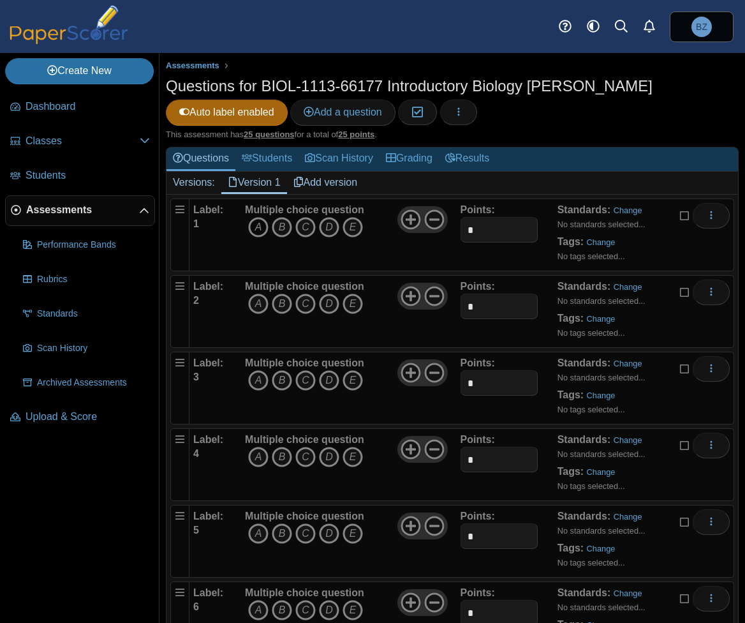
click at [255, 226] on icon "A" at bounding box center [258, 227] width 20 height 20
click at [358, 303] on icon "E" at bounding box center [353, 303] width 20 height 20
click at [355, 380] on icon "E" at bounding box center [353, 380] width 20 height 20
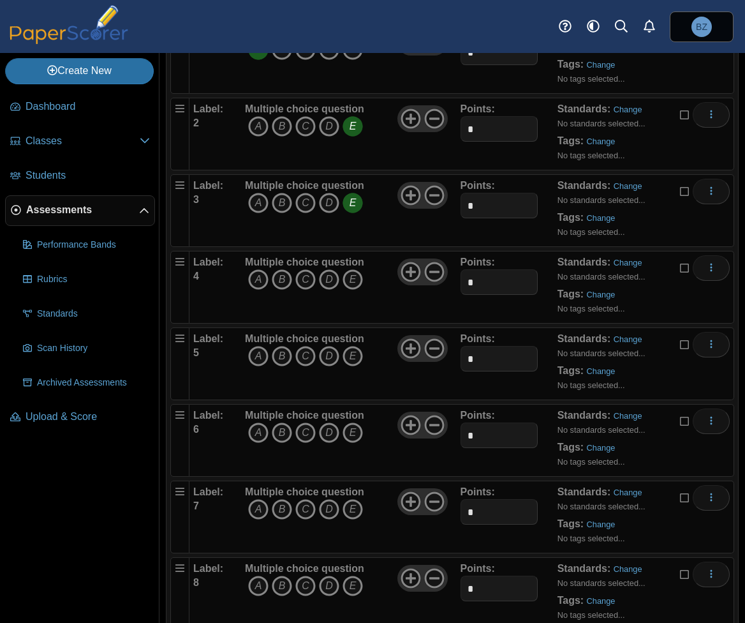
scroll to position [191, 0]
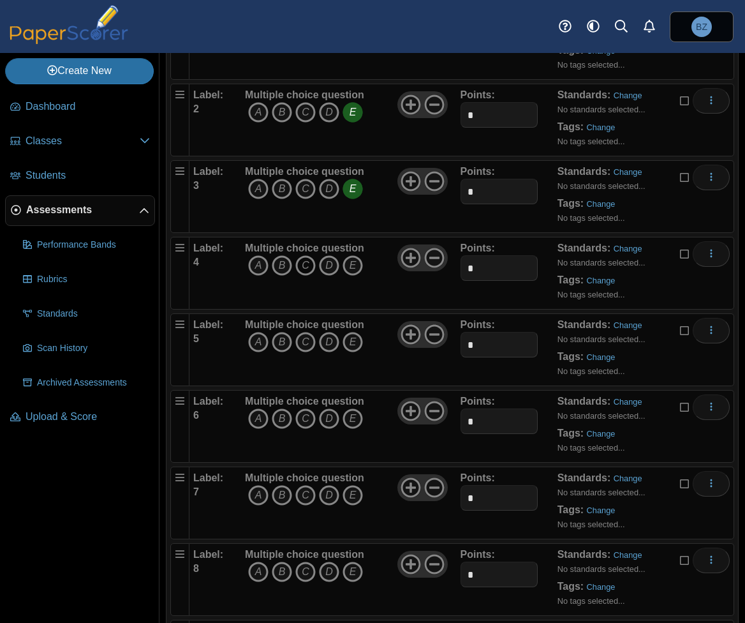
click at [299, 260] on icon "C" at bounding box center [305, 265] width 20 height 20
click at [278, 343] on icon "B" at bounding box center [282, 342] width 20 height 20
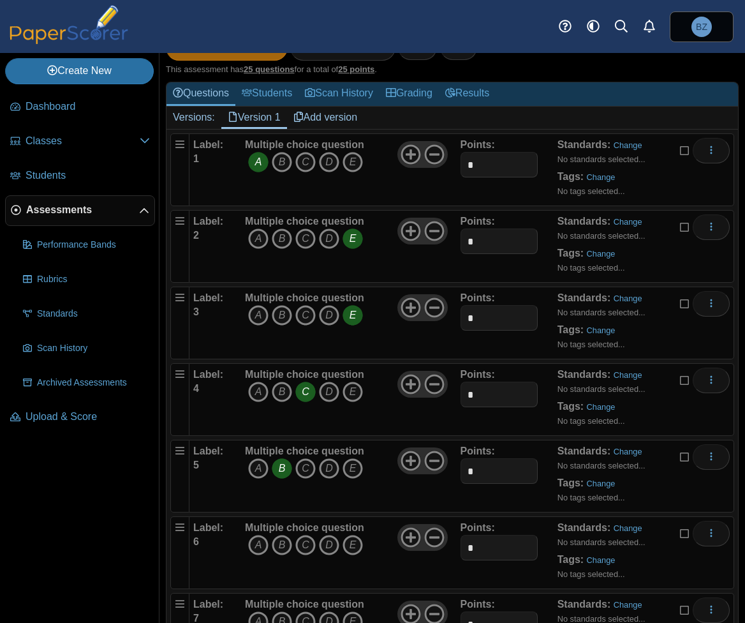
scroll to position [0, 0]
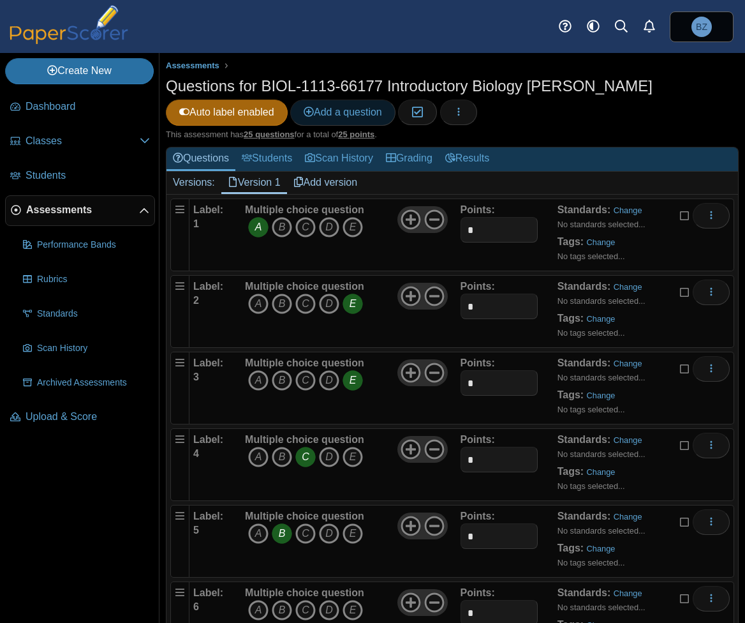
click at [350, 110] on span "Add a question" at bounding box center [343, 112] width 78 height 11
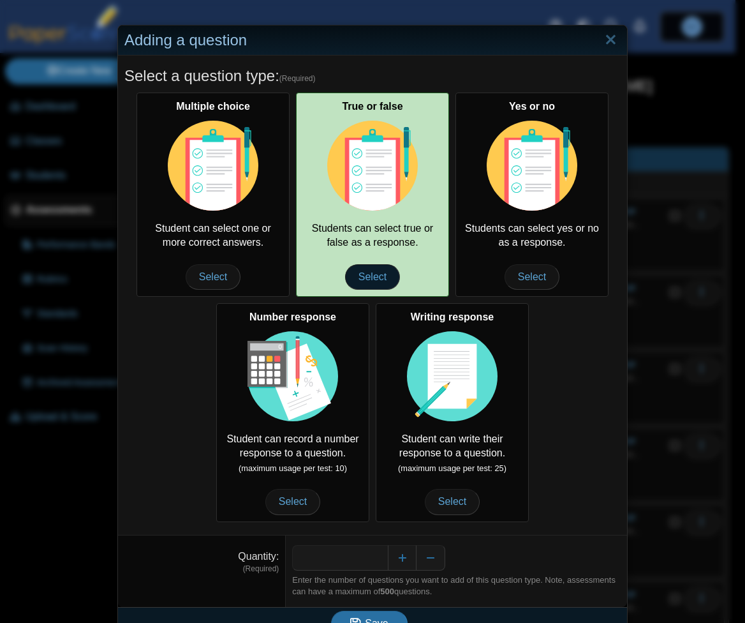
click at [365, 272] on span "Select" at bounding box center [372, 277] width 55 height 26
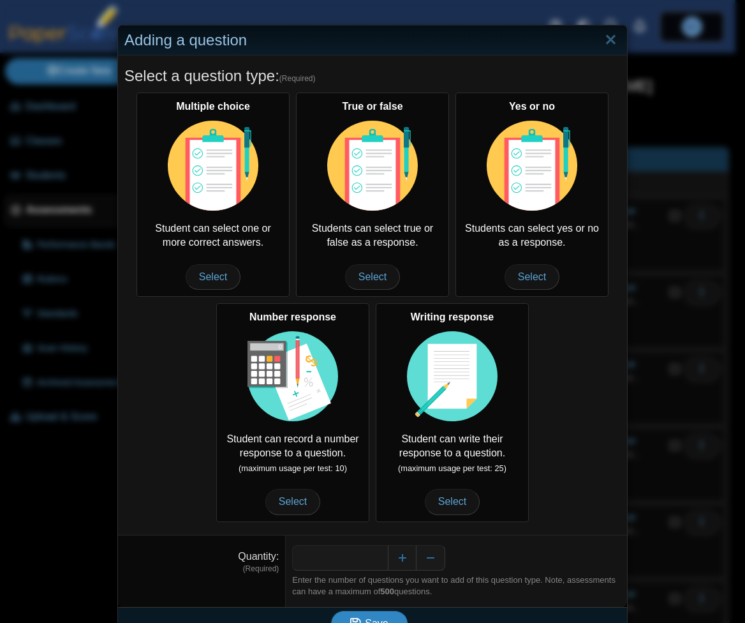
click at [376, 618] on span "Save" at bounding box center [376, 623] width 23 height 11
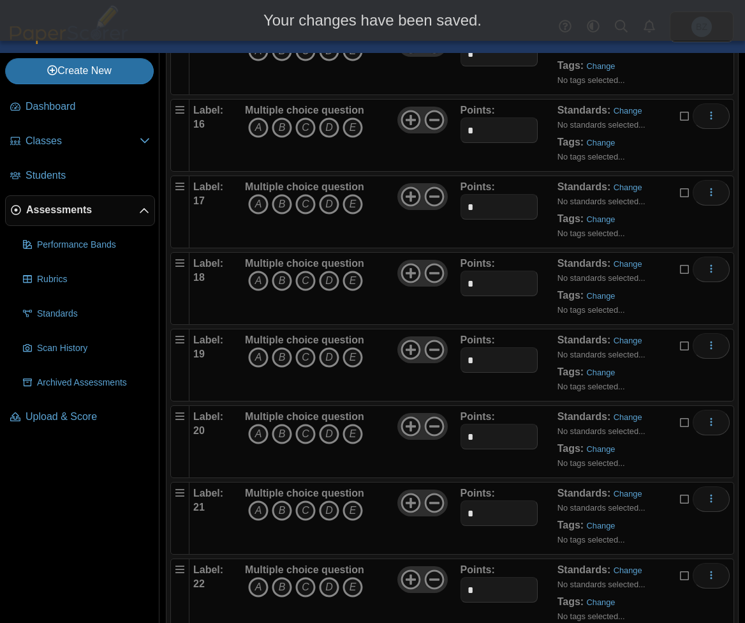
scroll to position [1506, 0]
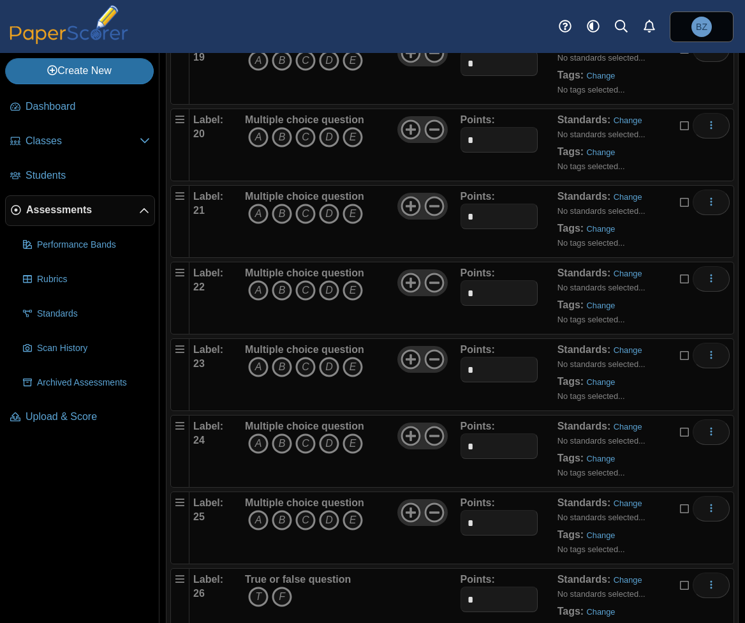
scroll to position [1583, 0]
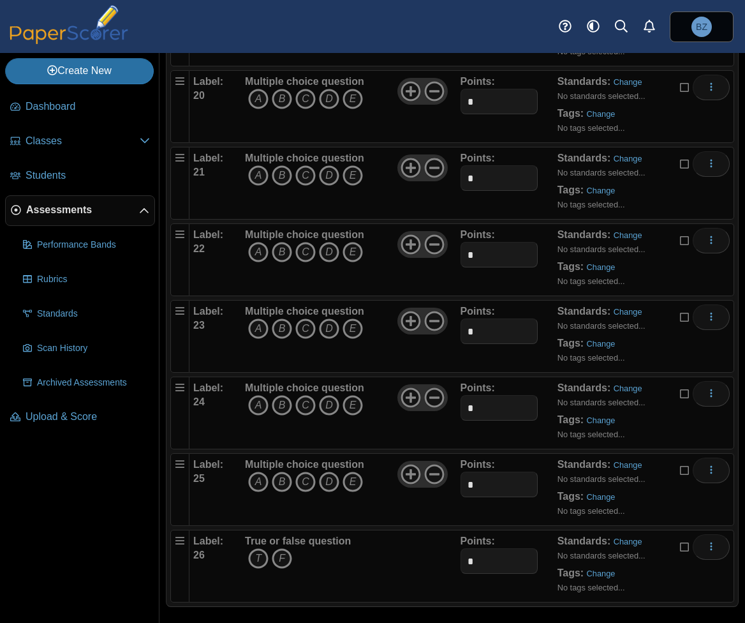
click at [327, 535] on b "True or false question" at bounding box center [298, 540] width 106 height 11
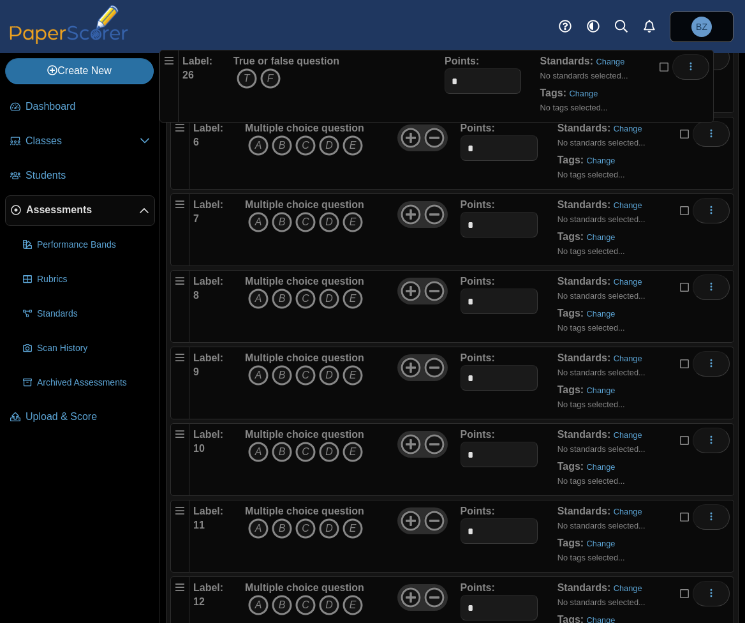
scroll to position [434, 0]
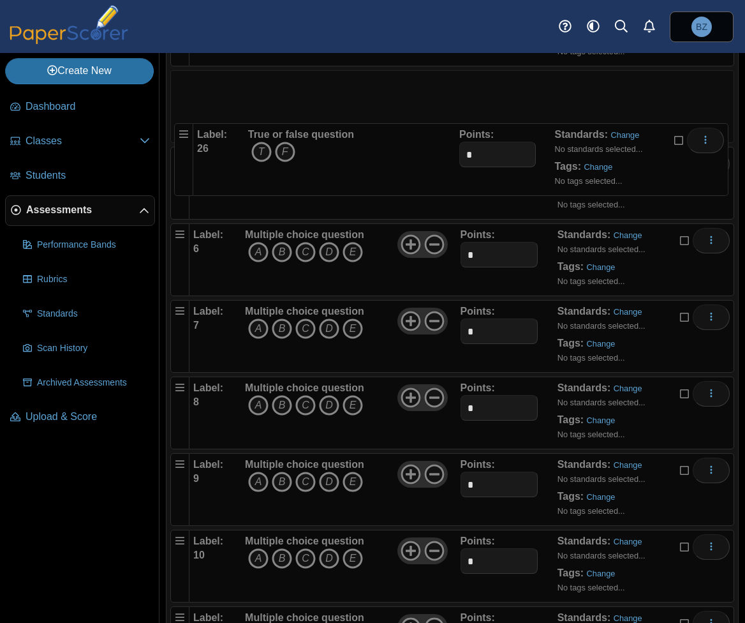
drag, startPoint x: 179, startPoint y: 534, endPoint x: 178, endPoint y: 127, distance: 407.1
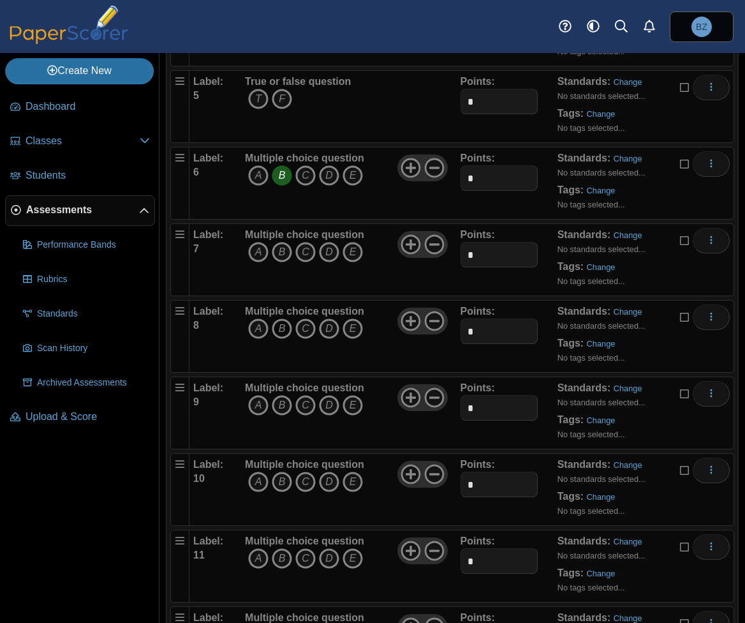
scroll to position [307, 0]
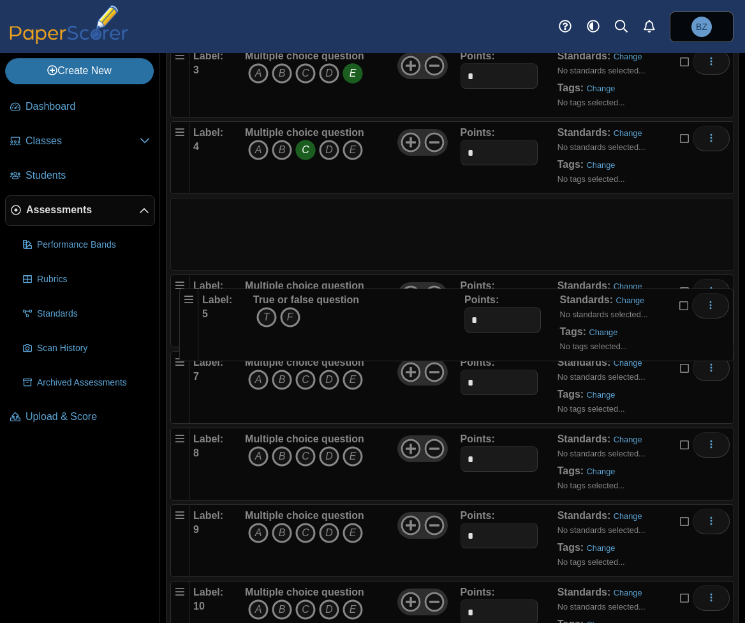
drag, startPoint x: 179, startPoint y: 203, endPoint x: 184, endPoint y: 287, distance: 84.4
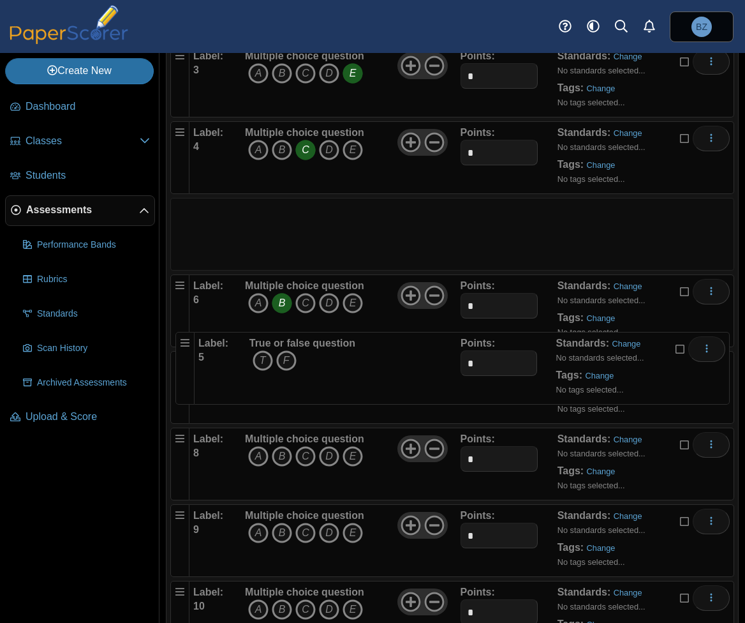
drag, startPoint x: 176, startPoint y: 203, endPoint x: 176, endPoint y: 334, distance: 130.8
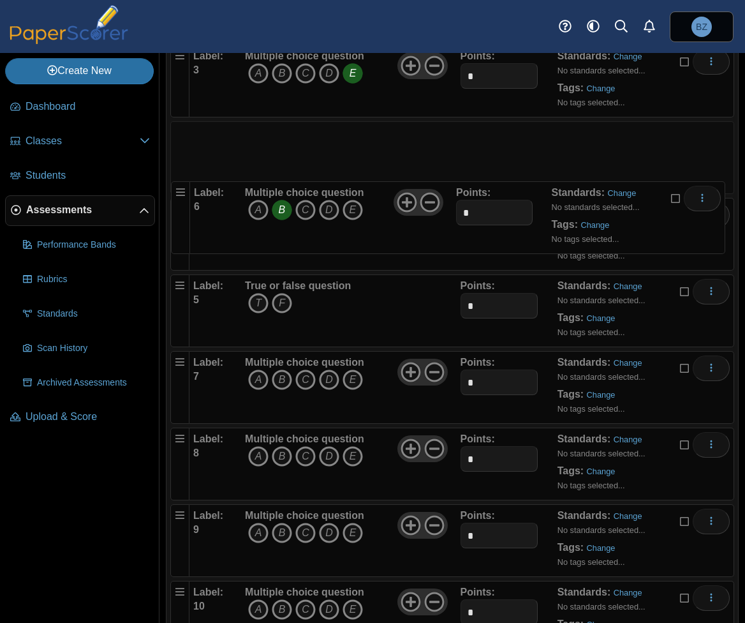
drag, startPoint x: 181, startPoint y: 282, endPoint x: 177, endPoint y: 183, distance: 99.0
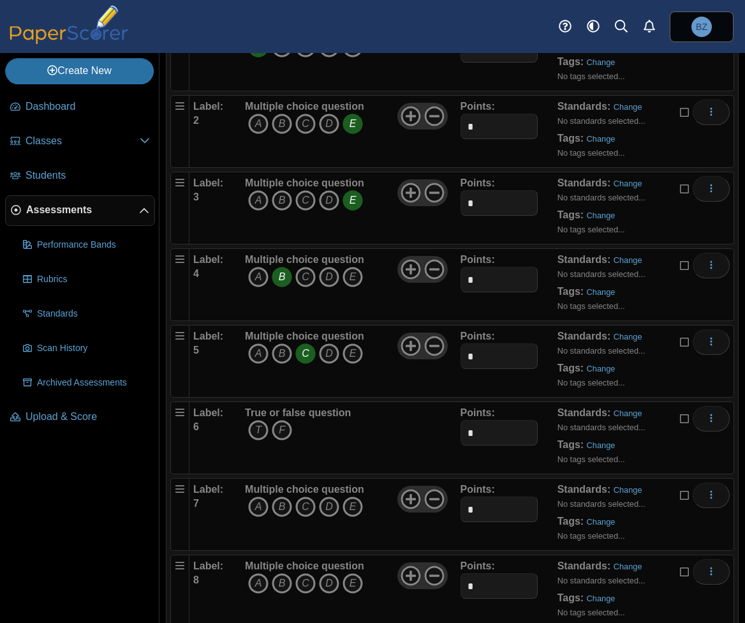
scroll to position [179, 0]
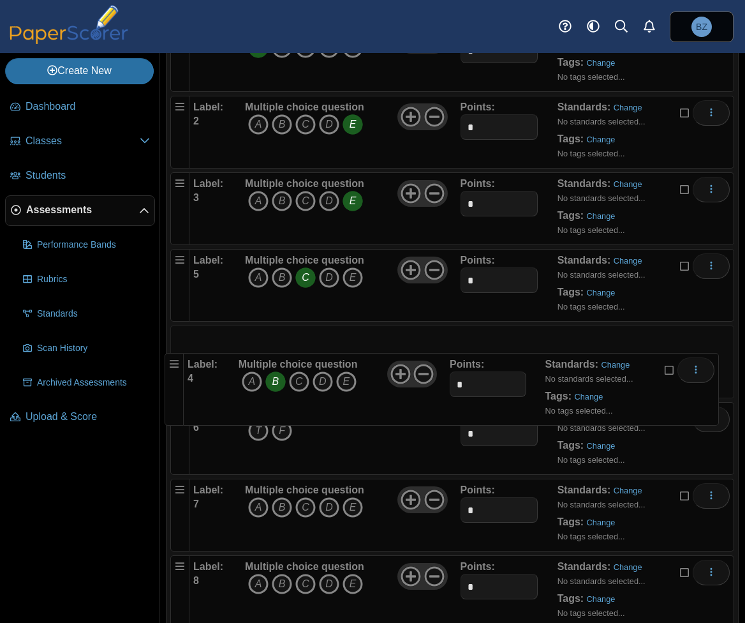
drag, startPoint x: 182, startPoint y: 260, endPoint x: 173, endPoint y: 352, distance: 93.0
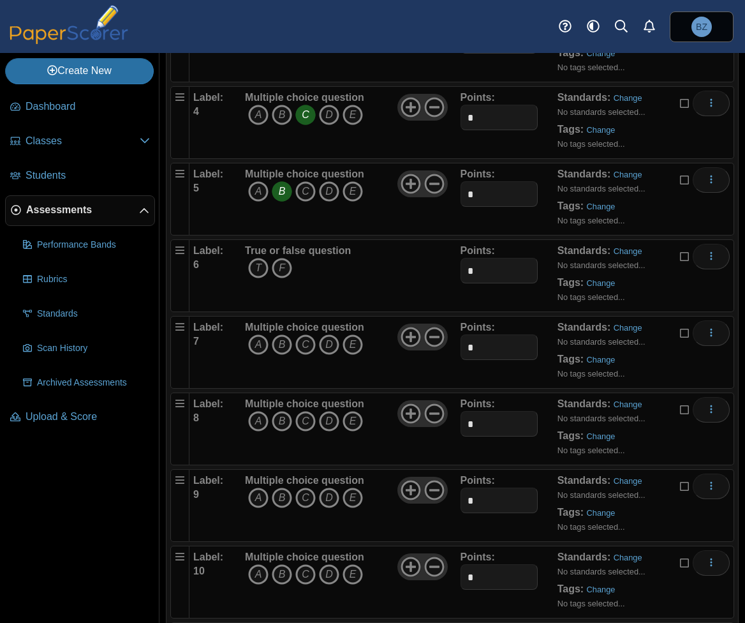
scroll to position [371, 0]
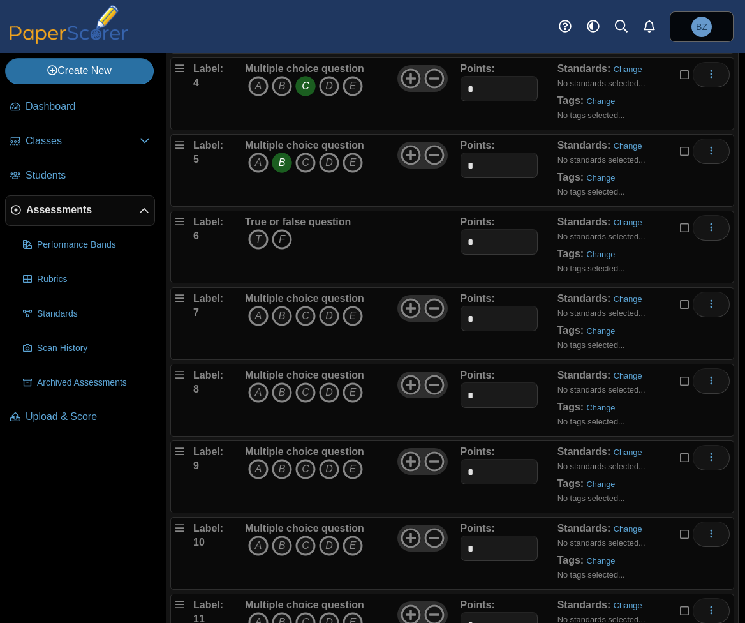
click at [284, 233] on icon "F" at bounding box center [282, 239] width 20 height 20
click at [255, 316] on icon "A" at bounding box center [258, 316] width 20 height 20
click at [325, 390] on icon "D" at bounding box center [329, 392] width 20 height 20
click at [282, 464] on icon "B" at bounding box center [282, 469] width 20 height 20
click at [302, 543] on icon "C" at bounding box center [305, 545] width 20 height 20
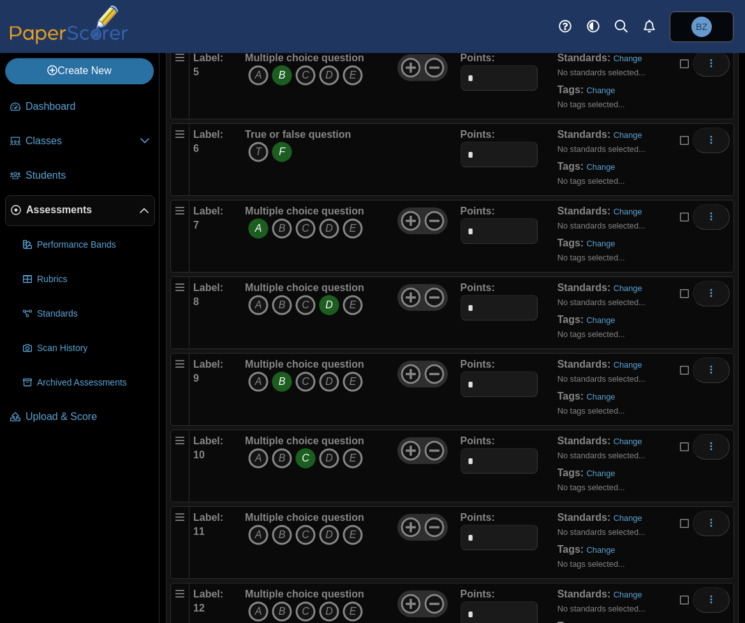
scroll to position [562, 0]
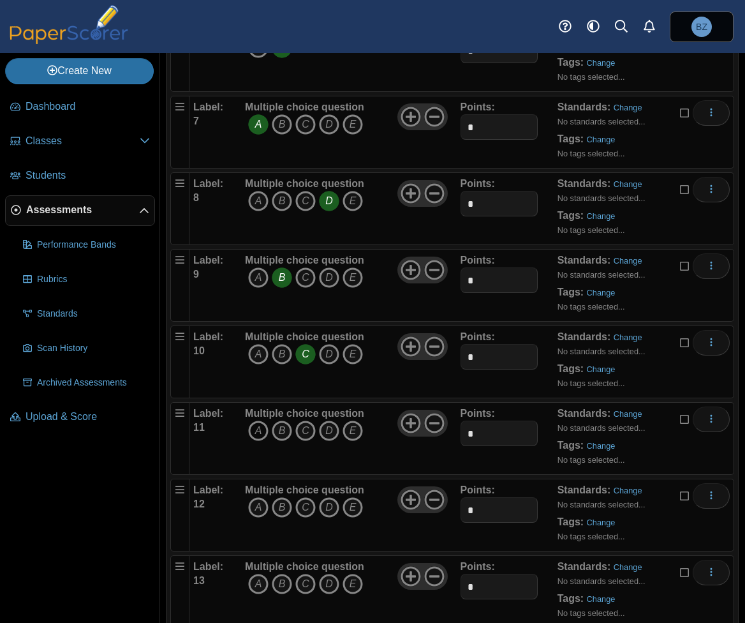
click at [259, 426] on icon "A" at bounding box center [258, 430] width 20 height 20
click at [255, 507] on icon "A" at bounding box center [258, 507] width 20 height 20
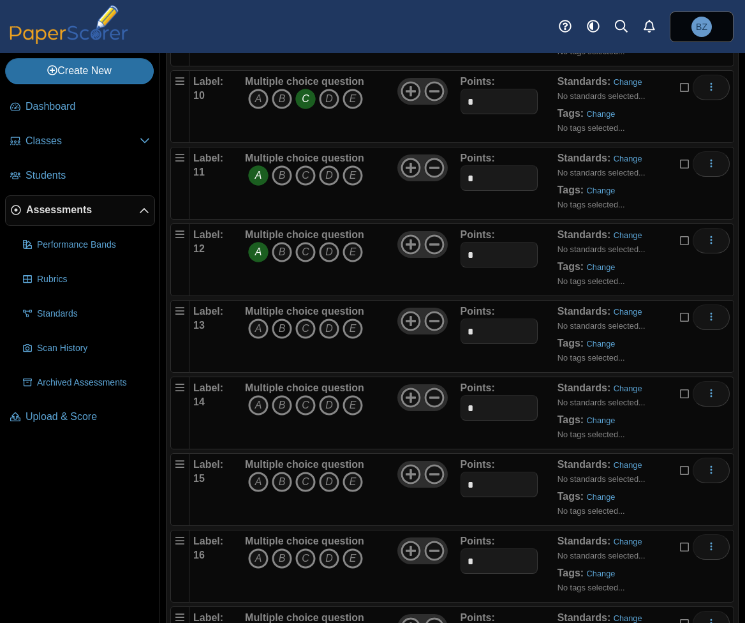
click at [280, 323] on icon "B" at bounding box center [282, 328] width 20 height 20
click at [349, 403] on icon "E" at bounding box center [353, 405] width 20 height 20
click at [323, 479] on icon "D" at bounding box center [329, 482] width 20 height 20
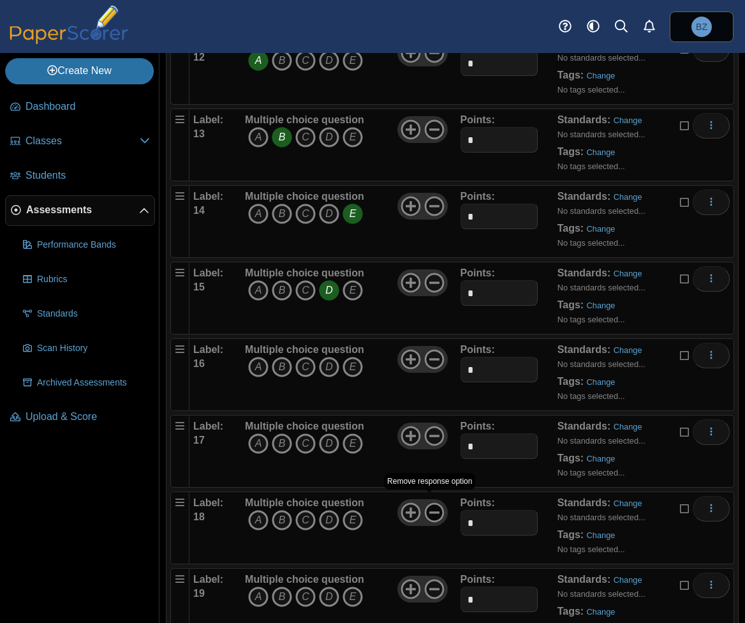
scroll to position [1073, 0]
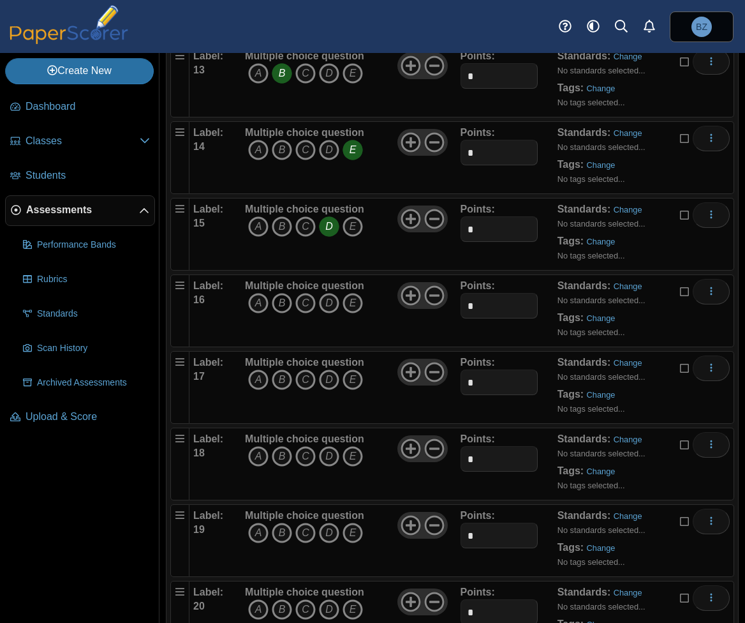
click at [280, 295] on icon "B" at bounding box center [282, 303] width 20 height 20
click at [345, 373] on icon "E" at bounding box center [353, 379] width 20 height 20
click at [272, 449] on icon "B" at bounding box center [282, 456] width 20 height 20
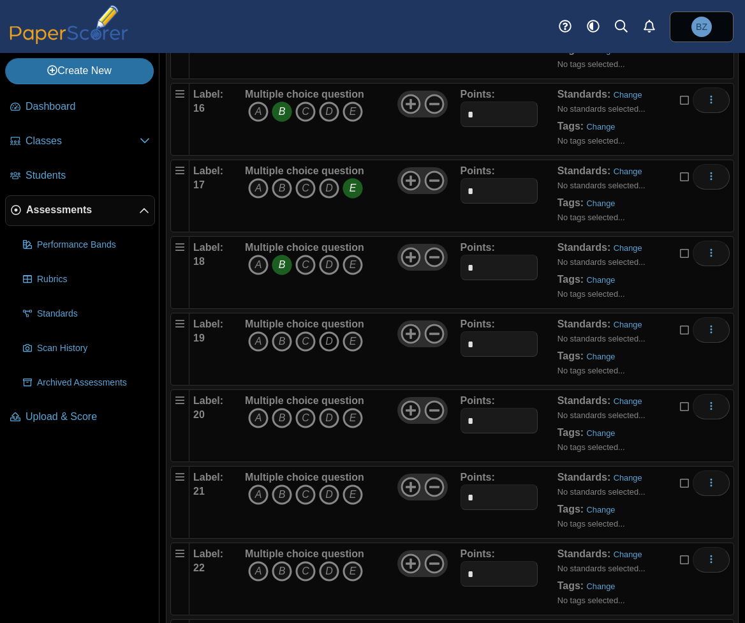
click at [332, 332] on icon "D" at bounding box center [329, 341] width 20 height 20
click at [350, 410] on icon "E" at bounding box center [353, 418] width 20 height 20
click at [300, 485] on icon "C" at bounding box center [305, 494] width 20 height 20
click at [256, 563] on icon "A" at bounding box center [258, 571] width 20 height 20
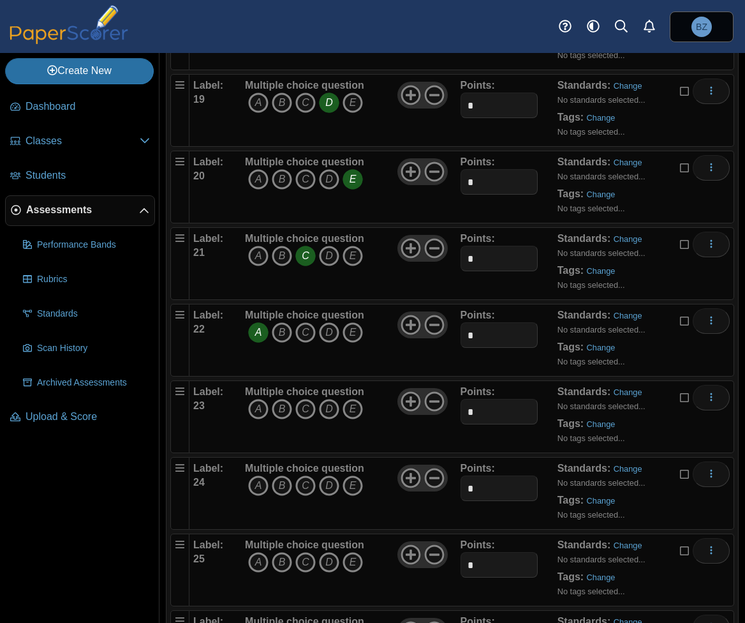
scroll to position [1519, 0]
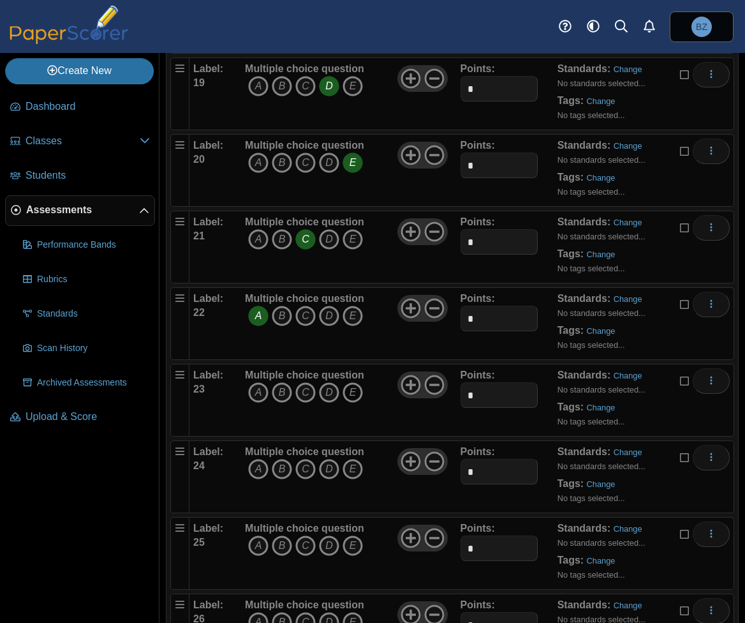
click at [348, 382] on icon "E" at bounding box center [353, 392] width 20 height 20
click at [305, 464] on icon "C" at bounding box center [305, 469] width 20 height 20
click at [253, 536] on icon "A" at bounding box center [258, 545] width 20 height 20
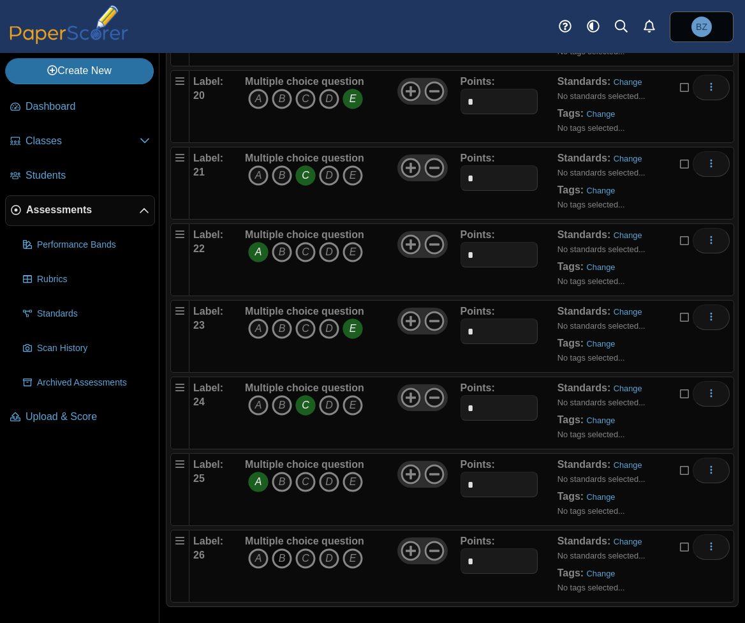
click at [283, 549] on icon "B" at bounding box center [282, 558] width 20 height 20
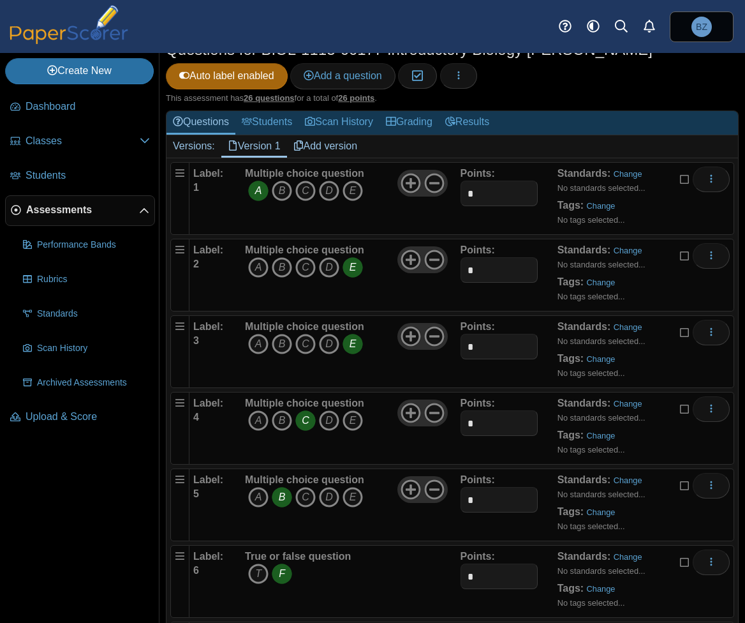
scroll to position [0, 0]
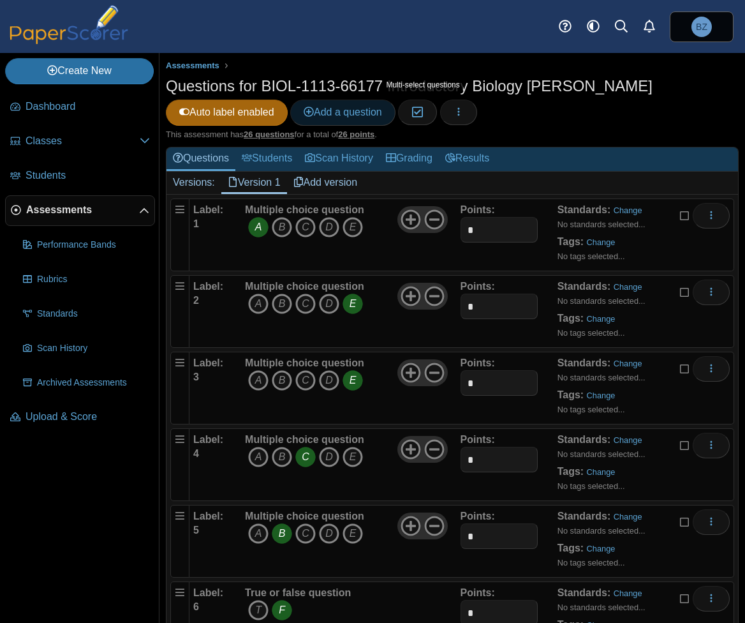
click at [362, 108] on span "Add a question" at bounding box center [343, 112] width 78 height 11
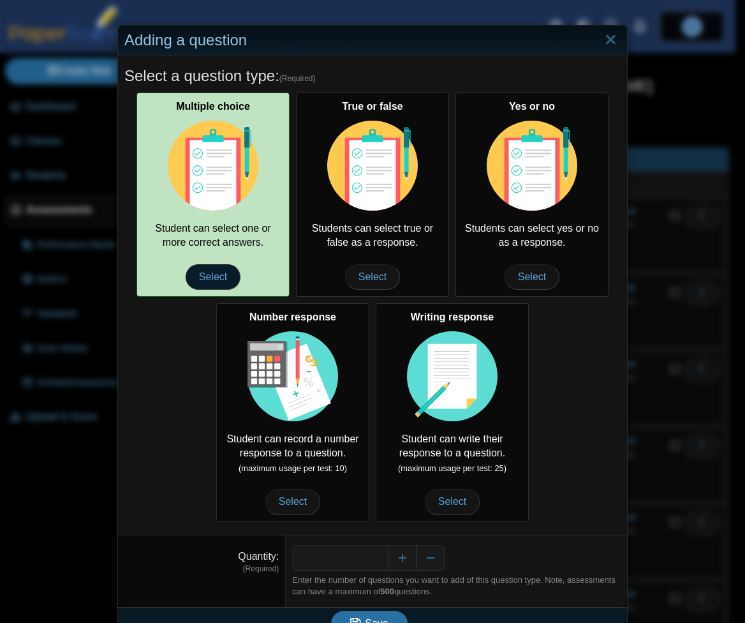
click at [199, 278] on span "Select" at bounding box center [213, 277] width 55 height 26
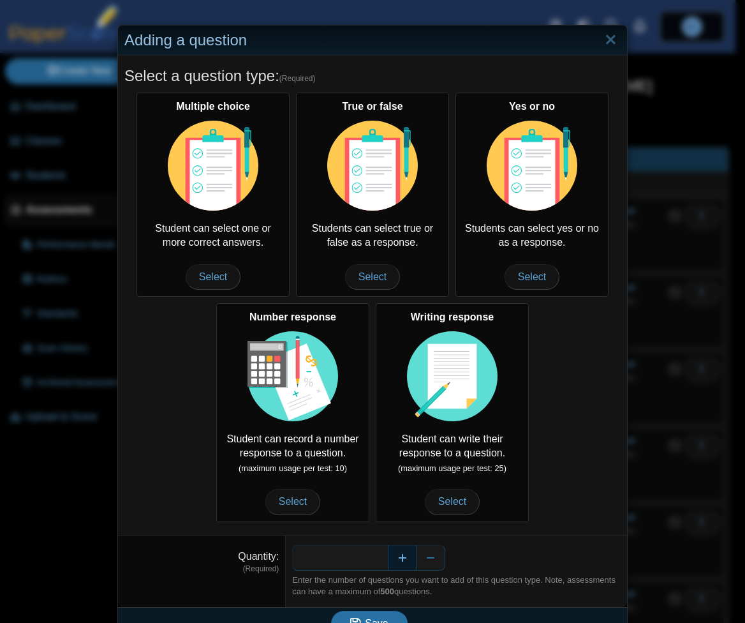
click at [396, 557] on button "Increase" at bounding box center [402, 558] width 29 height 26
type input "*"
click at [382, 620] on button "Save" at bounding box center [369, 624] width 77 height 26
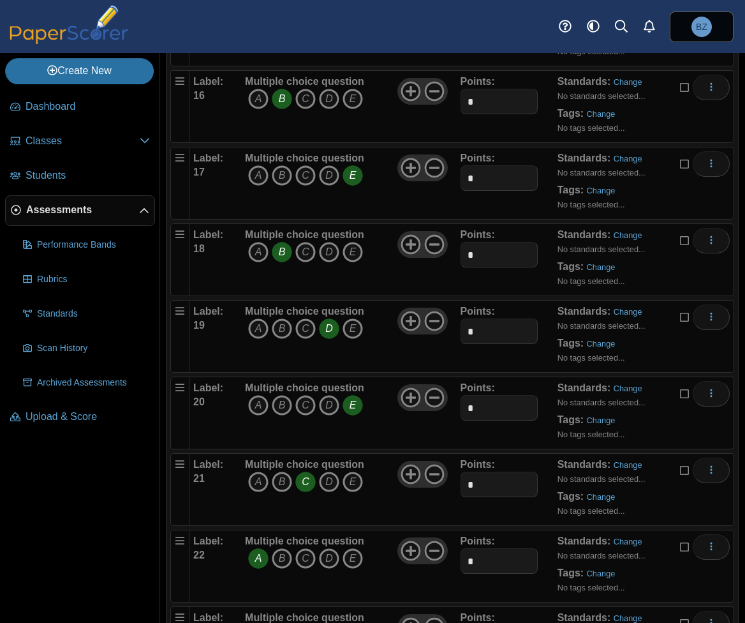
scroll to position [1583, 0]
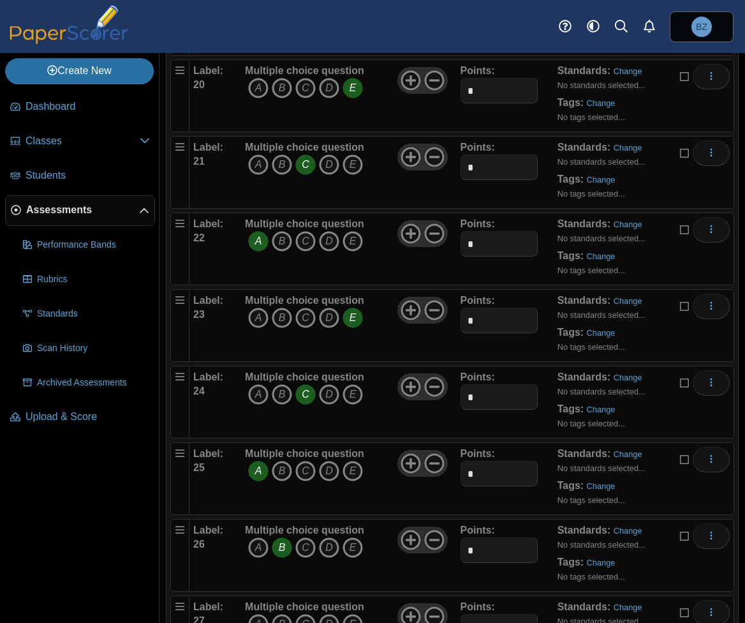
scroll to position [1889, 0]
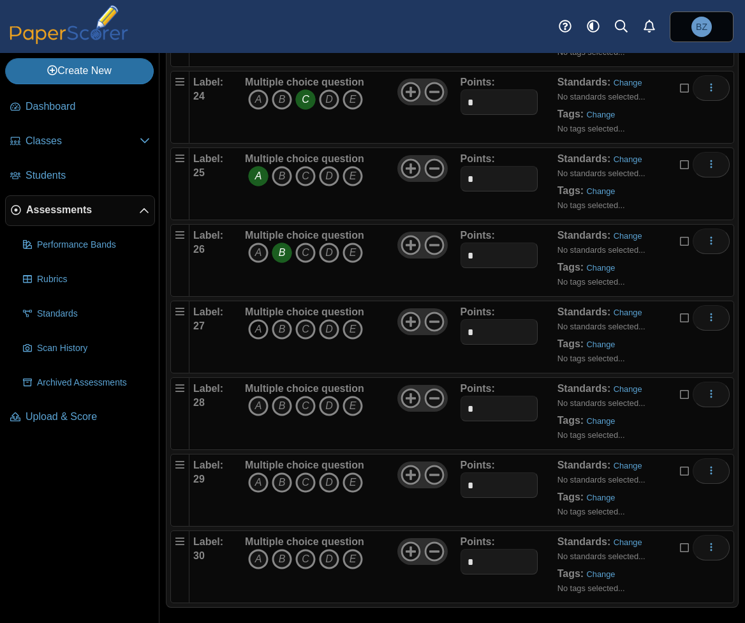
click at [253, 321] on icon "A" at bounding box center [258, 329] width 20 height 20
click at [254, 397] on icon "A" at bounding box center [258, 406] width 20 height 20
click at [302, 473] on icon "C" at bounding box center [305, 482] width 20 height 20
click at [352, 549] on icon "E" at bounding box center [353, 559] width 20 height 20
drag, startPoint x: 487, startPoint y: 561, endPoint x: 442, endPoint y: 561, distance: 44.7
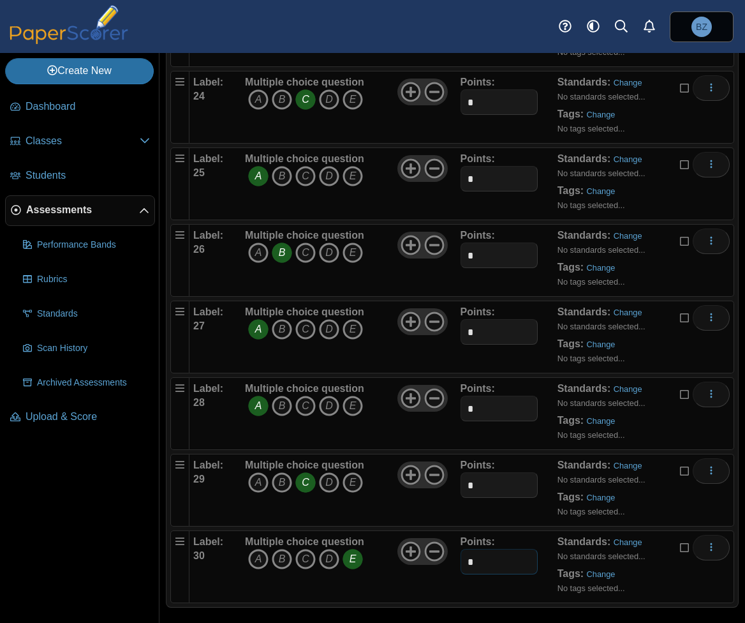
click at [442, 561] on div "Label: 30 Multiple choice question A B C D E *" at bounding box center [461, 567] width 537 height 64
type input "*"
drag, startPoint x: 475, startPoint y: 479, endPoint x: 447, endPoint y: 477, distance: 27.5
click at [447, 477] on div "Label: 29 Multiple choice question A B C D E *" at bounding box center [461, 490] width 537 height 64
type input "*"
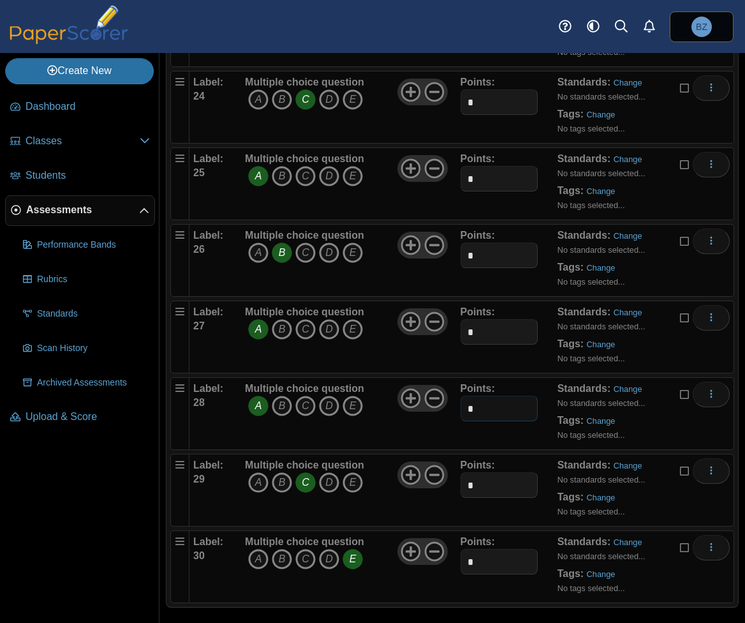
drag, startPoint x: 475, startPoint y: 403, endPoint x: 454, endPoint y: 398, distance: 22.1
click at [454, 398] on div "Label: 28 Multiple choice question A B C D E *" at bounding box center [461, 414] width 537 height 64
type input "*"
drag, startPoint x: 467, startPoint y: 324, endPoint x: 451, endPoint y: 318, distance: 17.0
click at [451, 318] on div "Label: 27 Multiple choice question A B C D E *" at bounding box center [461, 337] width 537 height 64
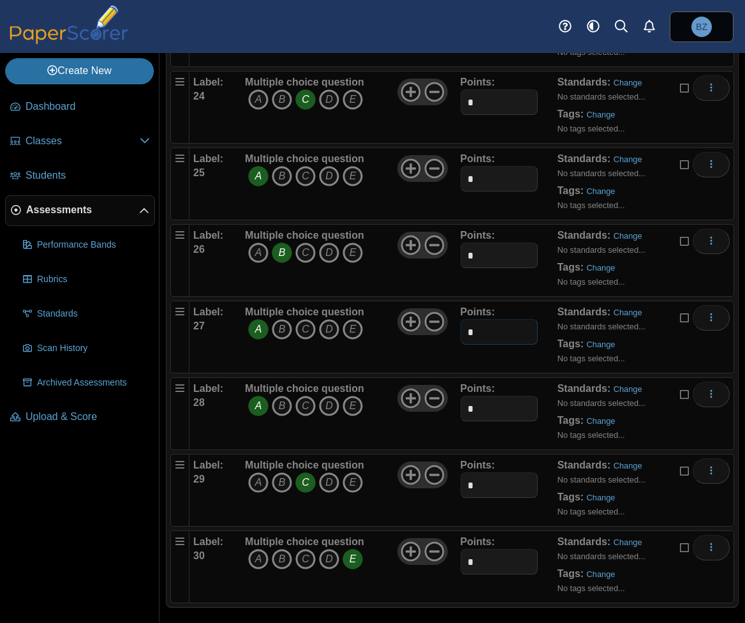
type input "*"
drag, startPoint x: 464, startPoint y: 252, endPoint x: 487, endPoint y: 244, distance: 23.6
click at [487, 244] on input "*" at bounding box center [500, 255] width 78 height 26
type input "*"
drag, startPoint x: 474, startPoint y: 162, endPoint x: 428, endPoint y: 174, distance: 47.5
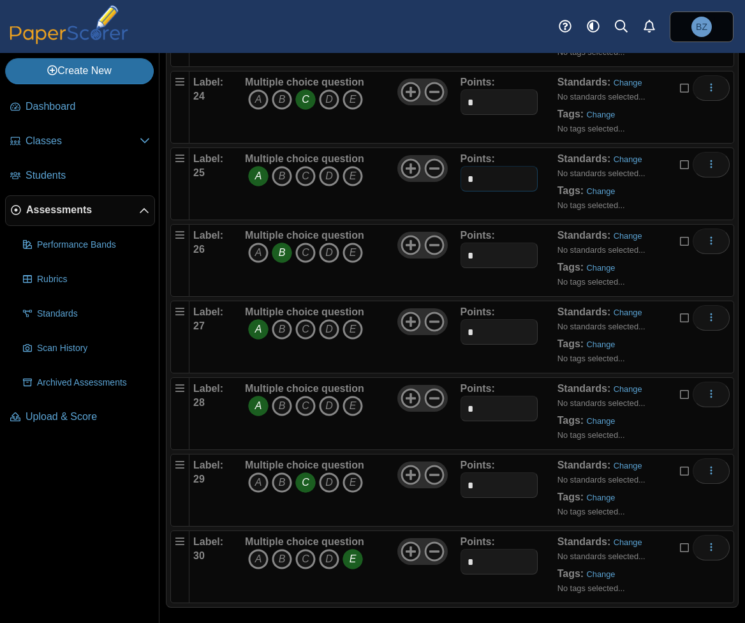
click at [428, 174] on div "Label: 25 Multiple choice question A B C D E *" at bounding box center [461, 184] width 537 height 64
type input "*"
drag, startPoint x: 462, startPoint y: 87, endPoint x: 486, endPoint y: 87, distance: 24.2
click at [486, 89] on input "*" at bounding box center [500, 102] width 78 height 26
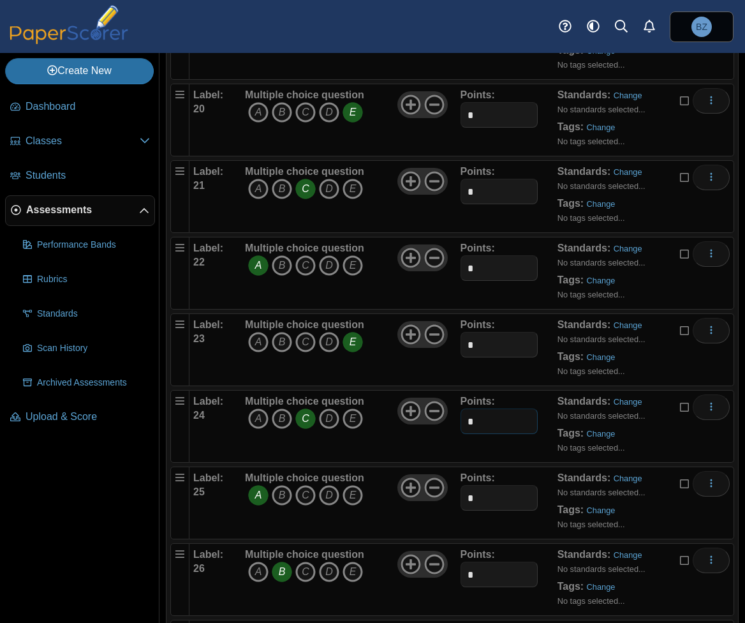
type input "*"
drag, startPoint x: 483, startPoint y: 331, endPoint x: 454, endPoint y: 331, distance: 29.3
click at [454, 331] on div "Label: 23 Multiple choice question A B C D E *" at bounding box center [461, 350] width 537 height 64
type input "*"
drag, startPoint x: 464, startPoint y: 244, endPoint x: 445, endPoint y: 243, distance: 19.2
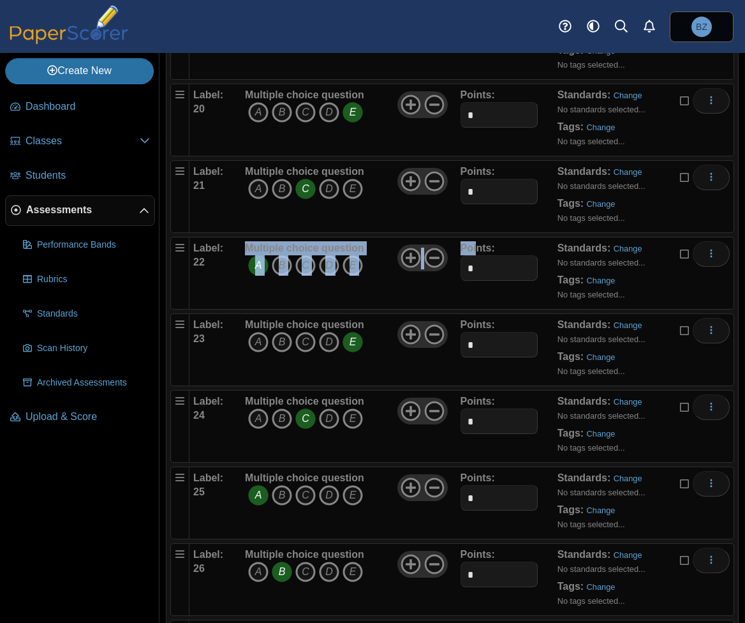
click at [445, 243] on div "Label: 22 Multiple choice question A B C D E *" at bounding box center [461, 273] width 537 height 64
click at [475, 260] on input "*" at bounding box center [500, 268] width 78 height 26
type input "*"
drag, startPoint x: 467, startPoint y: 184, endPoint x: 459, endPoint y: 182, distance: 7.9
click at [461, 182] on input "*" at bounding box center [500, 192] width 78 height 26
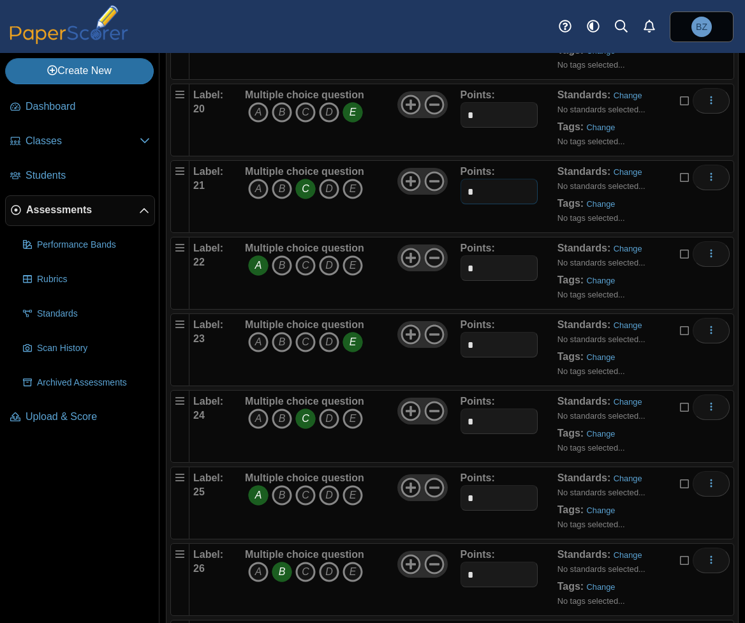
type input "*"
drag, startPoint x: 475, startPoint y: 111, endPoint x: 455, endPoint y: 107, distance: 20.3
click at [455, 107] on div "Label: 20 Multiple choice question A B C D E *" at bounding box center [461, 120] width 537 height 64
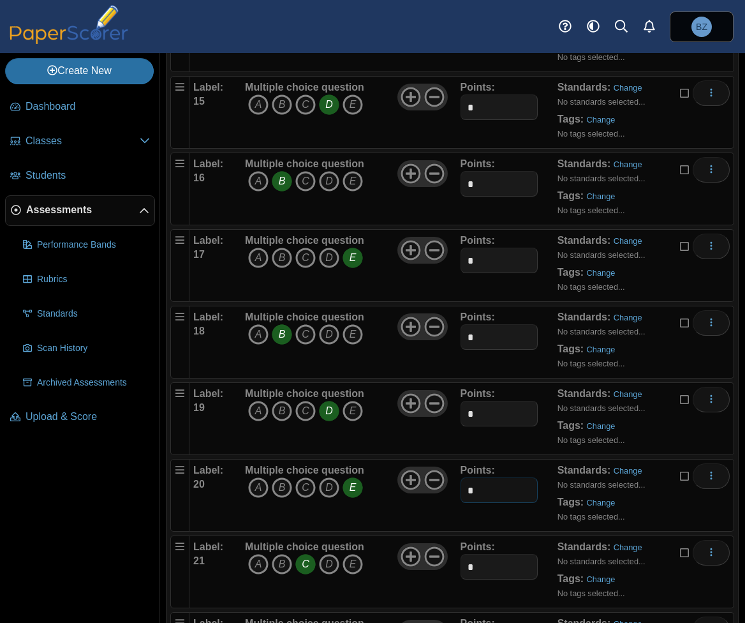
scroll to position [1187, 0]
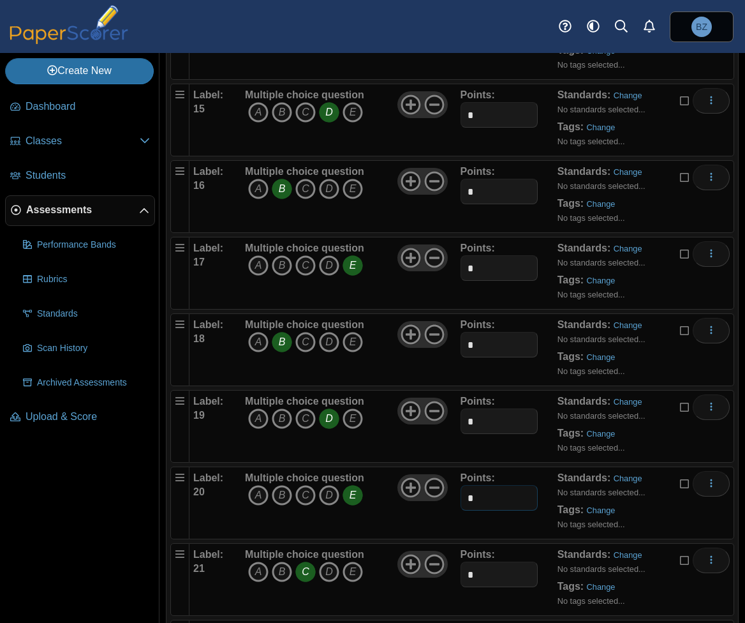
type input "*"
drag, startPoint x: 476, startPoint y: 412, endPoint x: 459, endPoint y: 412, distance: 16.6
click at [461, 412] on input "*" at bounding box center [500, 421] width 78 height 26
click at [536, 218] on ol "Label: 1 Multiple choice question A B C D E Points: * 2" at bounding box center [452, 158] width 564 height 2293
type input "*"
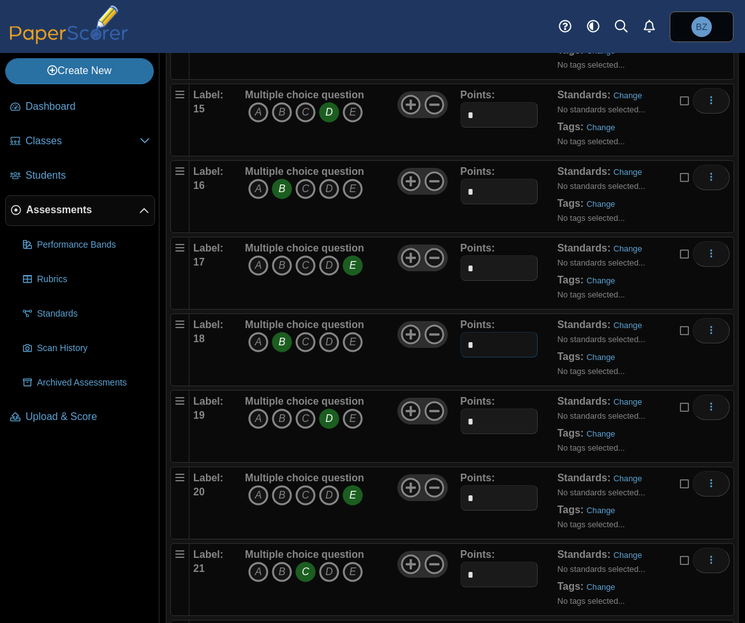
drag, startPoint x: 480, startPoint y: 342, endPoint x: 450, endPoint y: 341, distance: 29.4
click at [450, 341] on div "Label: 18 Multiple choice question A B C D E *" at bounding box center [461, 350] width 537 height 64
type input "*"
click at [464, 263] on input "*" at bounding box center [500, 268] width 78 height 26
type input "*"
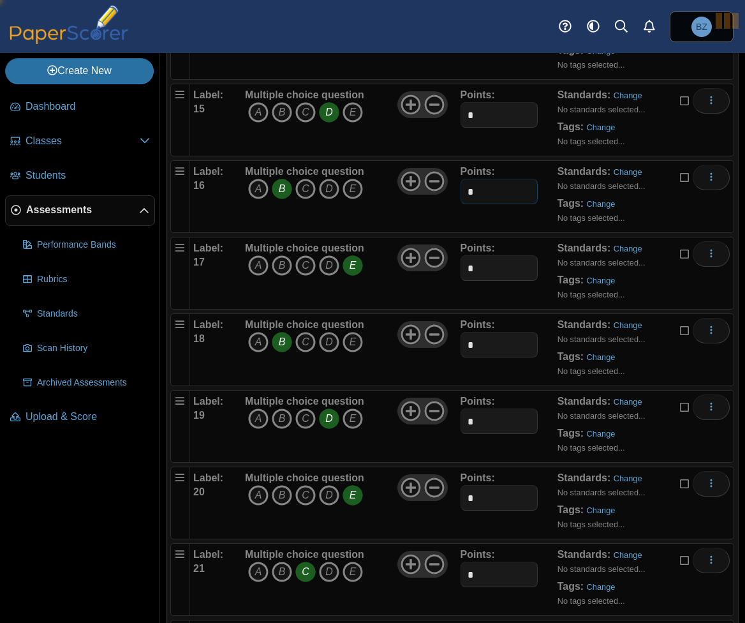
drag, startPoint x: 475, startPoint y: 183, endPoint x: 446, endPoint y: 181, distance: 28.8
click at [446, 181] on div "Label: 16 Multiple choice question A B C D E *" at bounding box center [461, 197] width 537 height 64
type input "*"
drag, startPoint x: 477, startPoint y: 110, endPoint x: 459, endPoint y: 109, distance: 17.2
click at [461, 109] on input "*" at bounding box center [500, 115] width 78 height 26
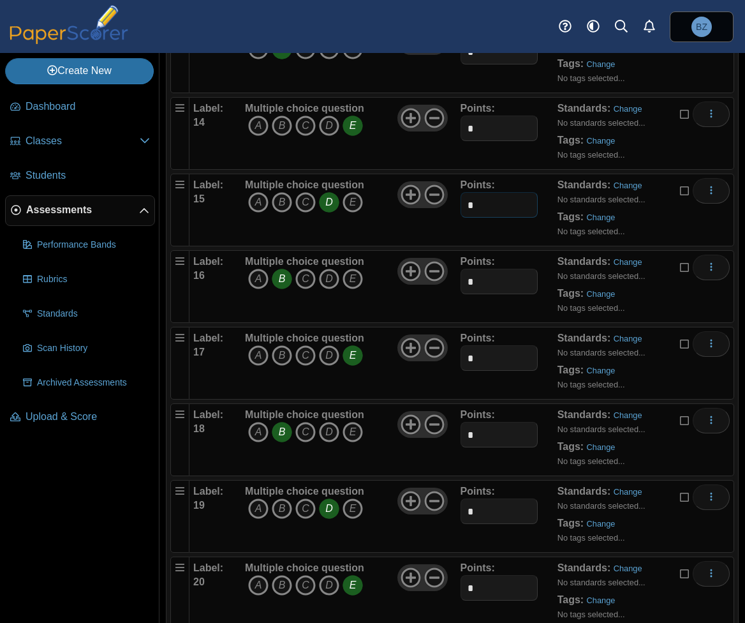
scroll to position [932, 0]
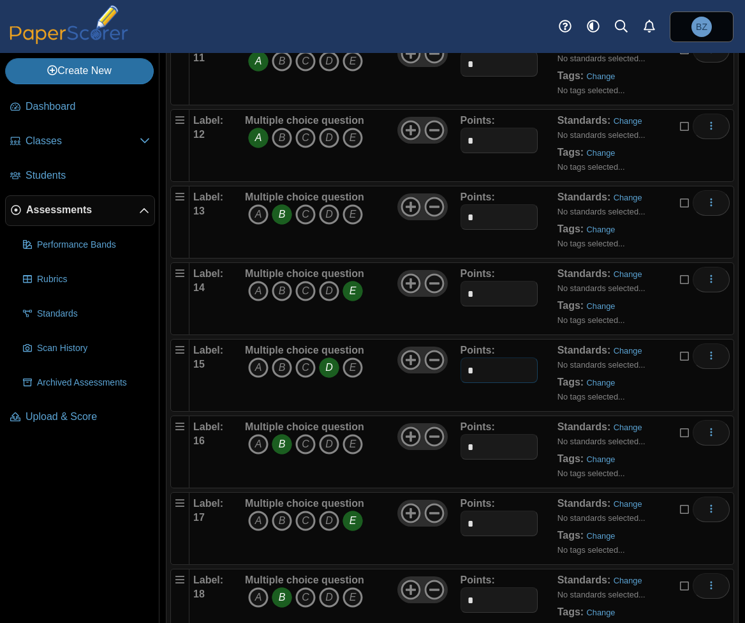
type input "*"
drag, startPoint x: 473, startPoint y: 288, endPoint x: 458, endPoint y: 285, distance: 15.6
click at [461, 285] on input "*" at bounding box center [500, 294] width 78 height 26
type input "*"
drag, startPoint x: 477, startPoint y: 212, endPoint x: 459, endPoint y: 212, distance: 17.9
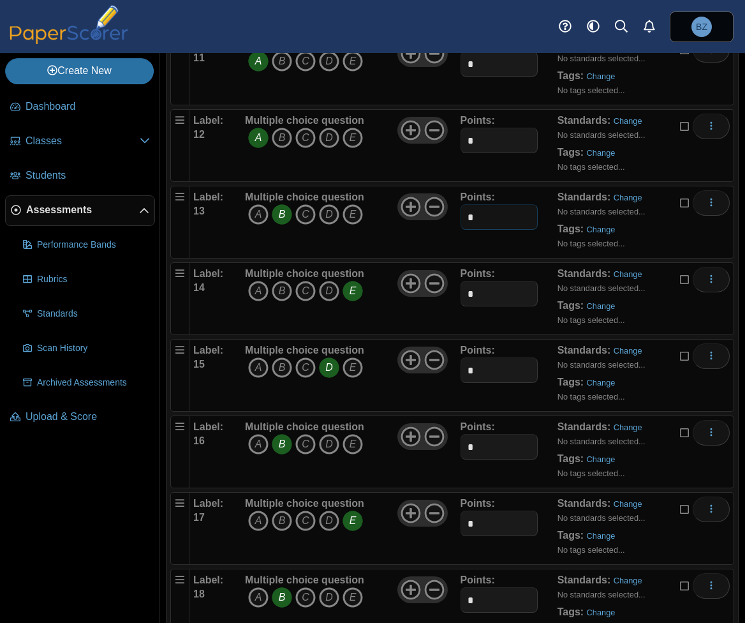
click at [461, 212] on input "*" at bounding box center [500, 217] width 78 height 26
type input "*"
drag, startPoint x: 467, startPoint y: 140, endPoint x: 477, endPoint y: 128, distance: 15.4
click at [477, 128] on input "*" at bounding box center [500, 141] width 78 height 26
click at [476, 129] on input "*" at bounding box center [500, 141] width 78 height 26
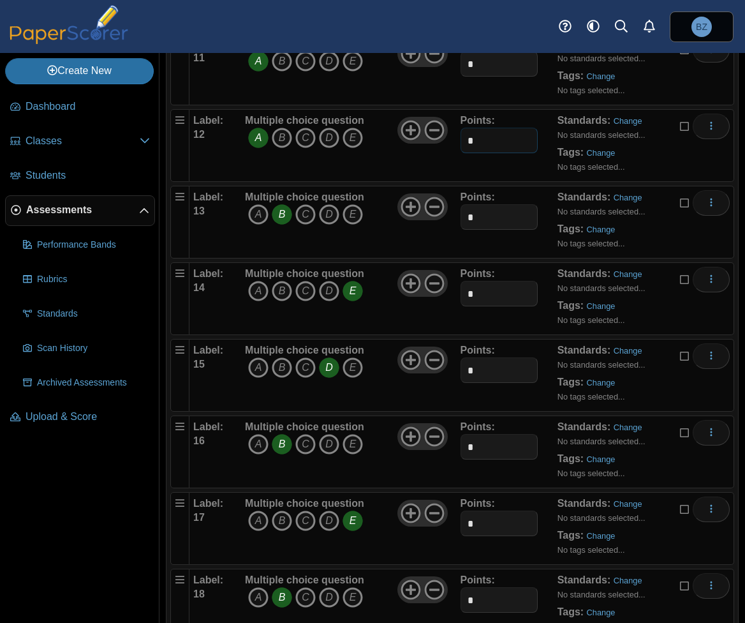
drag, startPoint x: 470, startPoint y: 138, endPoint x: 459, endPoint y: 137, distance: 10.9
click at [461, 137] on input "*" at bounding box center [500, 141] width 78 height 26
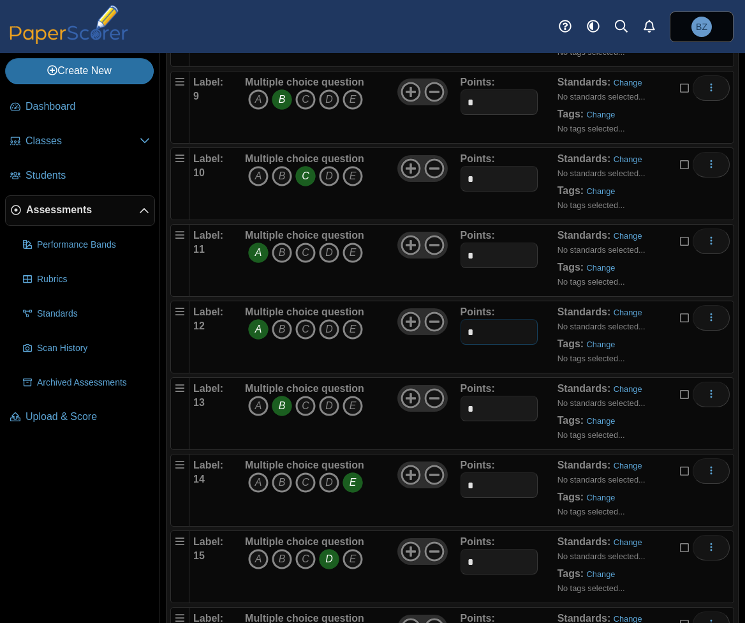
scroll to position [676, 0]
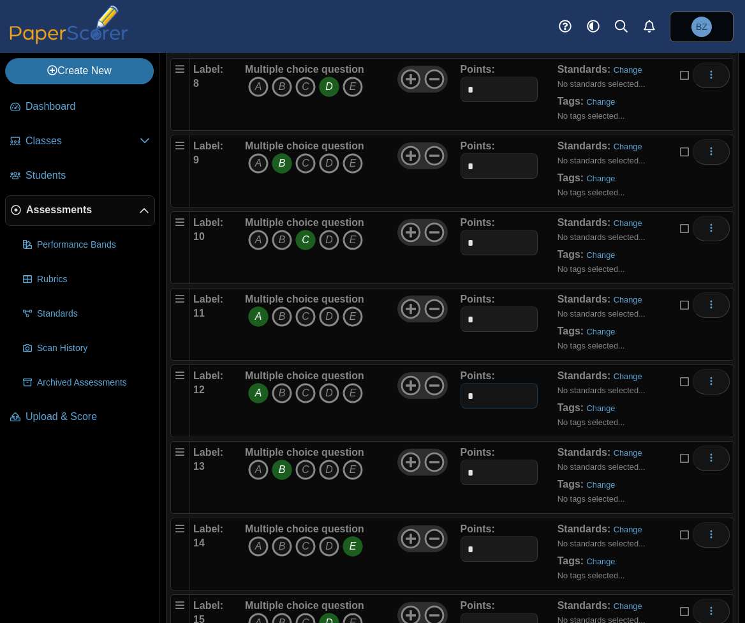
type input "*"
drag, startPoint x: 470, startPoint y: 313, endPoint x: 458, endPoint y: 313, distance: 11.5
click at [461, 313] on input "*" at bounding box center [500, 319] width 78 height 26
type input "*"
drag, startPoint x: 475, startPoint y: 236, endPoint x: 459, endPoint y: 239, distance: 16.3
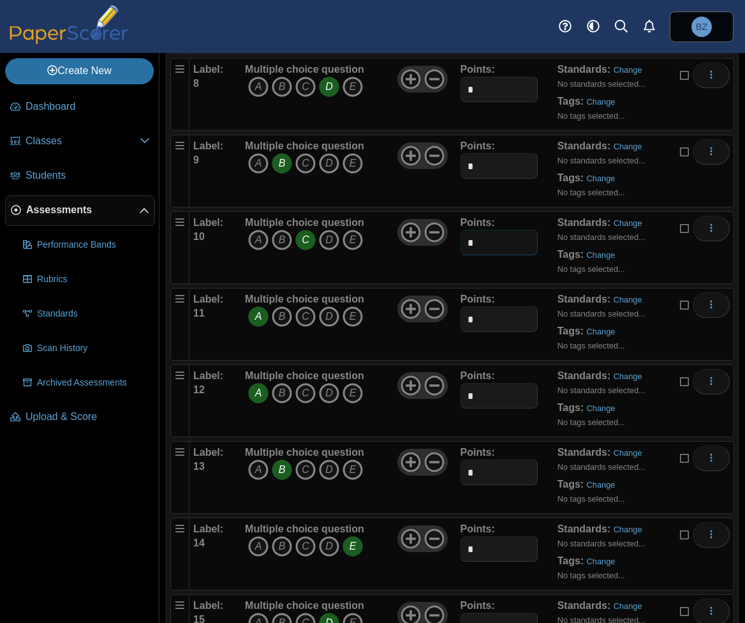
click at [461, 239] on input "*" at bounding box center [500, 243] width 78 height 26
type input "*"
drag, startPoint x: 472, startPoint y: 167, endPoint x: 452, endPoint y: 165, distance: 20.5
click at [452, 165] on div "Label: 9 Multiple choice question A B C D E *" at bounding box center [461, 171] width 537 height 64
type input "*"
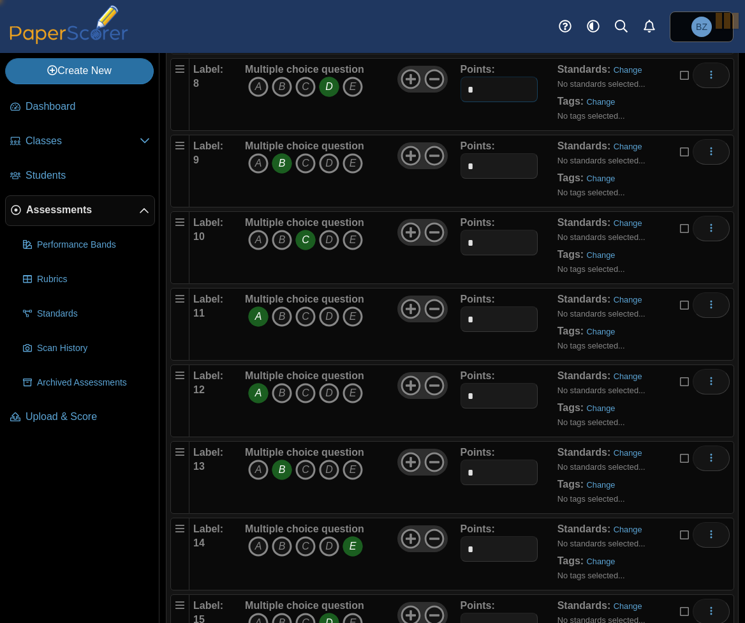
drag, startPoint x: 475, startPoint y: 89, endPoint x: 452, endPoint y: 87, distance: 22.4
click at [452, 87] on div "Label: 8 Multiple choice question A B C D E *" at bounding box center [461, 95] width 537 height 64
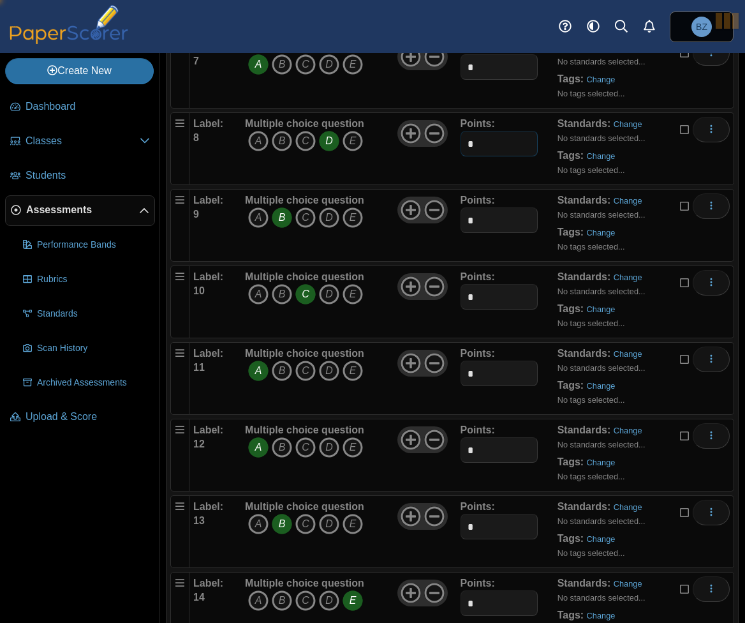
scroll to position [485, 0]
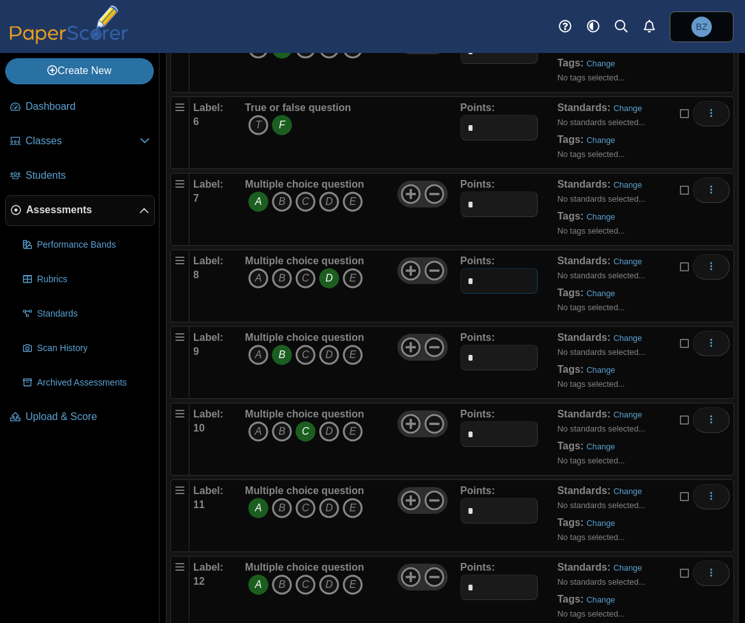
type input "*"
drag, startPoint x: 478, startPoint y: 193, endPoint x: 457, endPoint y: 195, distance: 20.6
click at [461, 195] on input "*" at bounding box center [500, 204] width 78 height 26
type input "*"
drag, startPoint x: 470, startPoint y: 119, endPoint x: 452, endPoint y: 122, distance: 18.8
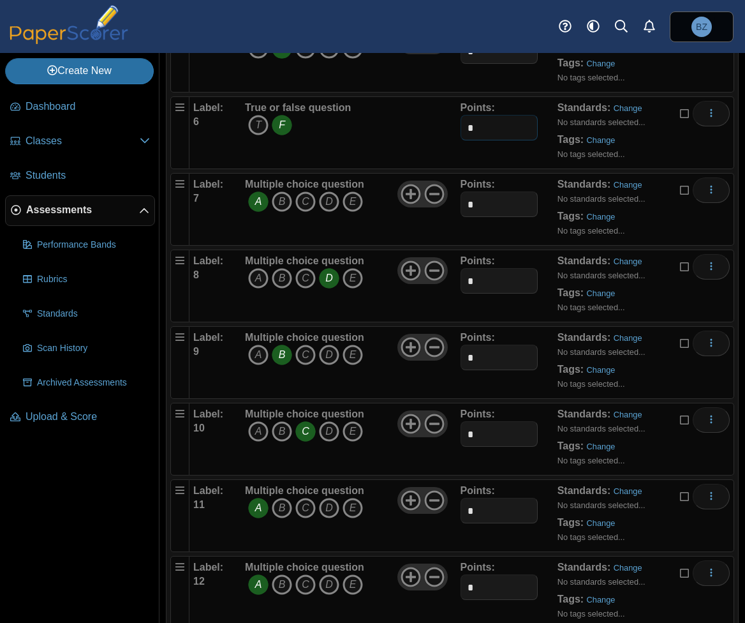
click at [452, 122] on div "Label: 6 True or false question T F Points: *" at bounding box center [461, 133] width 537 height 64
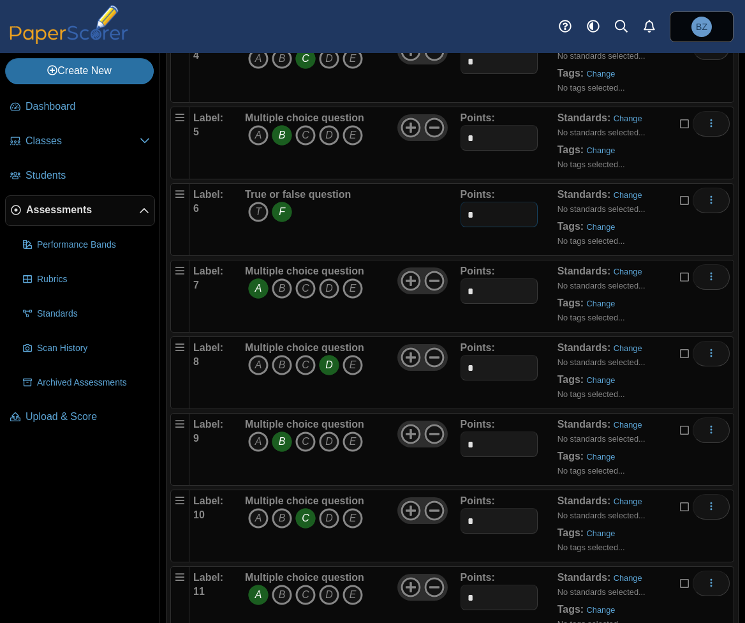
scroll to position [293, 0]
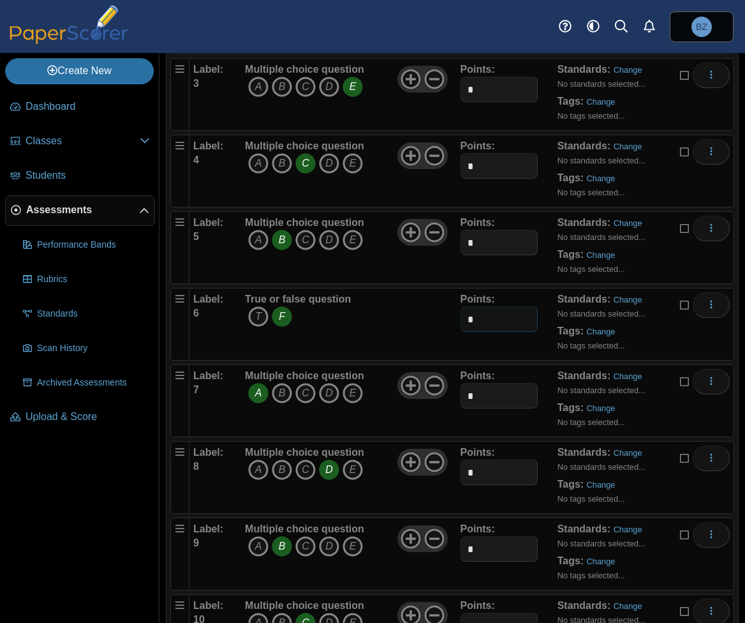
type input "*"
drag, startPoint x: 465, startPoint y: 241, endPoint x: 454, endPoint y: 239, distance: 11.0
click at [454, 239] on div "Label: 5 Multiple choice question A B C D E *" at bounding box center [461, 248] width 537 height 64
type input "*"
drag, startPoint x: 464, startPoint y: 163, endPoint x: 484, endPoint y: 163, distance: 19.2
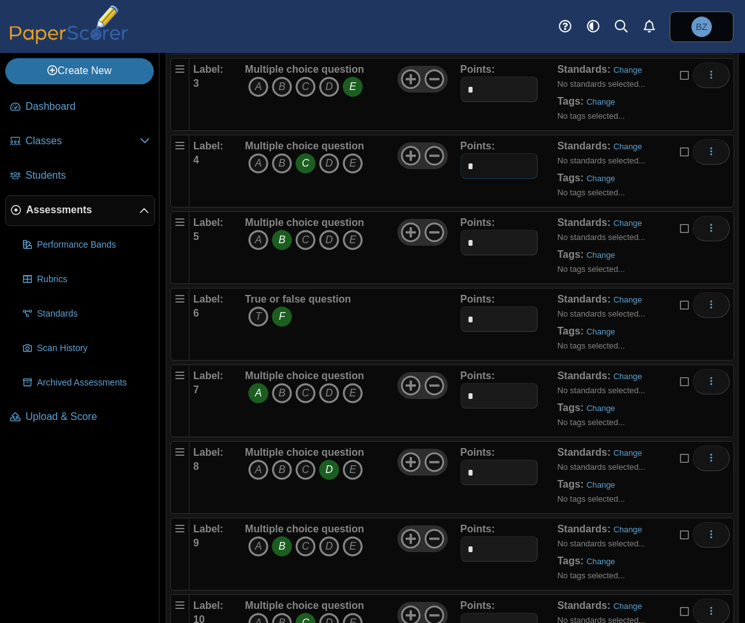
click at [484, 163] on input "*" at bounding box center [500, 166] width 78 height 26
type input "*"
click at [463, 84] on input "*" at bounding box center [500, 90] width 78 height 26
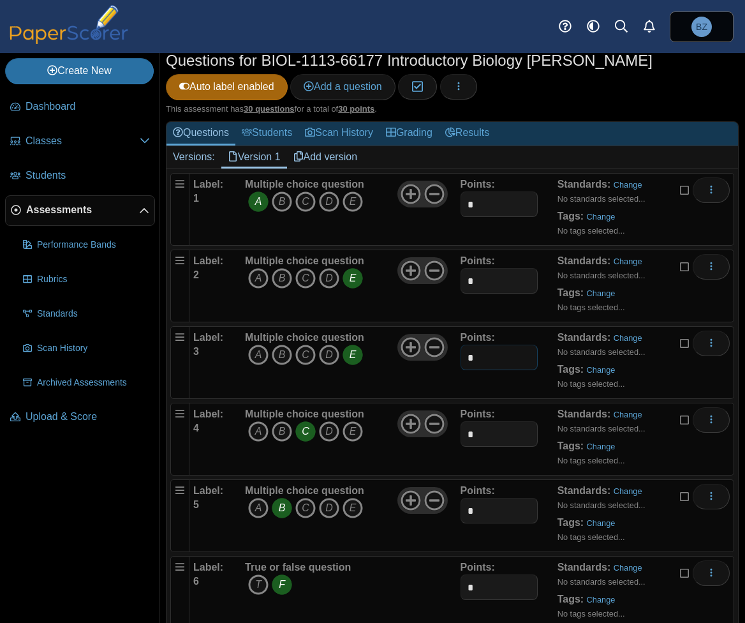
scroll to position [0, 0]
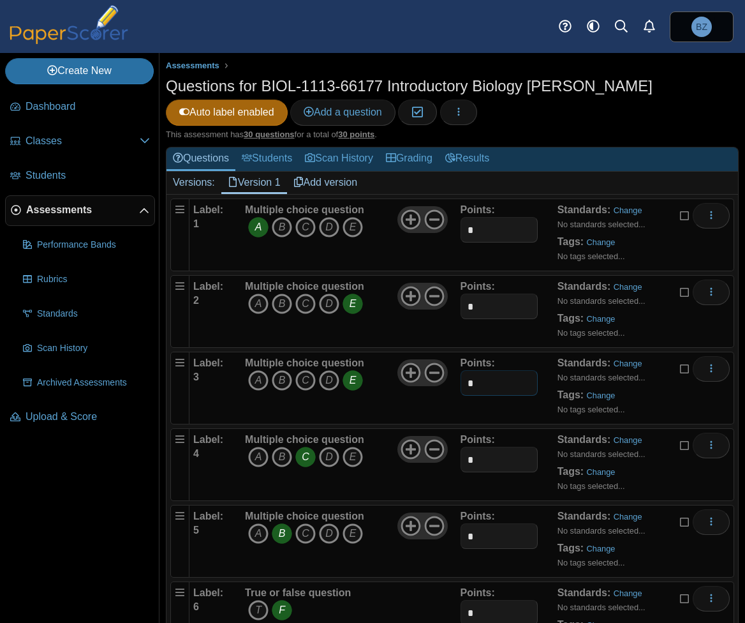
type input "*"
drag, startPoint x: 470, startPoint y: 301, endPoint x: 454, endPoint y: 297, distance: 16.9
click at [454, 297] on div "Label: 2 Multiple choice question A B C D E *" at bounding box center [461, 311] width 537 height 64
type input "*"
drag, startPoint x: 476, startPoint y: 221, endPoint x: 444, endPoint y: 227, distance: 32.4
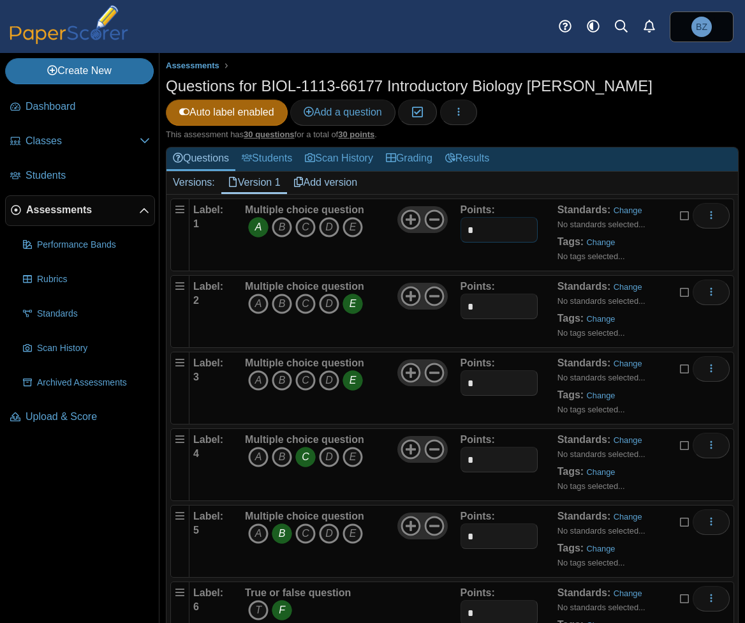
click at [444, 227] on div "Label: 1 Multiple choice question A B C D E *" at bounding box center [461, 235] width 537 height 64
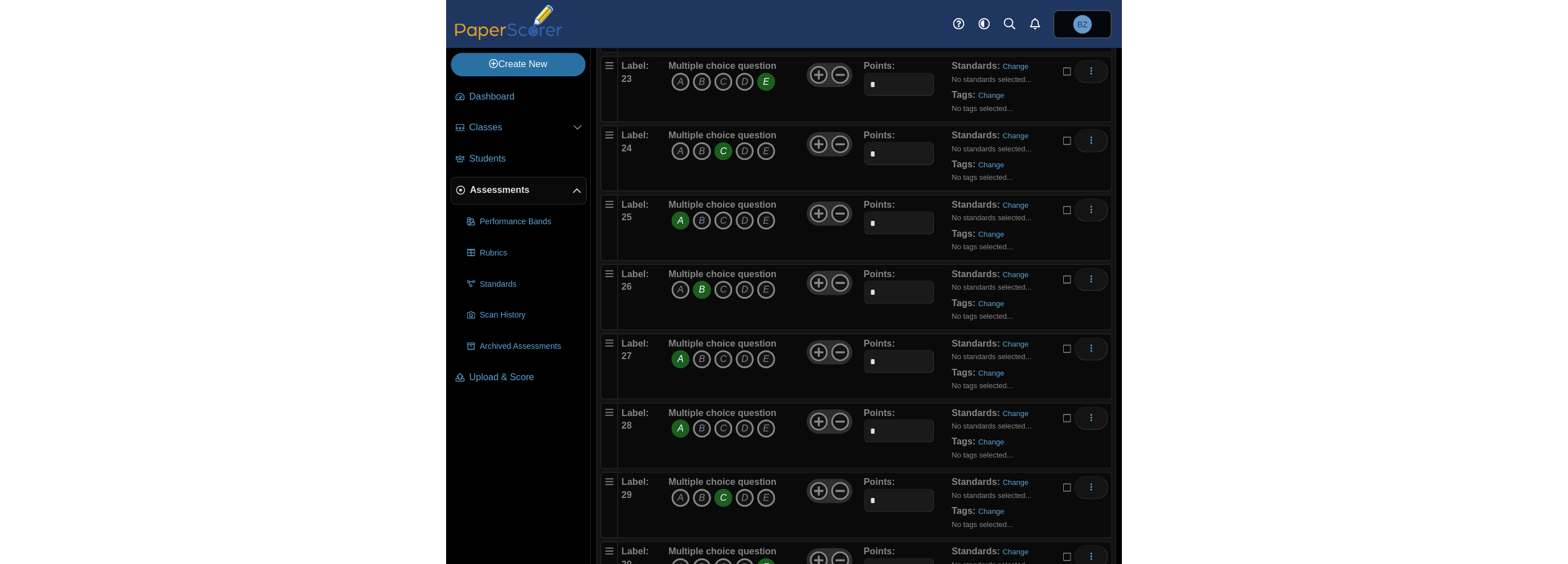
scroll to position [1651, 0]
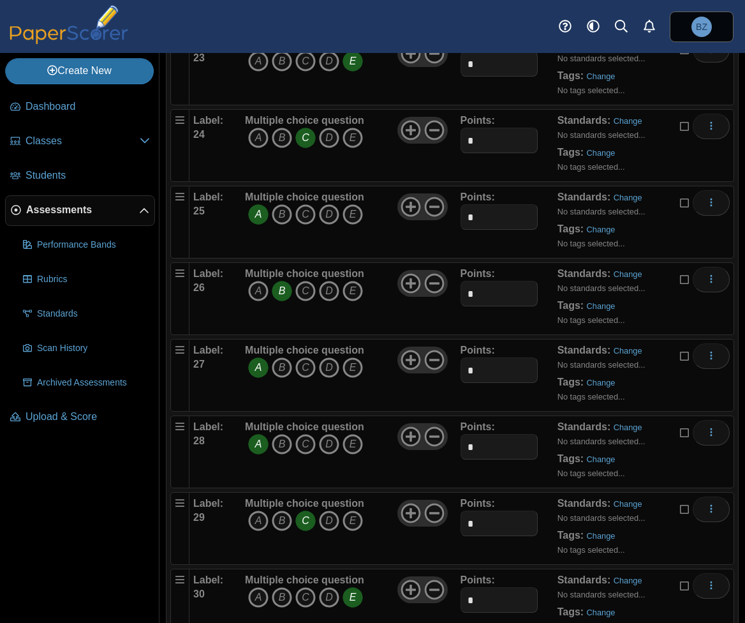
type input "*"
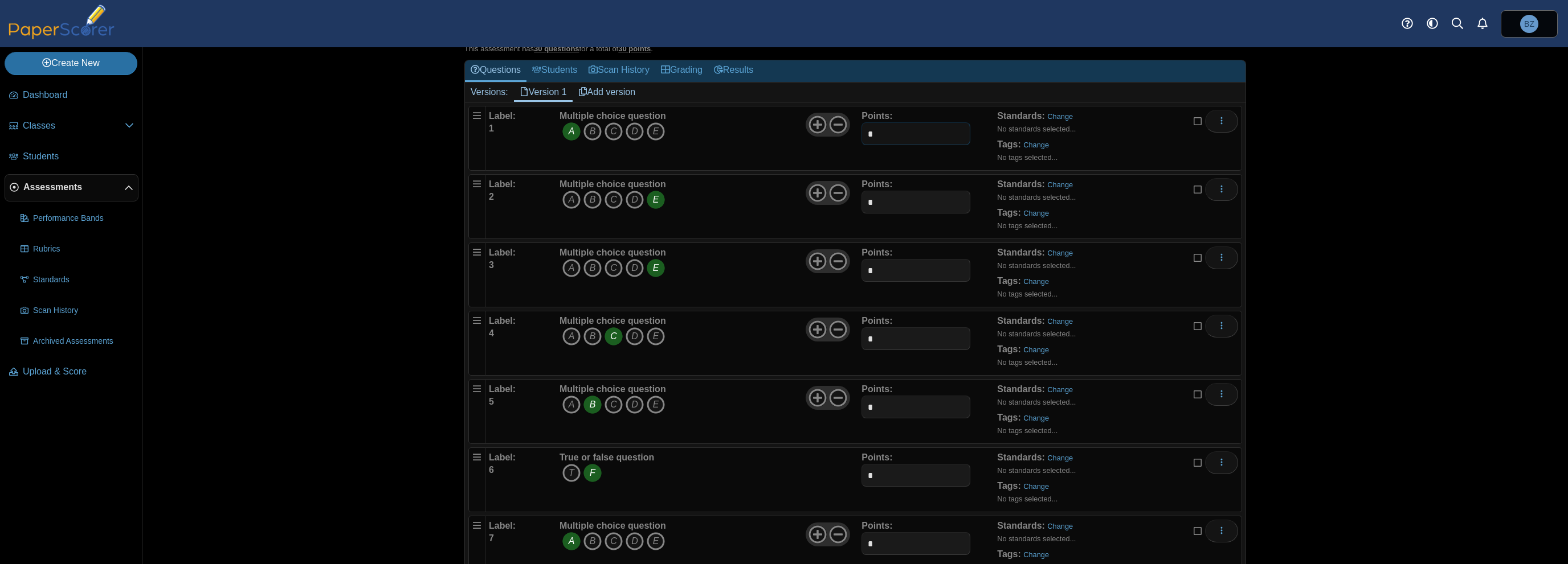
scroll to position [0, 0]
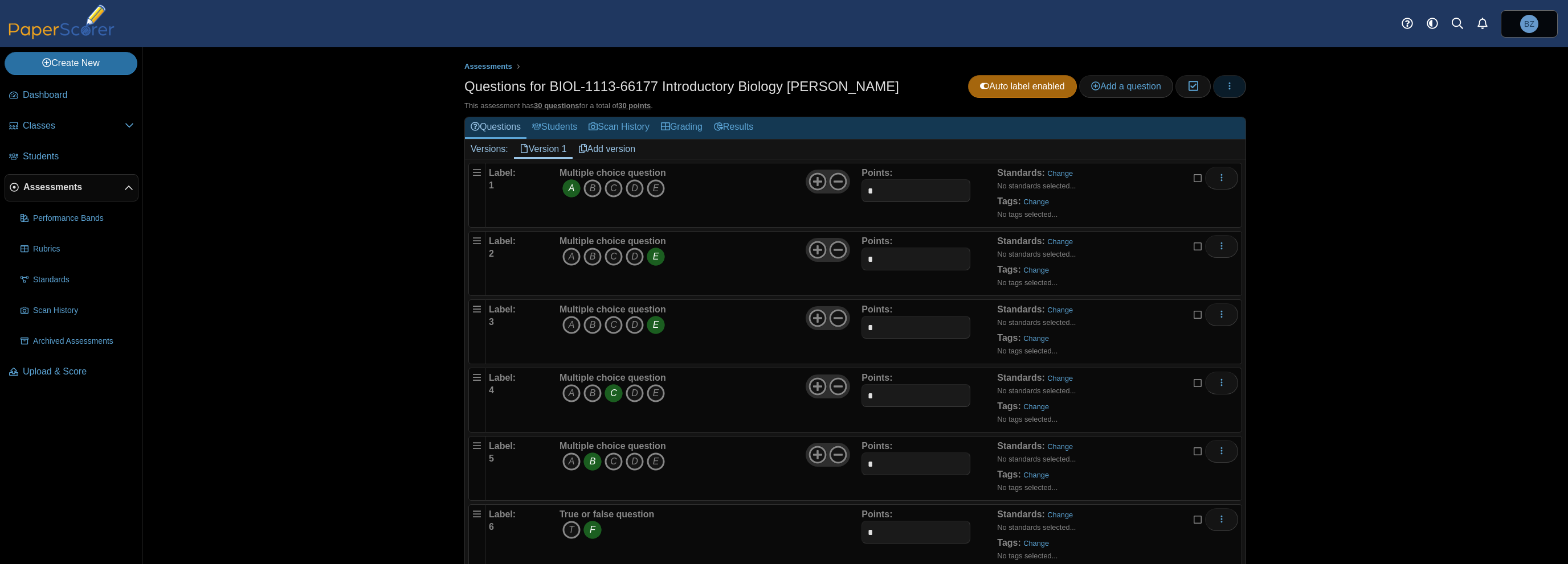
click at [665, 86] on button "button" at bounding box center [1229, 87] width 33 height 23
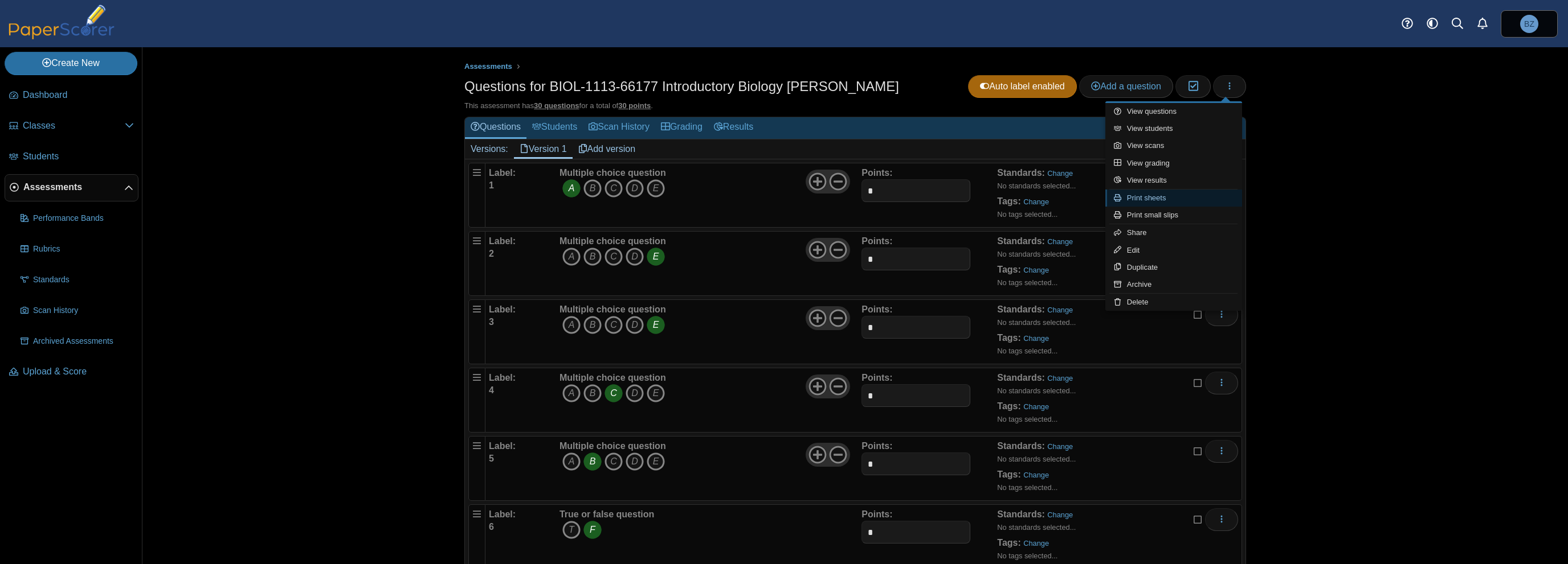
click at [665, 197] on link "Print sheets" at bounding box center [1173, 197] width 137 height 17
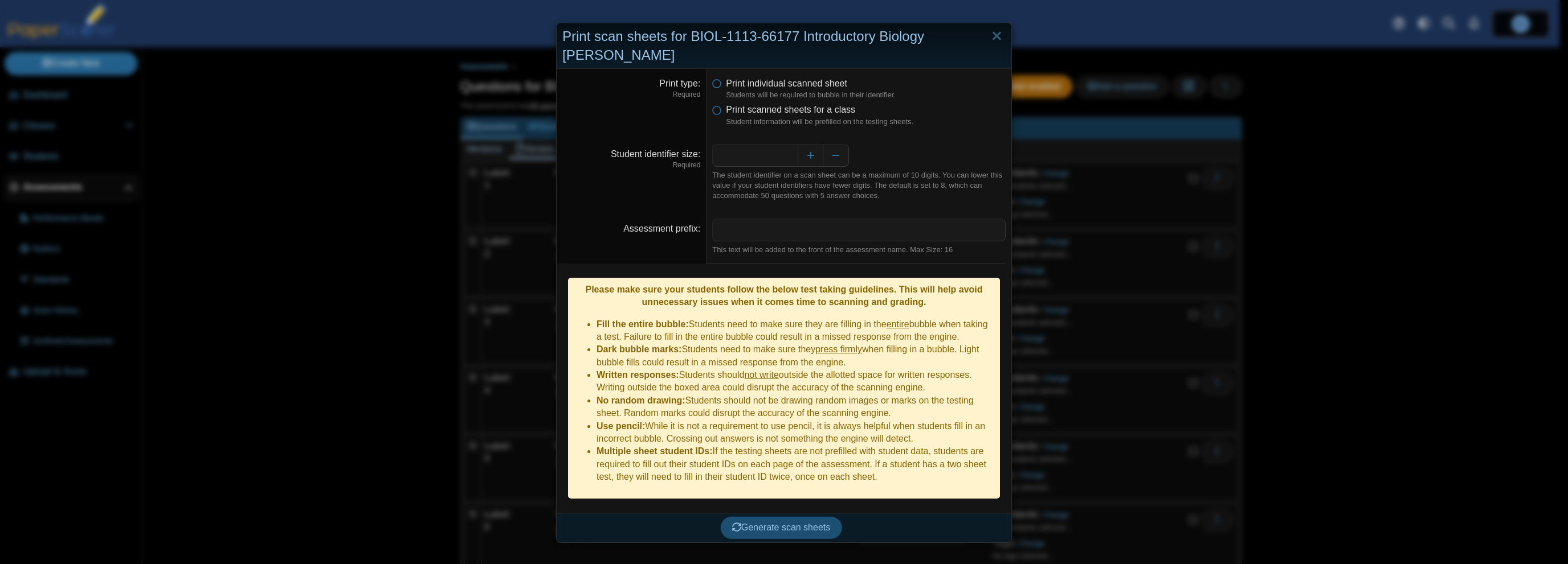
click at [665, 523] on span "Generate scan sheets" at bounding box center [781, 527] width 98 height 10
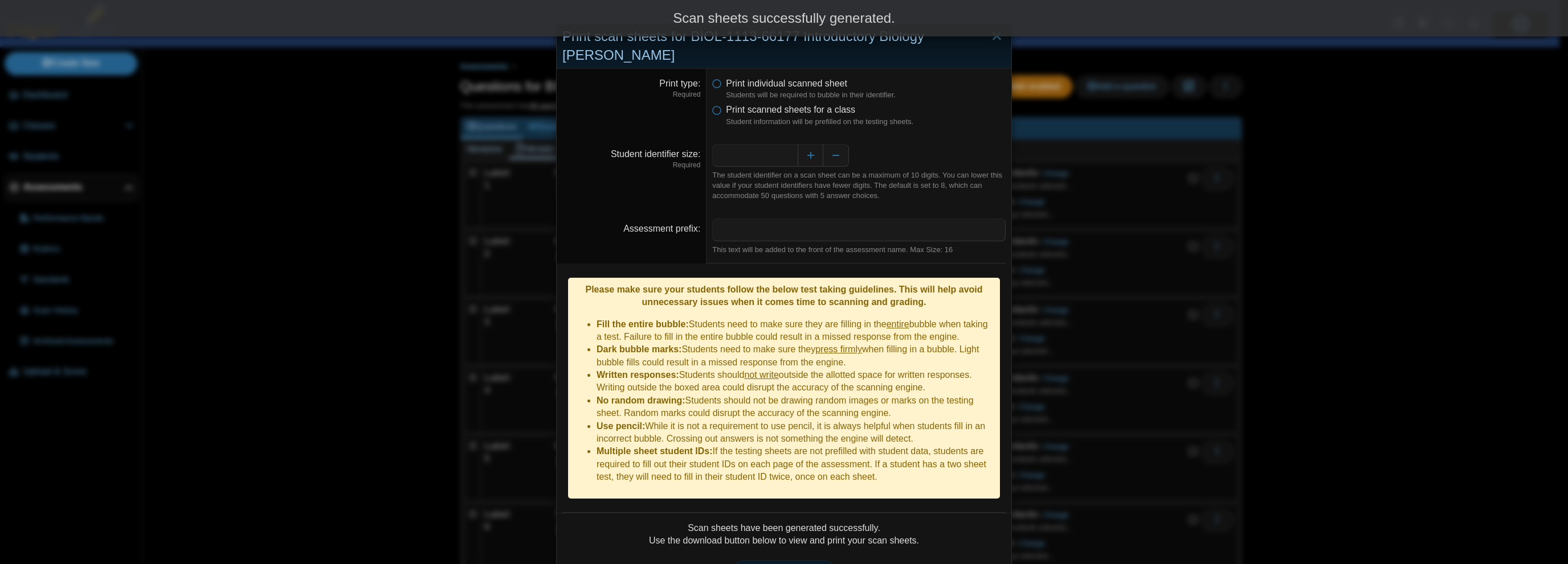
click at [665, 555] on span "Print scan sheets" at bounding box center [784, 571] width 79 height 10
